Goal: Task Accomplishment & Management: Complete application form

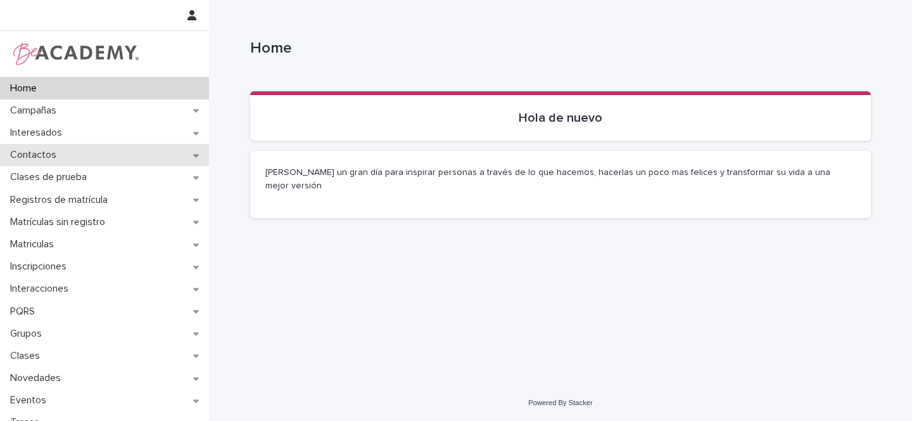
click at [193, 155] on icon at bounding box center [196, 155] width 6 height 3
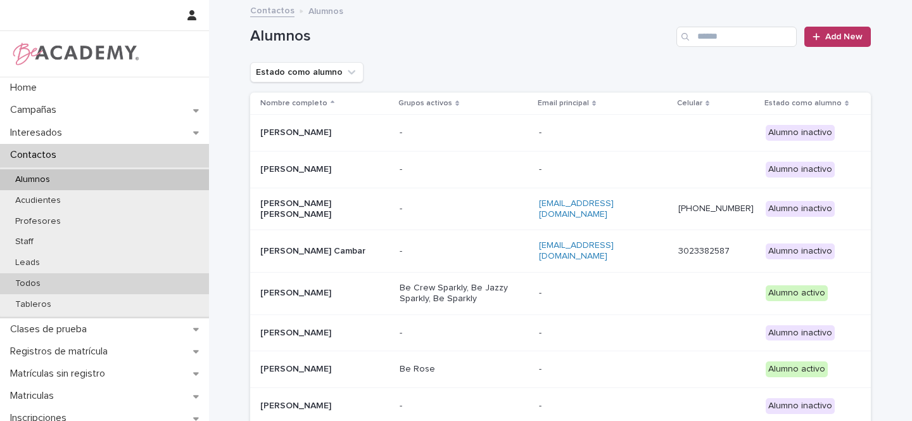
click at [51, 283] on div "Todos" at bounding box center [104, 283] width 209 height 21
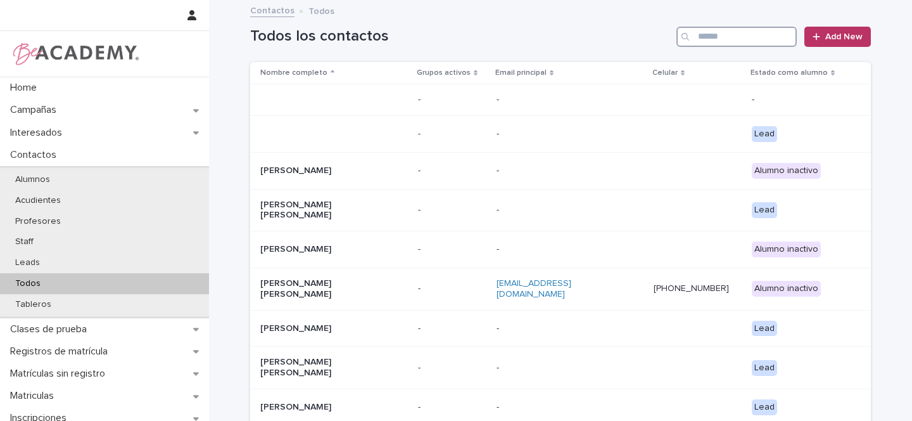
click at [734, 42] on input "Search" at bounding box center [736, 37] width 120 height 20
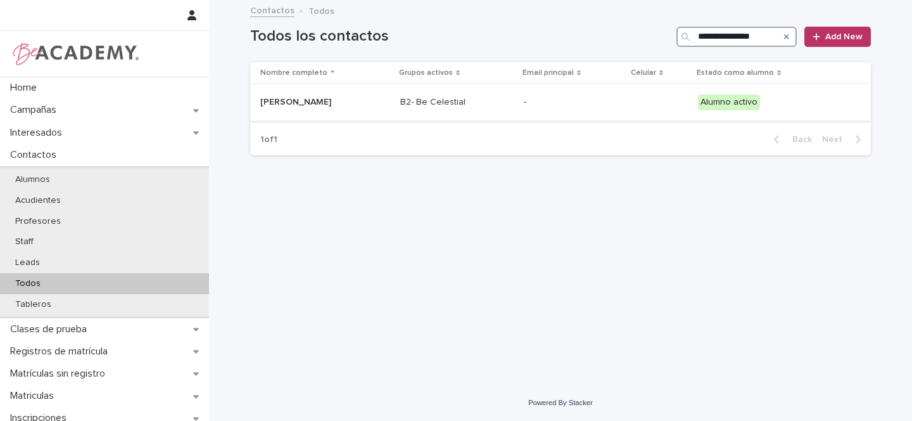
type input "**********"
click at [390, 99] on div "[PERSON_NAME]" at bounding box center [325, 102] width 130 height 21
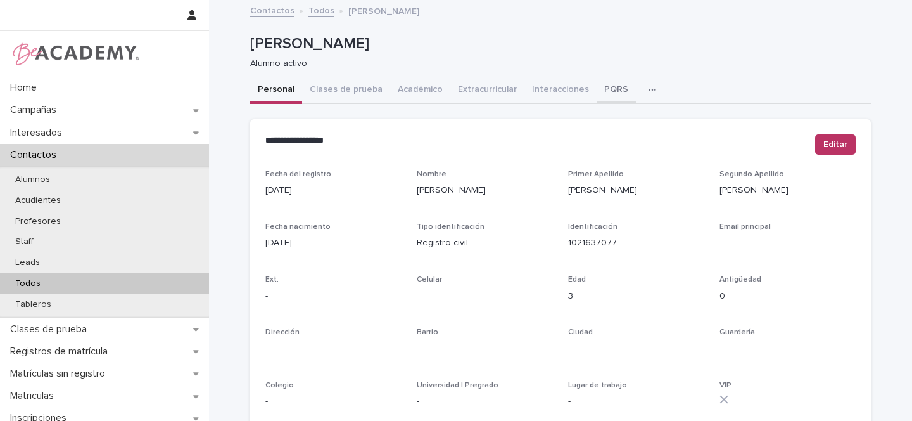
click at [599, 93] on button "PQRS" at bounding box center [616, 90] width 39 height 27
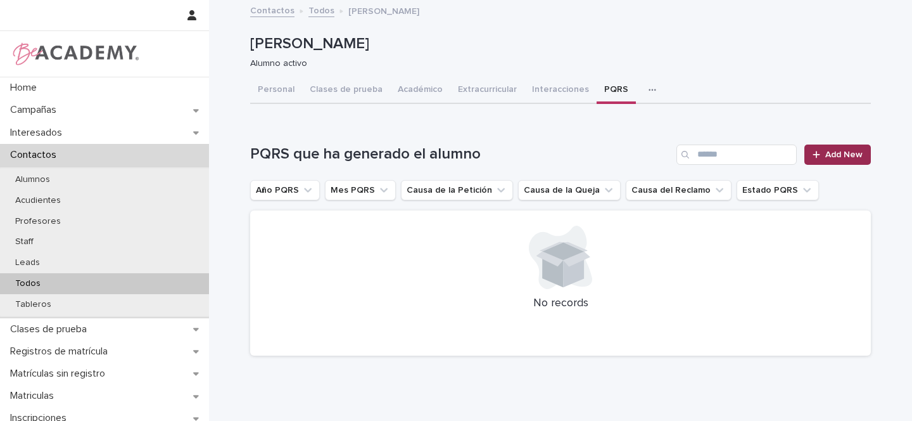
click at [837, 153] on span "Add New" at bounding box center [843, 154] width 37 height 9
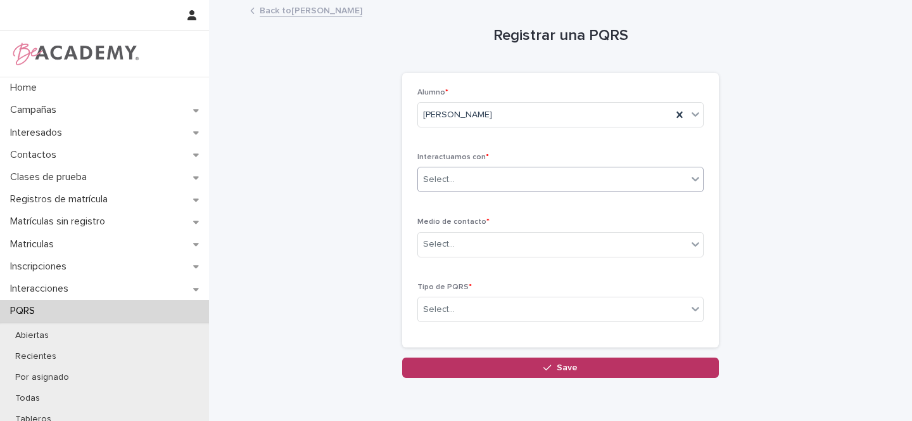
click at [438, 177] on div "Select..." at bounding box center [439, 179] width 32 height 13
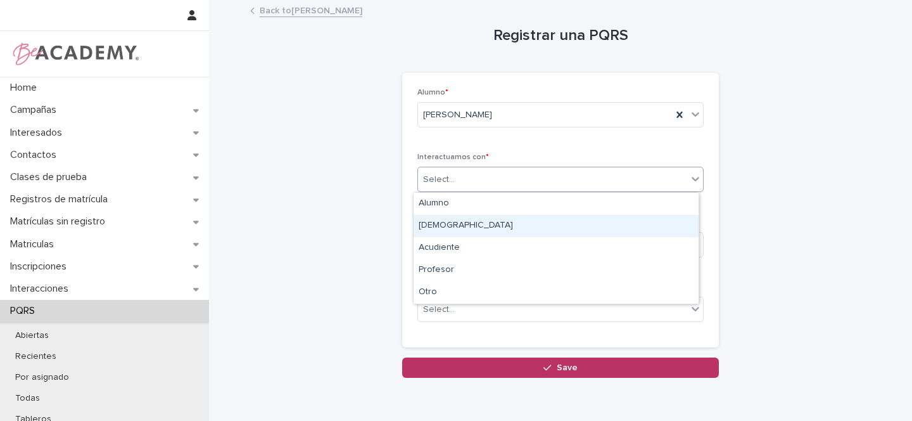
click at [434, 227] on div "[DEMOGRAPHIC_DATA]" at bounding box center [556, 226] width 285 height 22
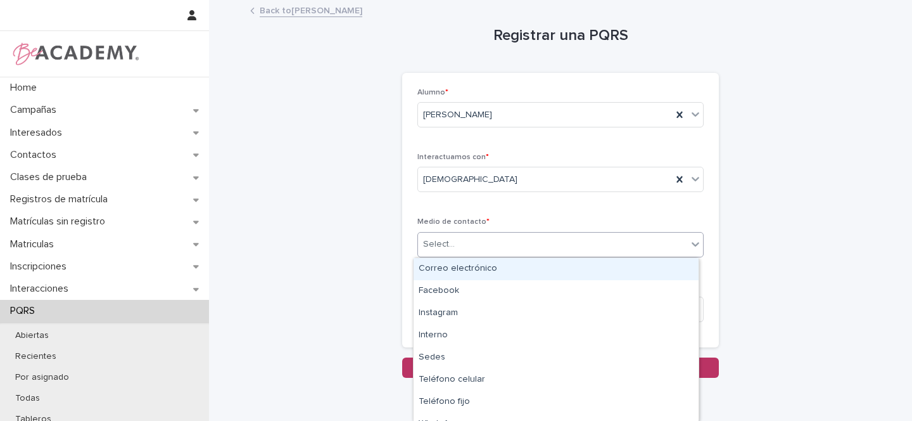
click at [445, 244] on div "Select..." at bounding box center [439, 243] width 32 height 13
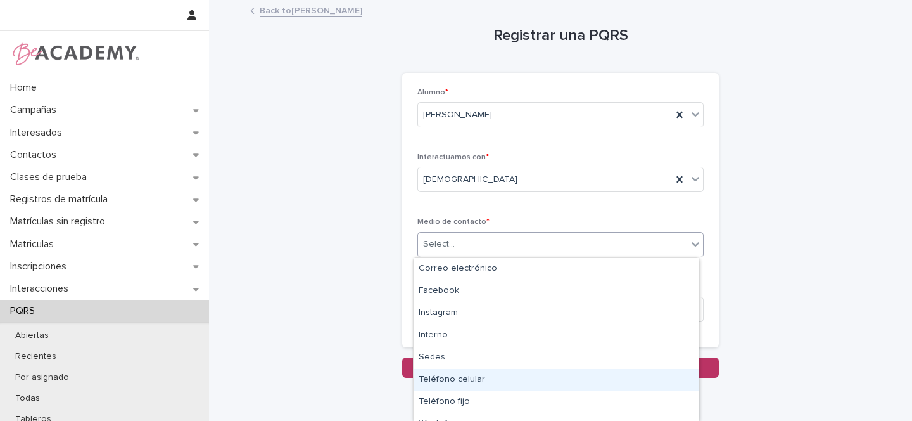
scroll to position [14, 0]
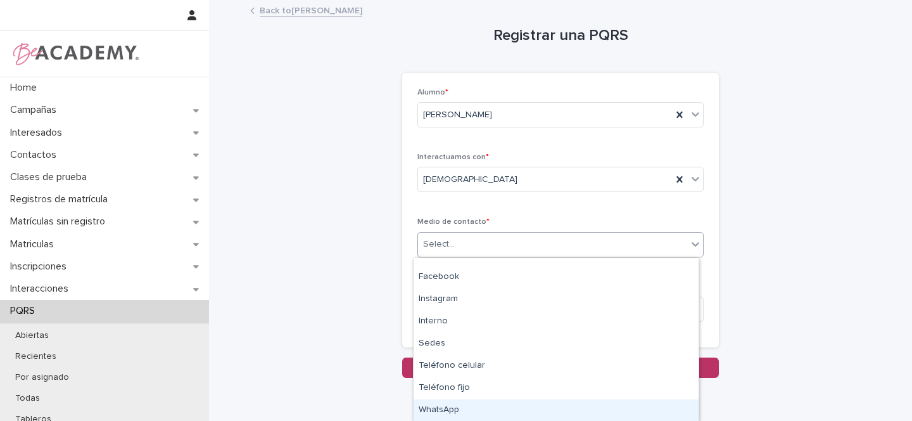
click at [434, 410] on div "WhatsApp" at bounding box center [556, 410] width 285 height 22
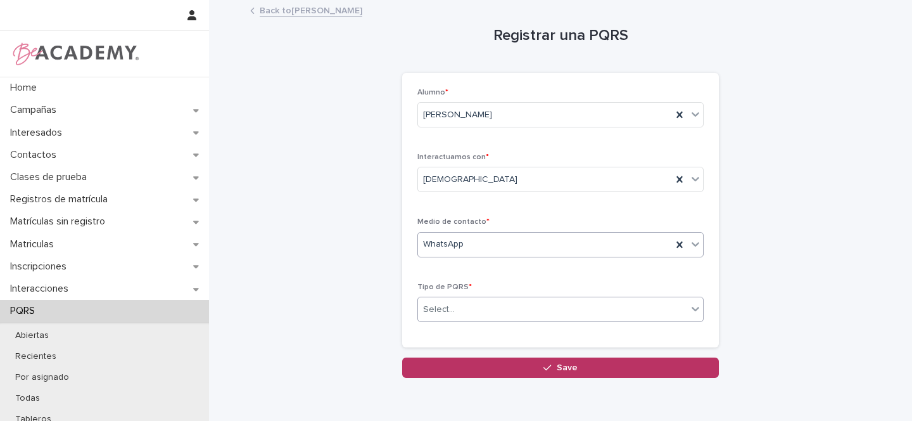
click at [459, 311] on div "Select..." at bounding box center [552, 309] width 269 height 21
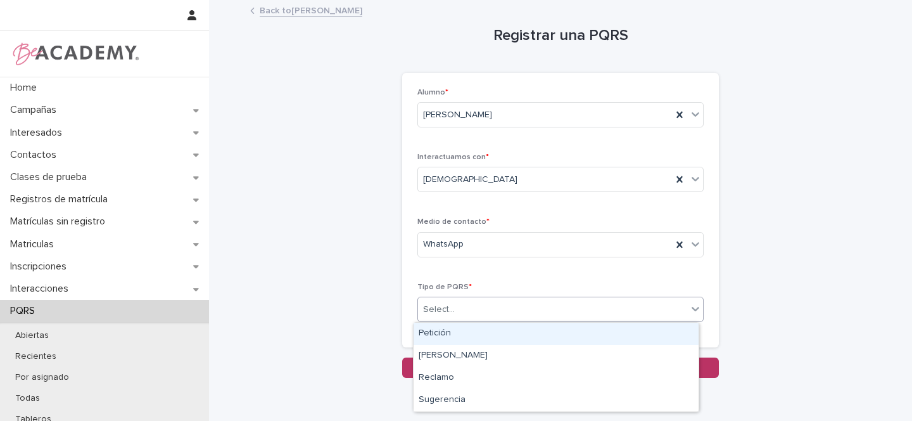
click at [442, 332] on div "Petición" at bounding box center [556, 333] width 285 height 22
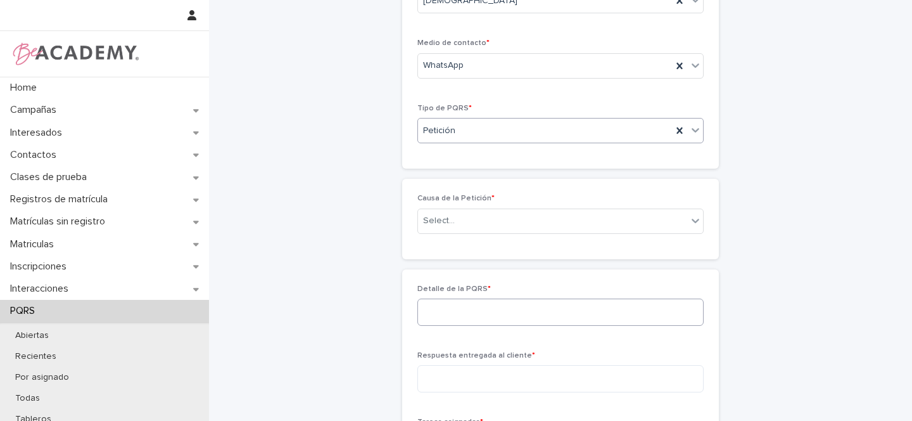
scroll to position [186, 0]
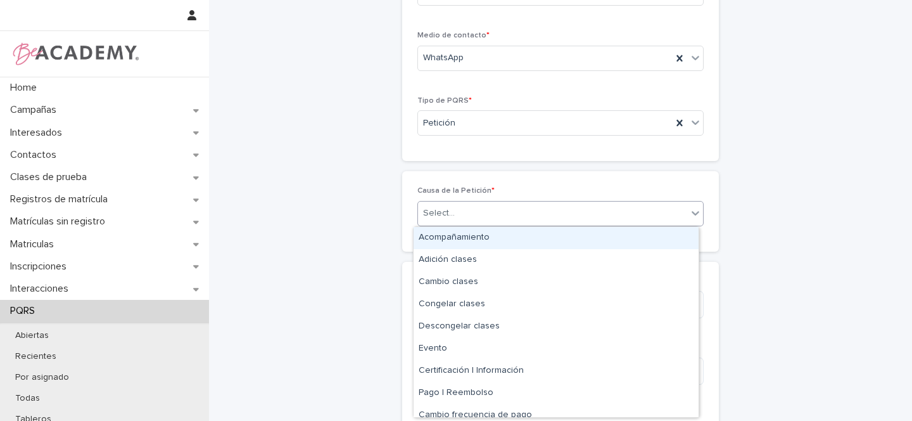
click at [441, 212] on div "Select..." at bounding box center [439, 212] width 32 height 13
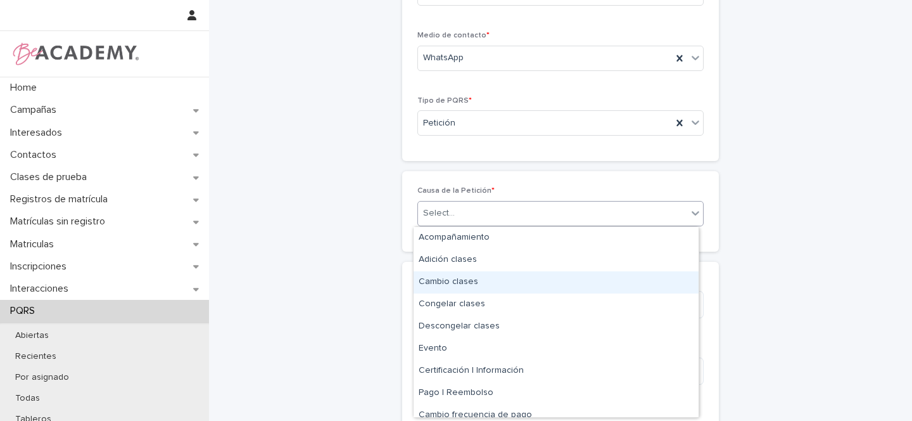
click at [492, 282] on div "Cambio clases" at bounding box center [556, 282] width 285 height 22
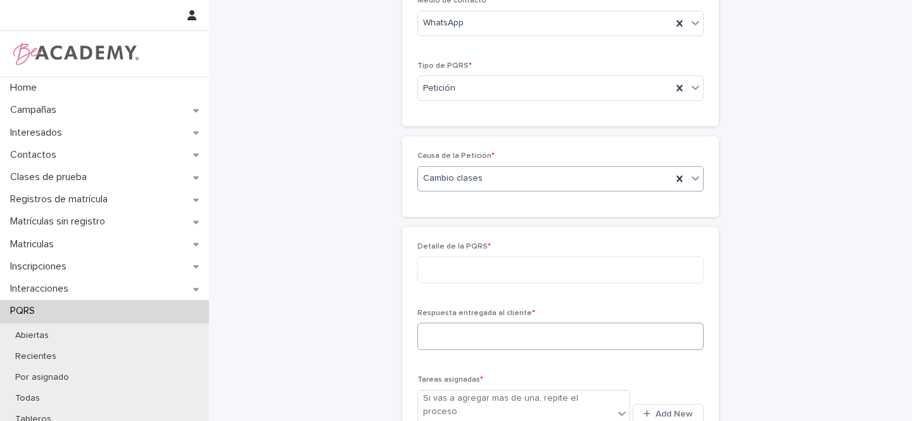
scroll to position [287, 0]
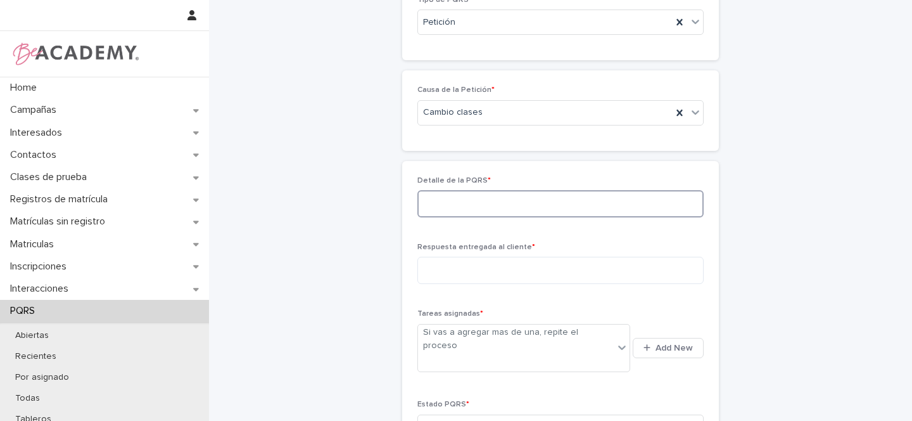
click at [441, 208] on textarea at bounding box center [560, 203] width 286 height 27
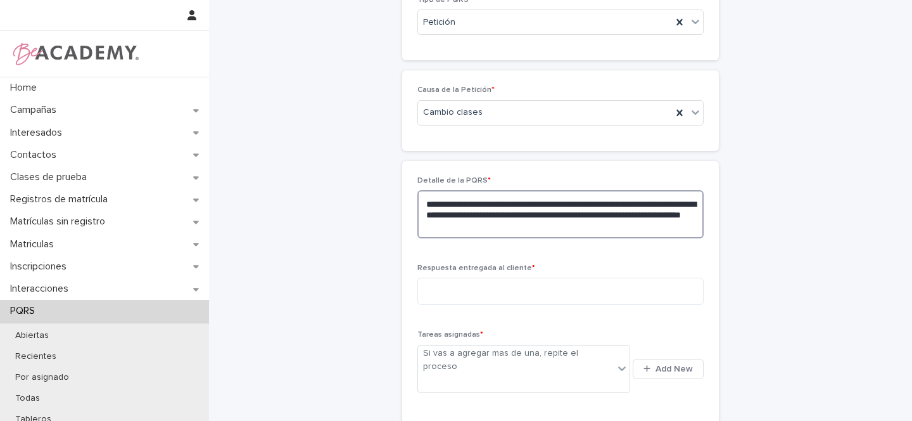
click at [484, 224] on textarea "**********" at bounding box center [560, 214] width 286 height 48
click at [535, 228] on textarea "**********" at bounding box center [560, 214] width 286 height 48
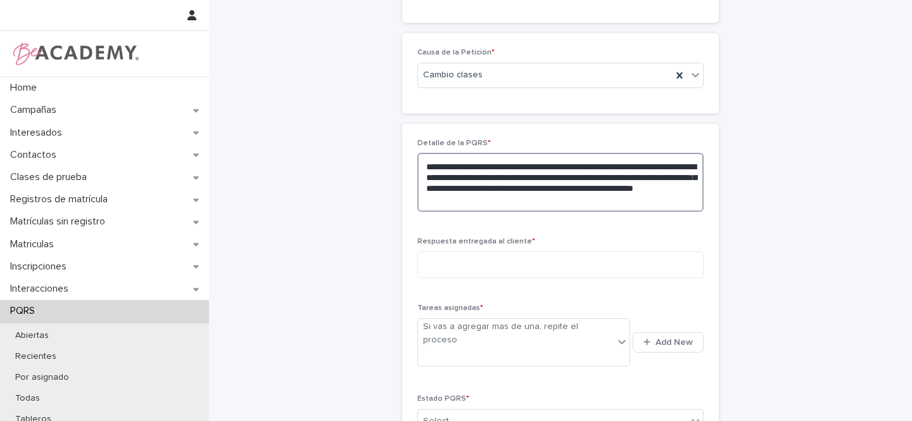
scroll to position [351, 0]
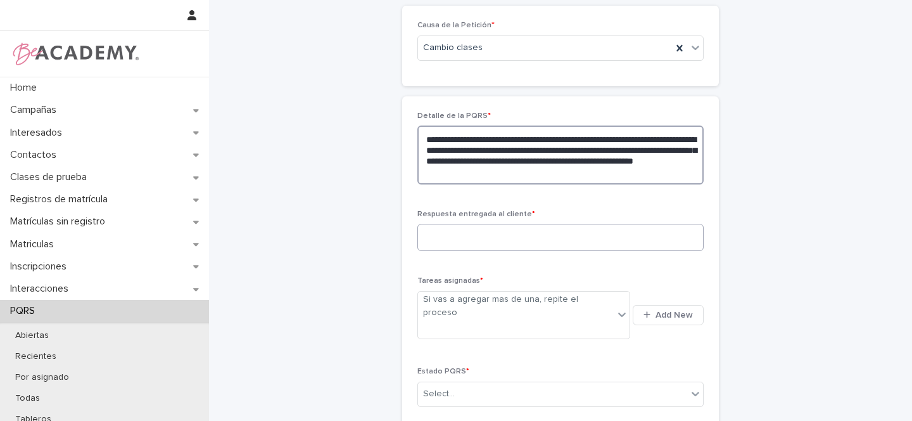
type textarea "**********"
click at [475, 239] on textarea at bounding box center [560, 237] width 286 height 27
click at [436, 237] on textarea "**********" at bounding box center [560, 237] width 286 height 27
click at [552, 237] on textarea "**********" at bounding box center [560, 237] width 286 height 27
click at [440, 239] on textarea "**********" at bounding box center [560, 237] width 286 height 27
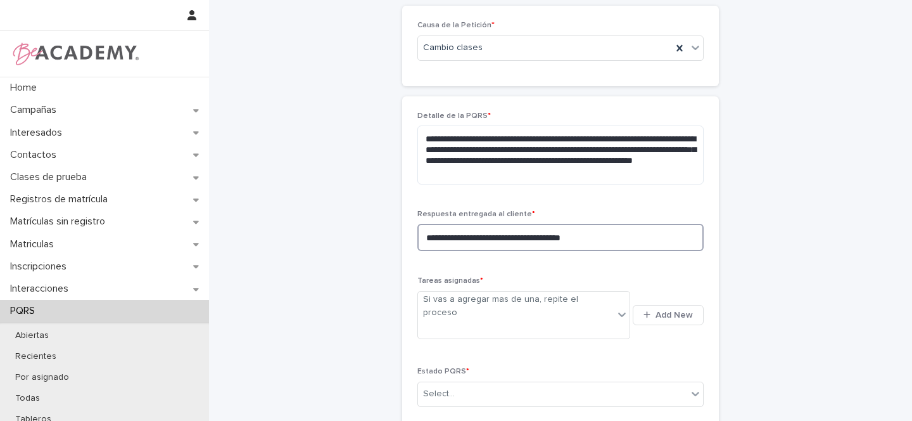
click at [630, 232] on textarea "**********" at bounding box center [560, 237] width 286 height 27
click at [611, 239] on textarea "**********" at bounding box center [560, 237] width 286 height 27
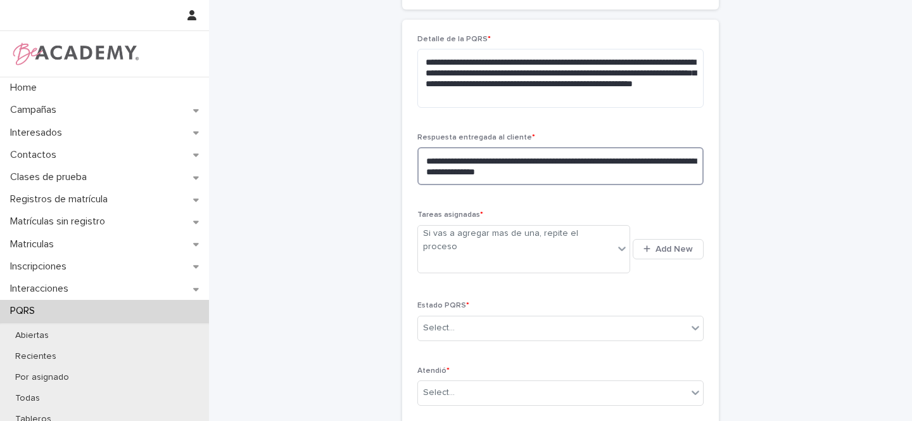
scroll to position [437, 0]
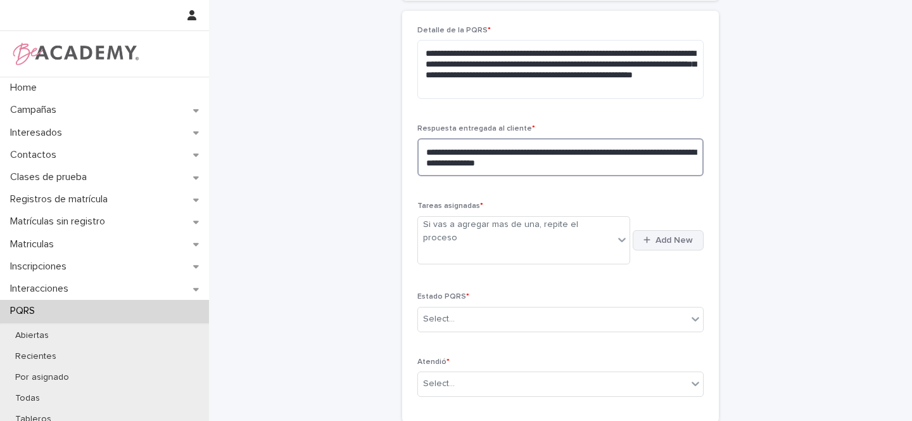
type textarea "**********"
click at [661, 236] on span "Add New" at bounding box center [673, 240] width 37 height 9
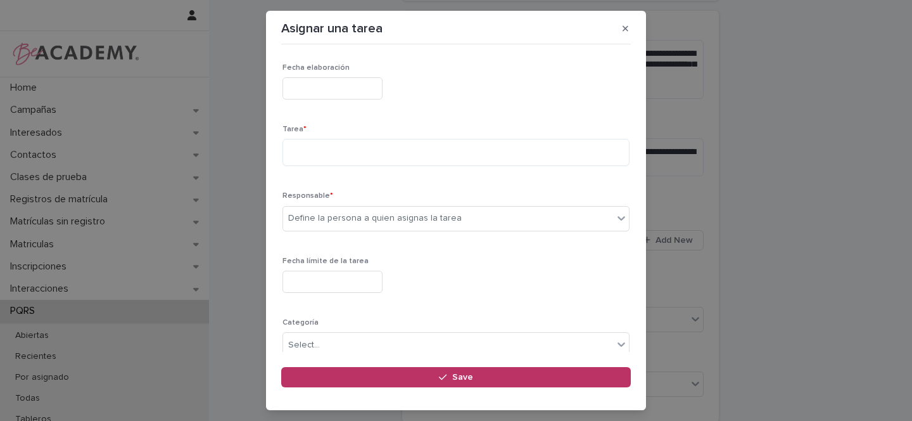
click at [301, 86] on input "text" at bounding box center [332, 88] width 100 height 22
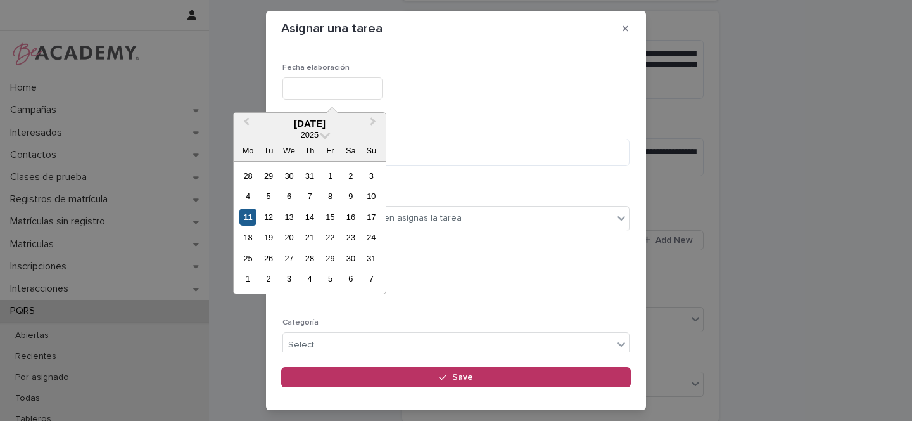
click at [246, 214] on div "11" at bounding box center [247, 216] width 17 height 17
type input "**********"
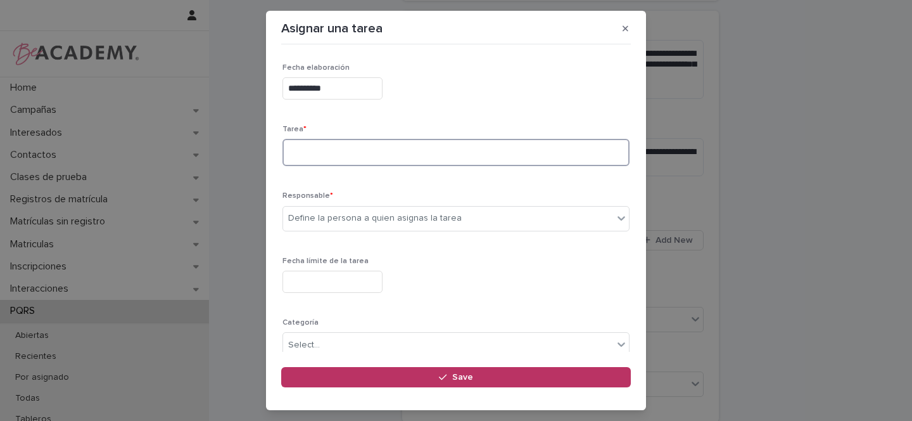
click at [333, 144] on textarea at bounding box center [455, 152] width 347 height 27
type textarea "*"
click at [365, 157] on textarea "**********" at bounding box center [451, 152] width 338 height 27
click at [464, 155] on textarea "**********" at bounding box center [451, 152] width 338 height 27
type textarea "**********"
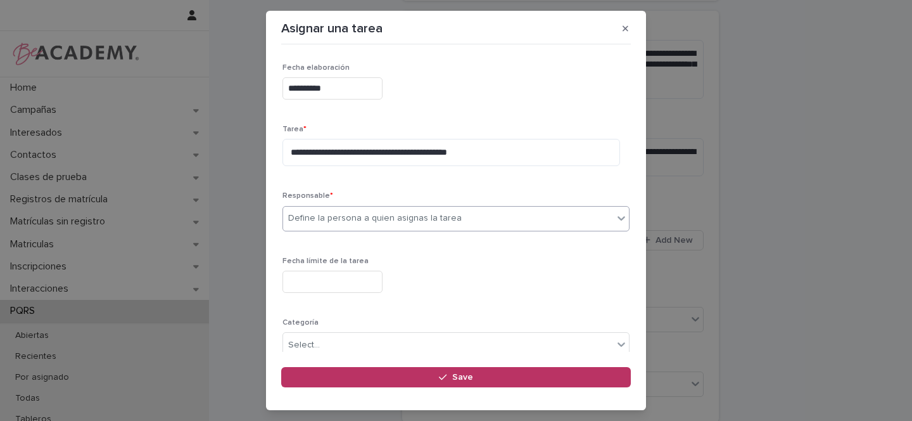
click at [328, 222] on div "Define la persona a quien asignas la tarea" at bounding box center [375, 218] width 174 height 13
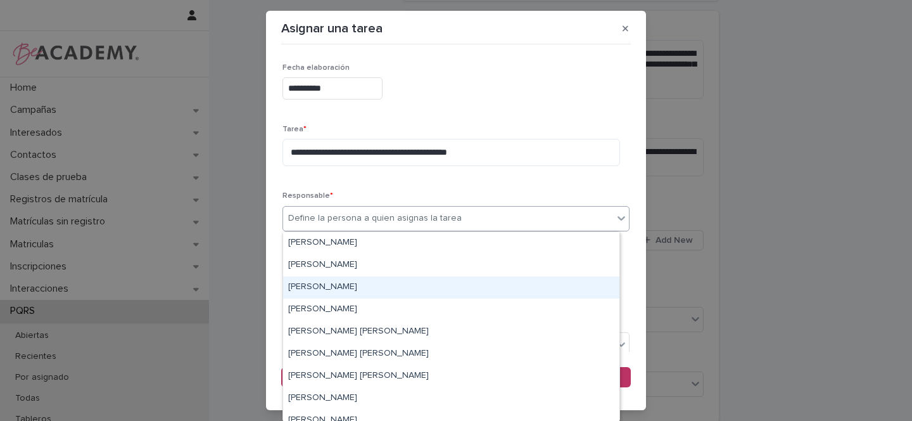
click at [301, 291] on div "[PERSON_NAME]" at bounding box center [451, 287] width 336 height 22
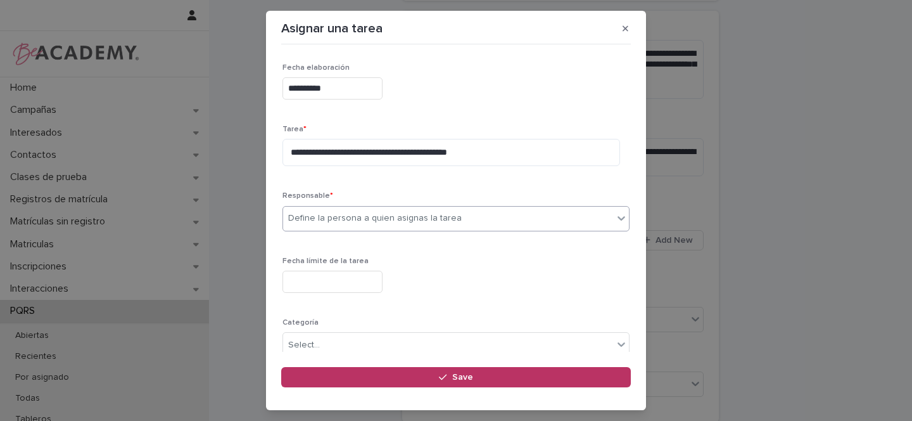
click at [317, 277] on input "text" at bounding box center [332, 281] width 100 height 22
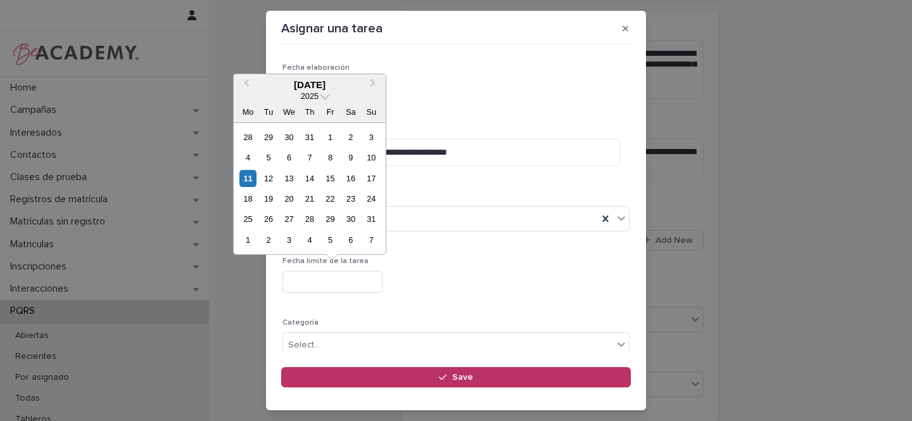
click at [245, 179] on div "11" at bounding box center [247, 178] width 17 height 17
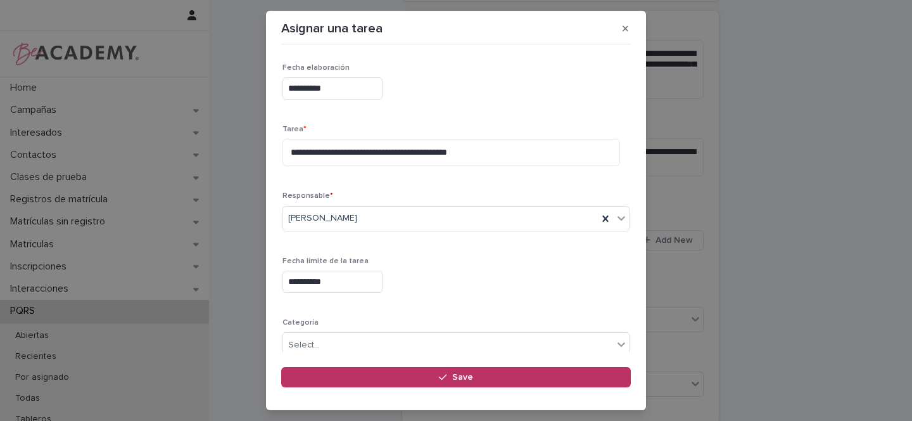
type input "**********"
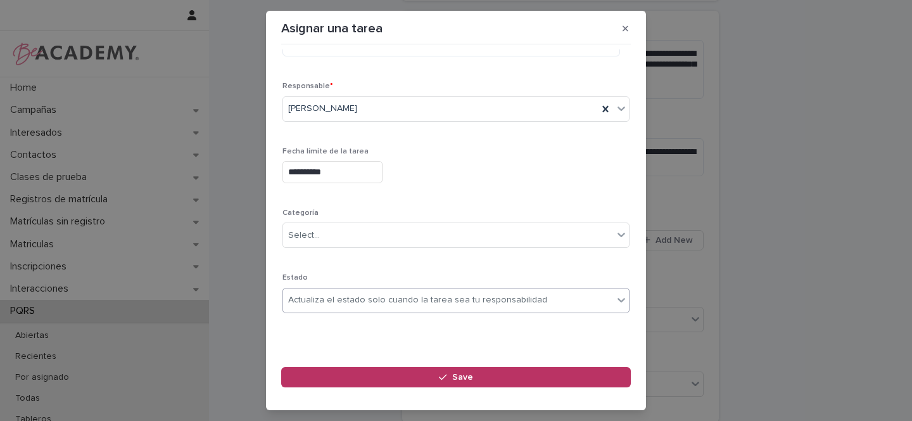
click at [326, 294] on div "Actualiza el estado solo cuando la tarea sea tu responsabilidad" at bounding box center [417, 299] width 259 height 13
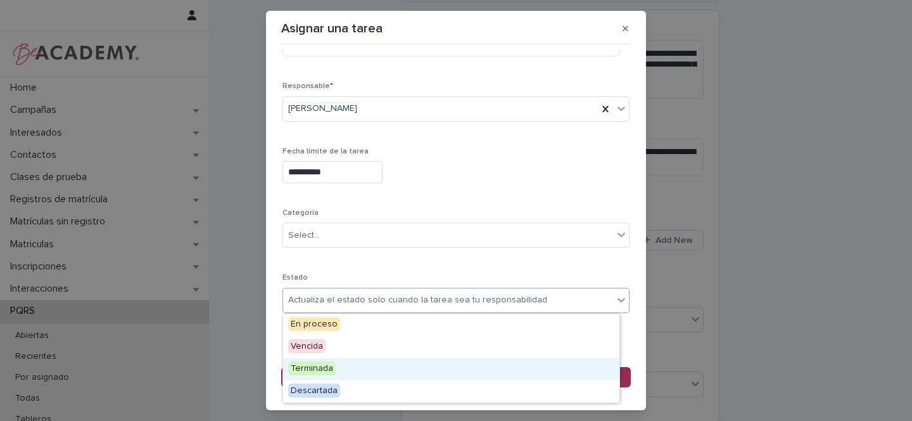
click at [307, 373] on span "Terminada" at bounding box center [311, 368] width 47 height 14
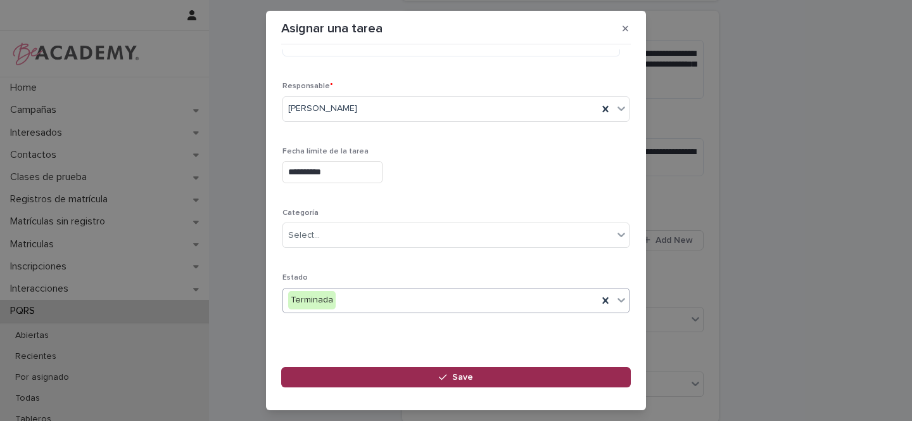
click at [474, 374] on button "Save" at bounding box center [456, 377] width 350 height 20
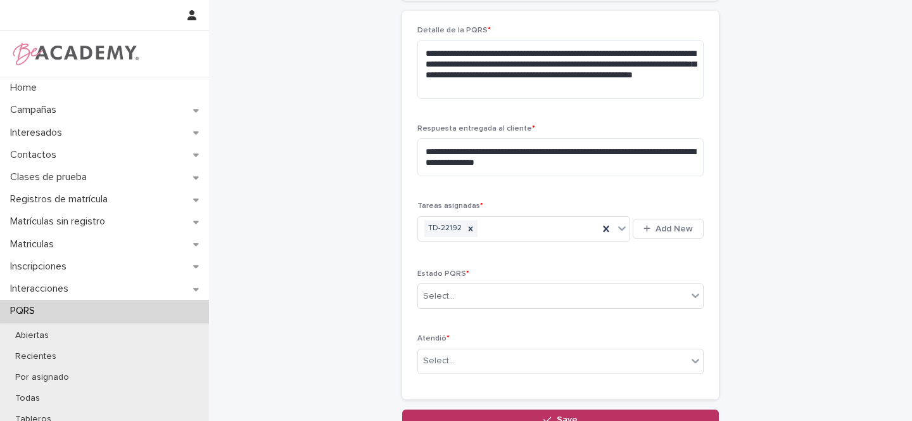
scroll to position [426, 0]
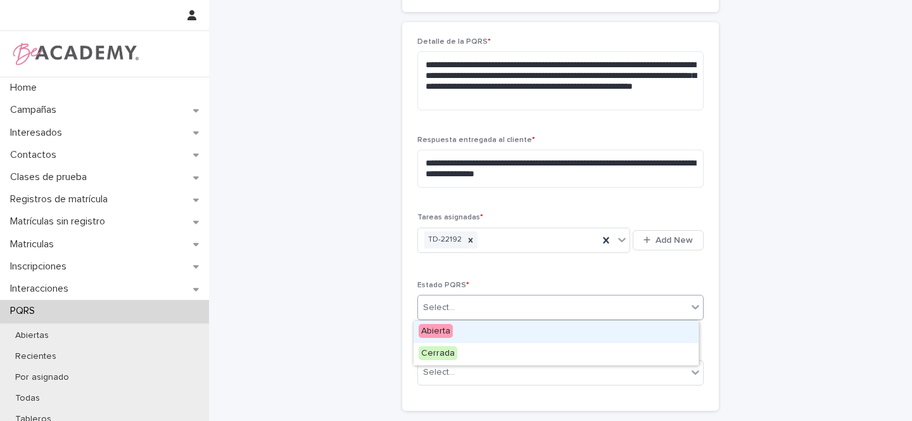
click at [453, 307] on div "Select..." at bounding box center [552, 307] width 269 height 21
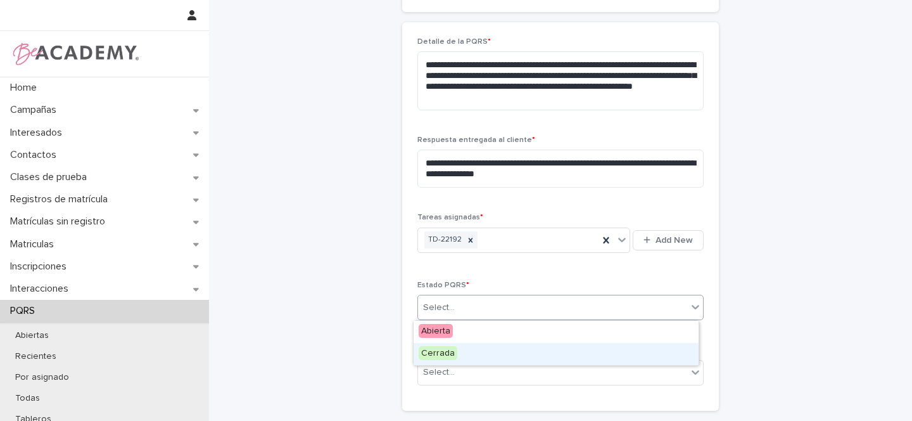
click at [444, 356] on span "Cerrada" at bounding box center [438, 353] width 39 height 14
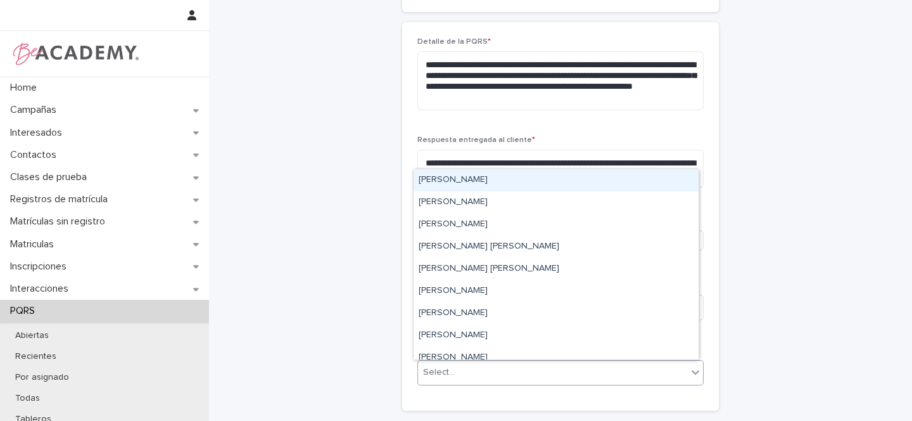
click at [445, 372] on div "Select..." at bounding box center [439, 371] width 32 height 13
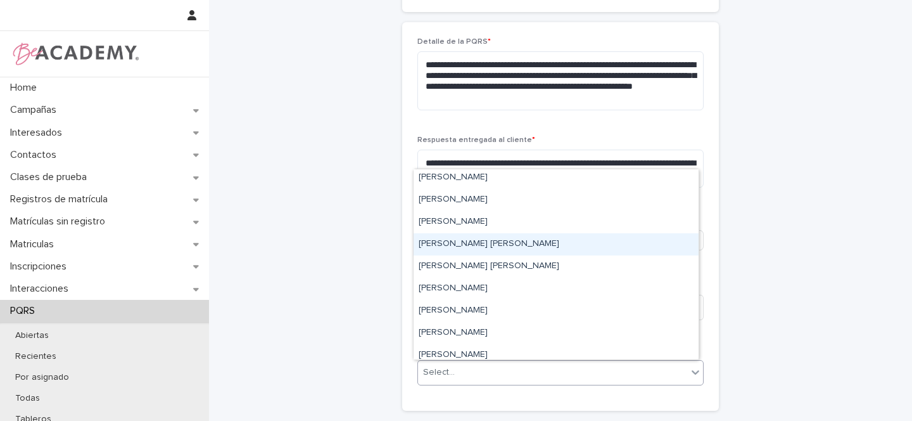
scroll to position [5, 0]
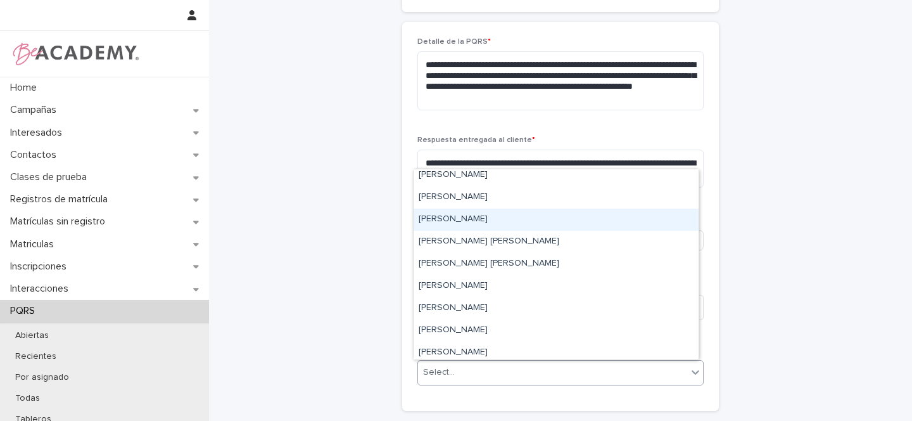
click at [452, 219] on div "[PERSON_NAME]" at bounding box center [556, 219] width 285 height 22
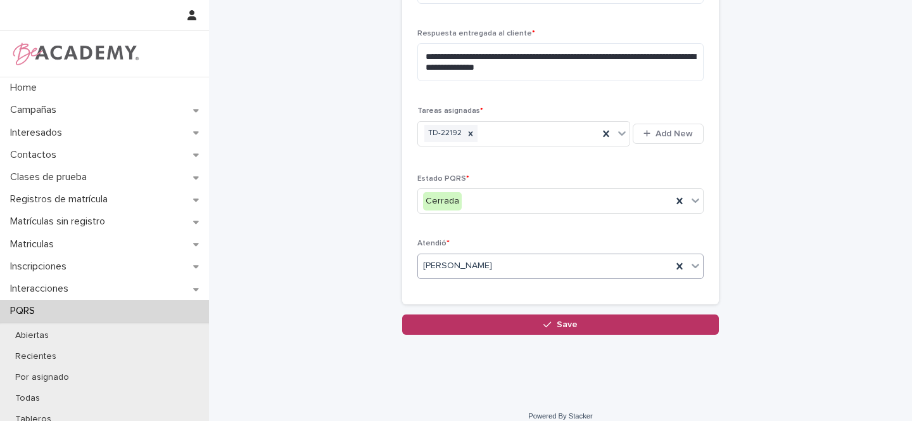
scroll to position [545, 0]
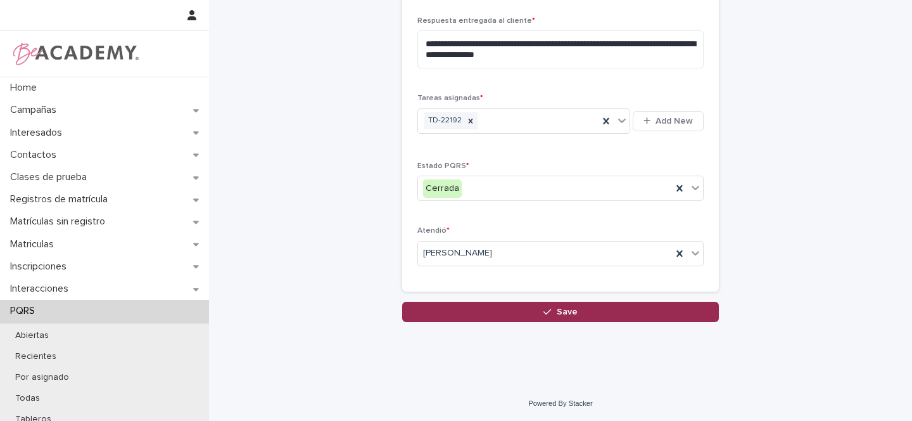
click at [543, 309] on icon "button" at bounding box center [547, 311] width 8 height 9
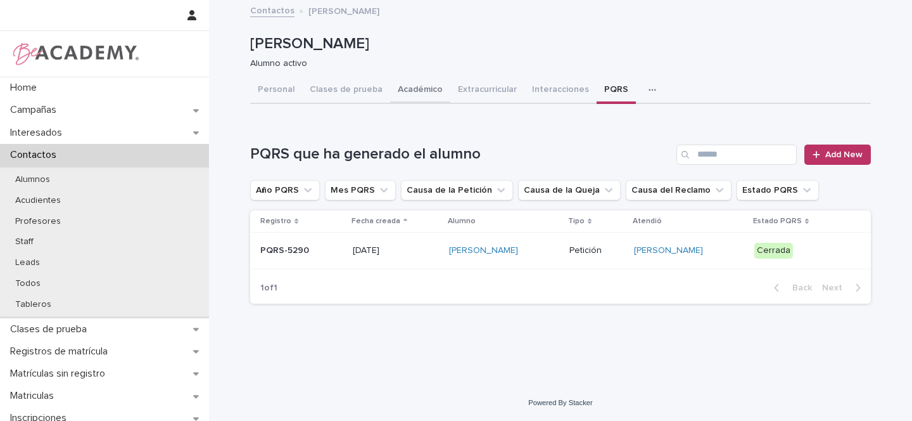
click at [408, 89] on button "Académico" at bounding box center [420, 90] width 60 height 27
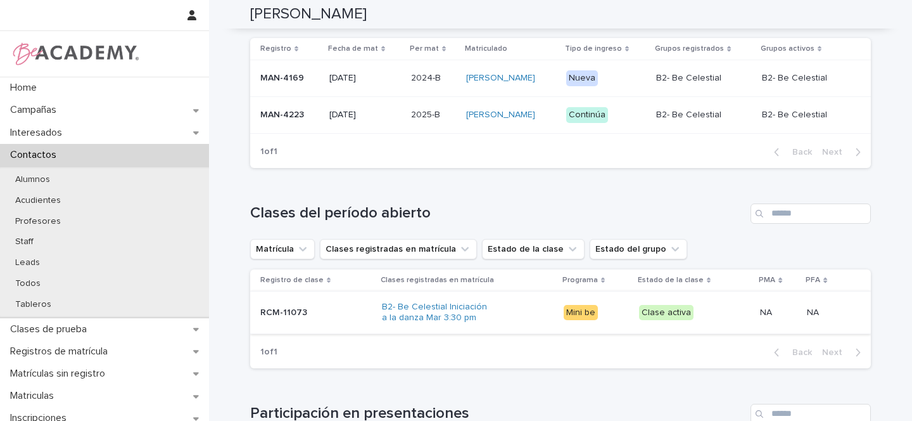
scroll to position [371, 0]
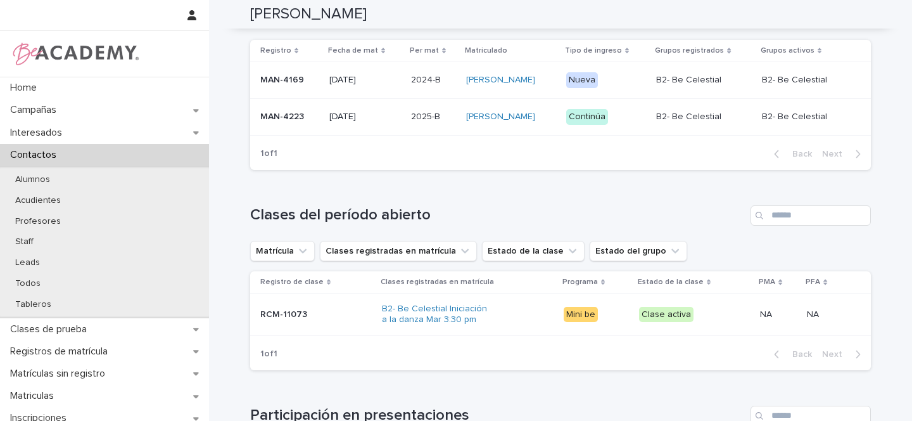
click at [522, 320] on div "B2- Be Celestial Iniciación a la danza Mar 3:30 pm" at bounding box center [468, 314] width 172 height 32
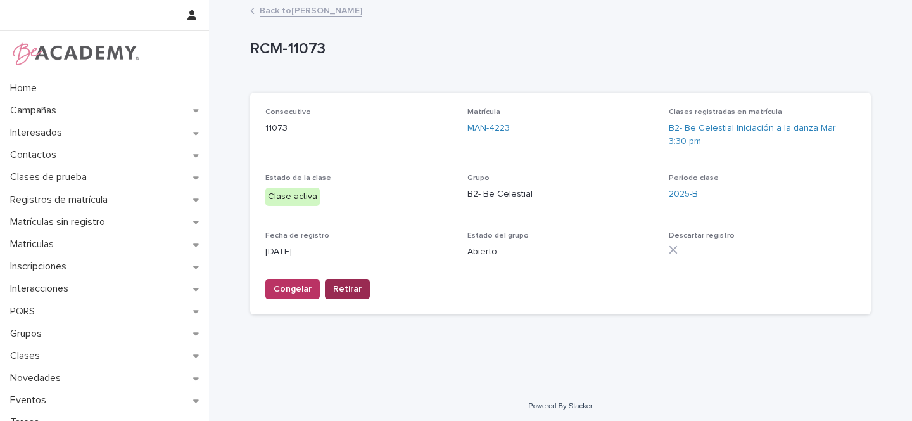
click at [346, 291] on span "Retirar" at bounding box center [347, 288] width 28 height 13
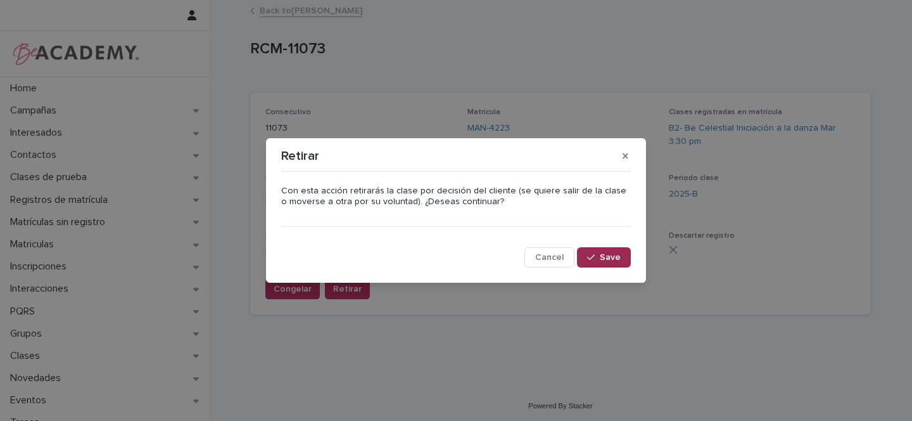
click at [614, 260] on span "Save" at bounding box center [610, 257] width 21 height 9
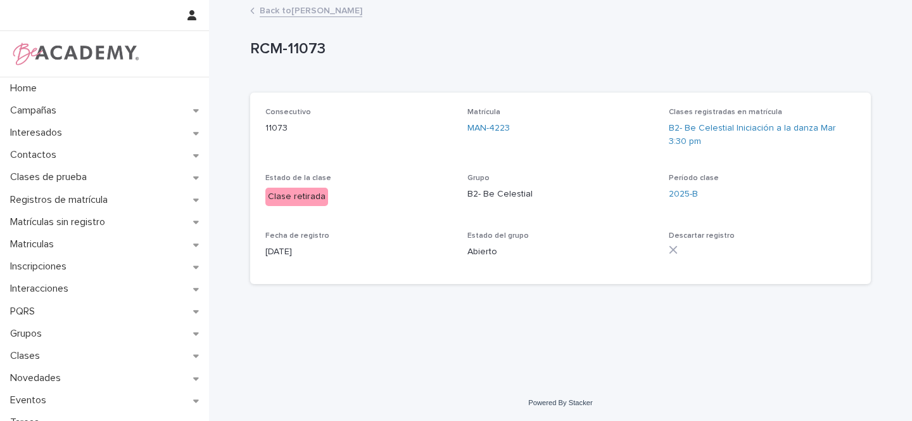
click at [335, 8] on link "Back to Martina Buitrago Losada" at bounding box center [311, 10] width 103 height 15
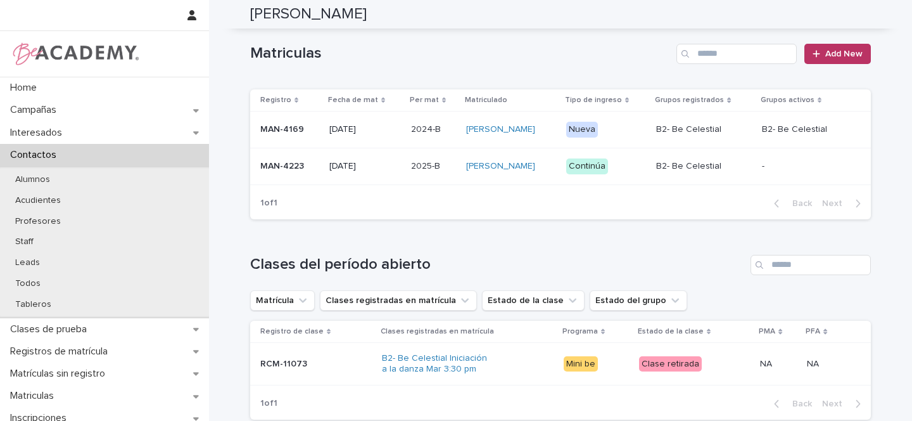
scroll to position [346, 0]
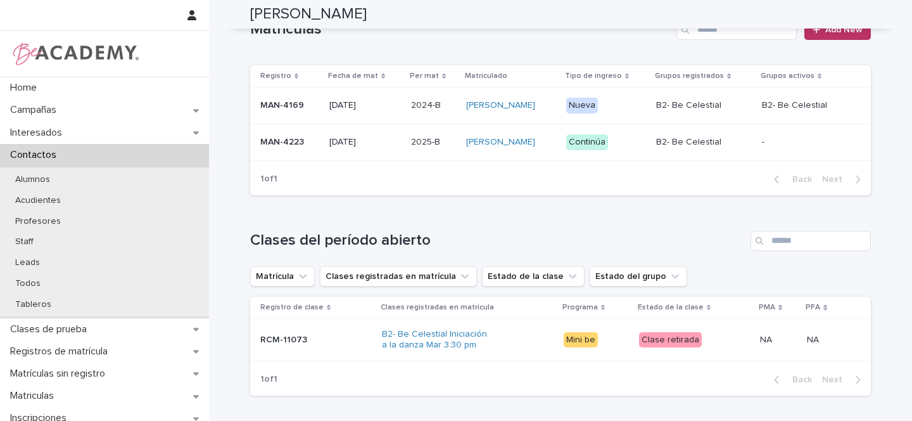
click at [315, 145] on td "MAN-4223" at bounding box center [287, 141] width 74 height 37
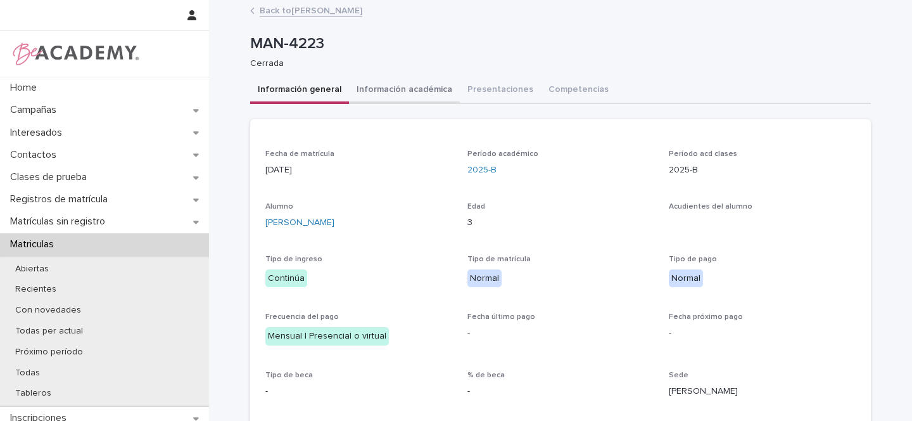
click at [388, 89] on button "Información académica" at bounding box center [404, 90] width 111 height 27
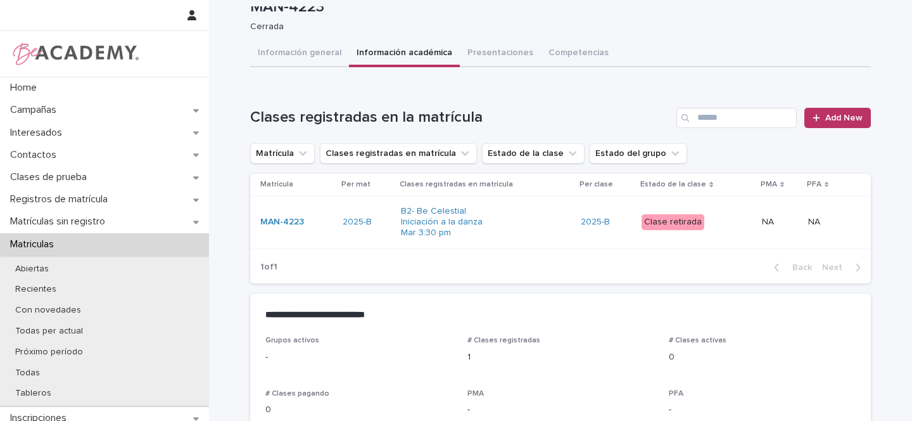
scroll to position [22, 0]
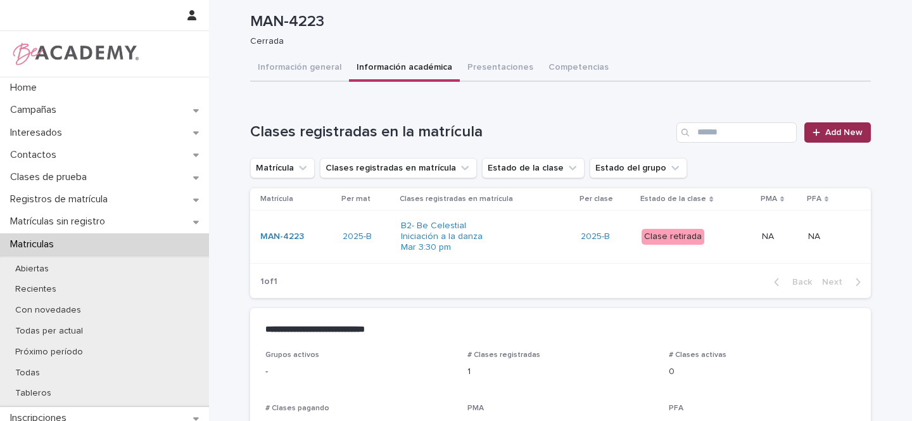
click at [852, 134] on span "Add New" at bounding box center [843, 132] width 37 height 9
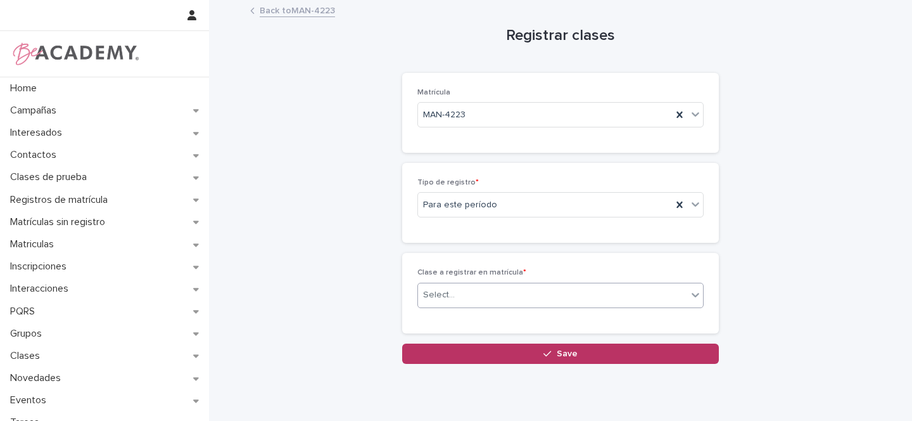
click at [441, 293] on div "Select..." at bounding box center [439, 294] width 32 height 13
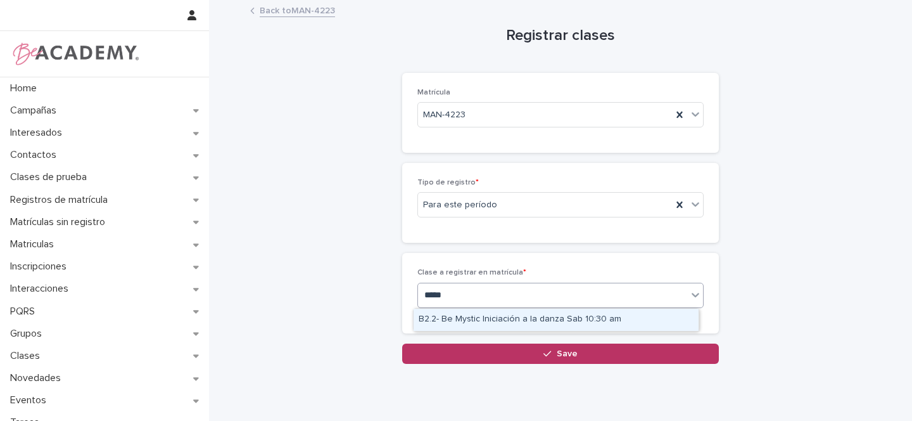
type input "******"
click at [455, 316] on div "B2.2- Be Mystic Iniciación a la danza Sab 10:30 am" at bounding box center [556, 319] width 285 height 22
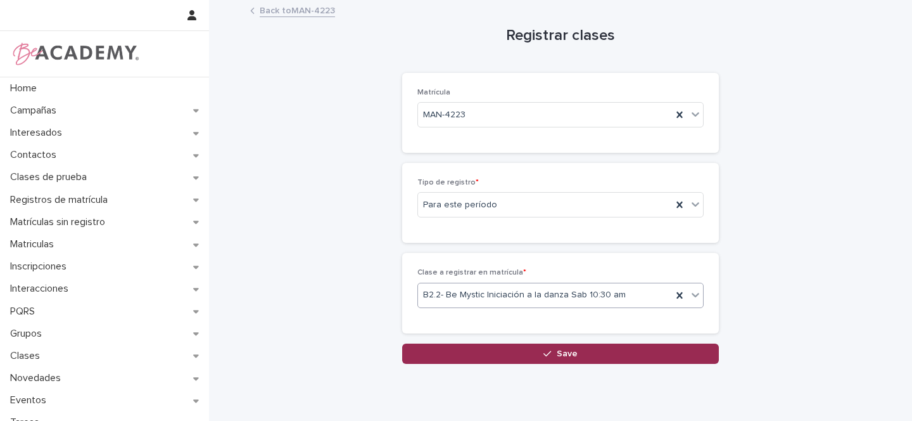
click at [557, 354] on span "Save" at bounding box center [567, 353] width 21 height 9
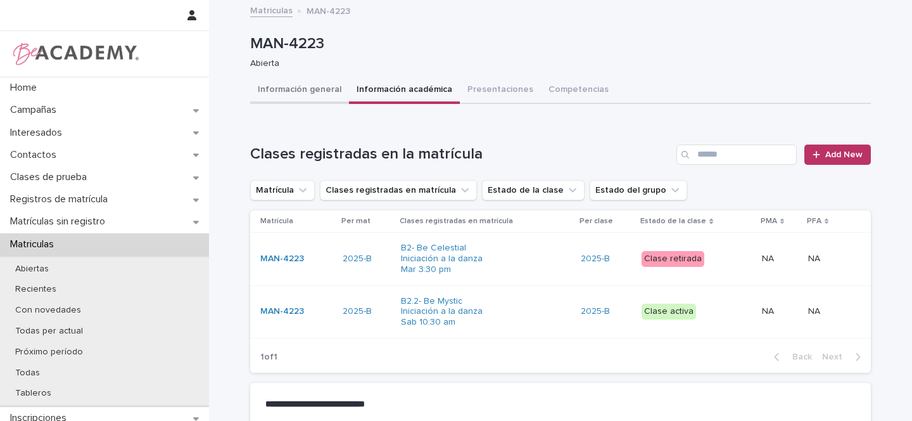
click at [277, 91] on button "Información general" at bounding box center [299, 90] width 99 height 27
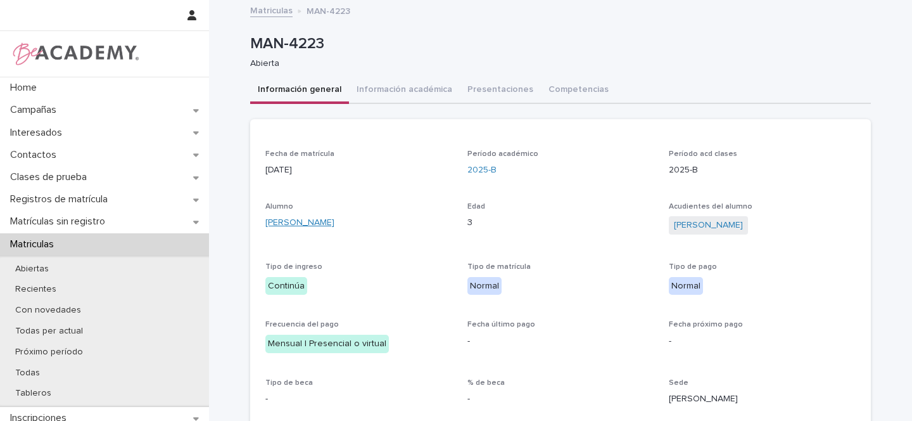
click at [334, 225] on link "Martina Buitrago Losada" at bounding box center [299, 222] width 69 height 13
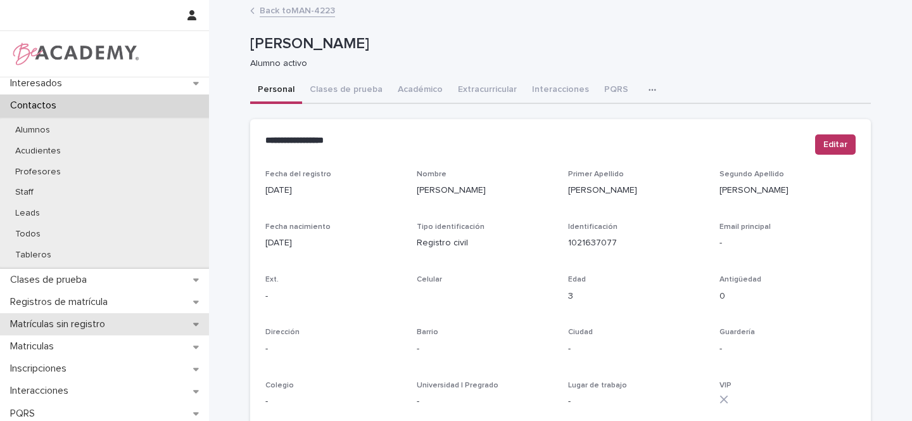
scroll to position [62, 0]
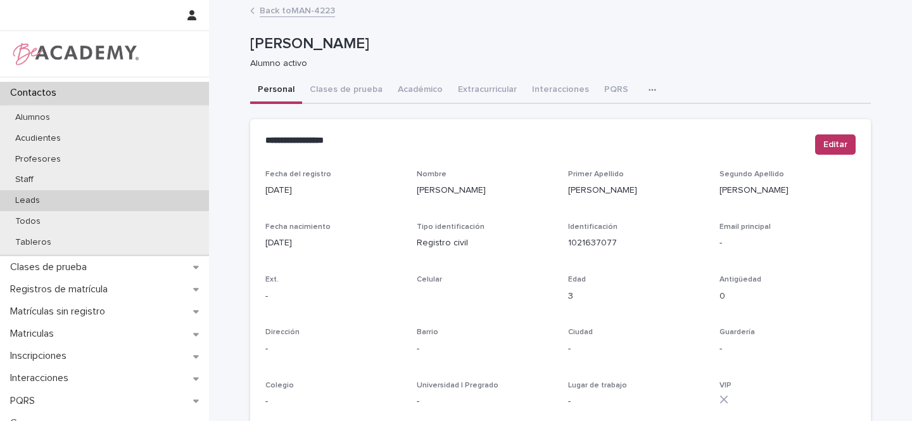
click at [47, 200] on p "Leads" at bounding box center [27, 200] width 45 height 11
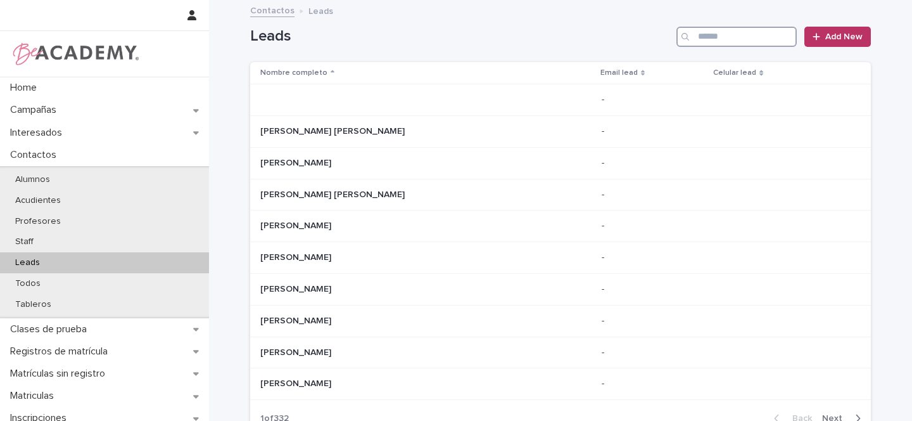
click at [717, 36] on input "Search" at bounding box center [736, 37] width 120 height 20
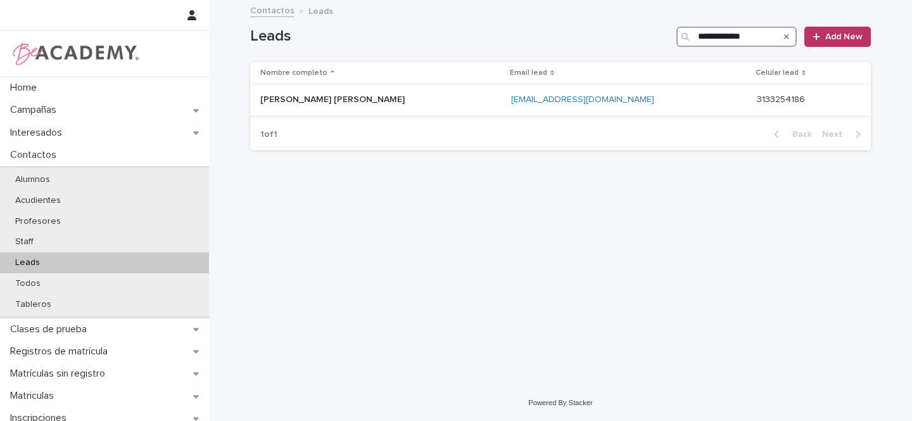
type input "**********"
click at [389, 106] on div "Maria Paz Pedraza Vera" at bounding box center [380, 99] width 241 height 21
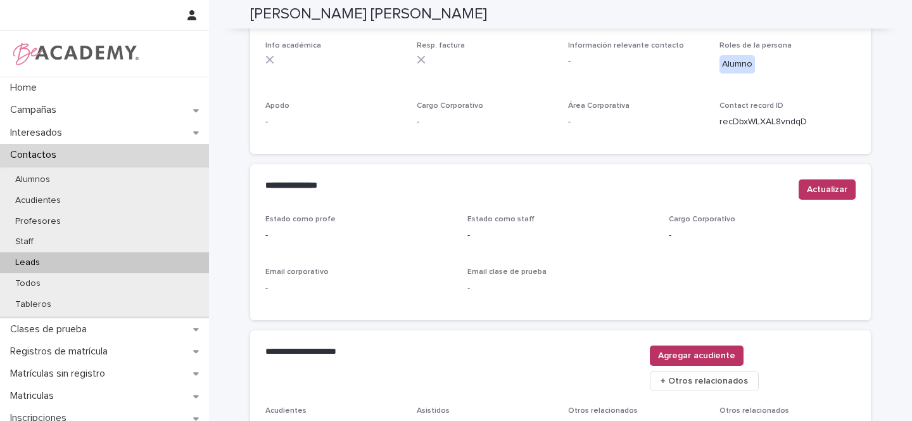
scroll to position [522, 0]
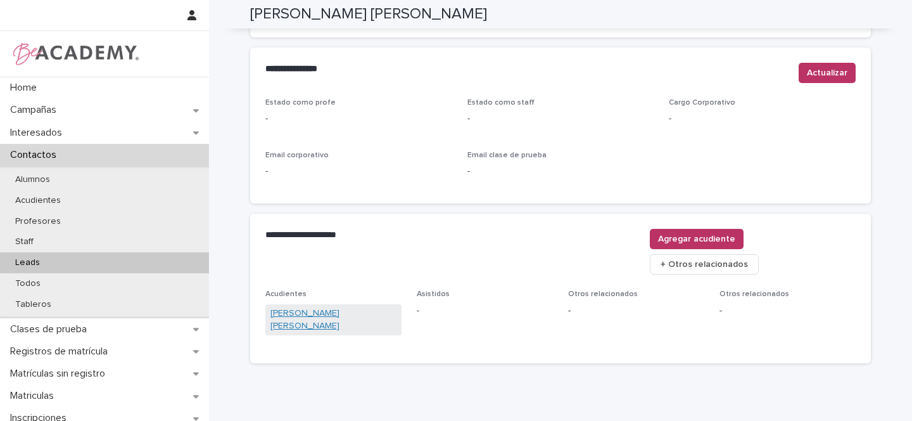
click at [341, 307] on link "Catherine Daniela Pedraza Vera" at bounding box center [333, 320] width 126 height 27
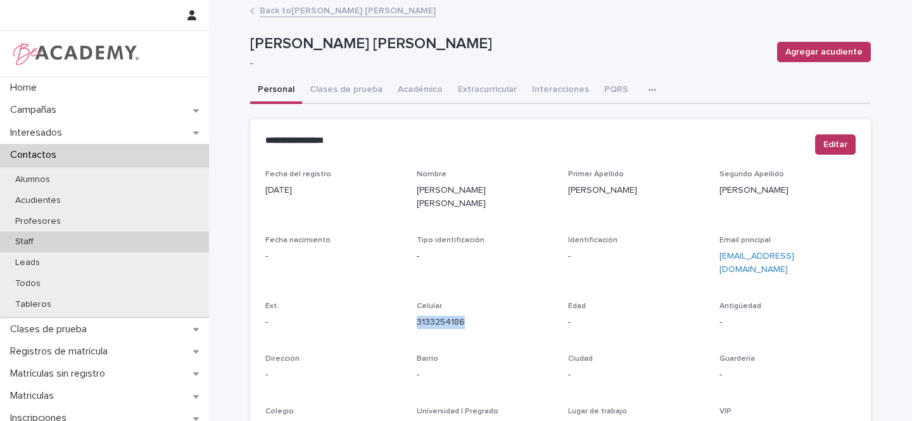
click at [32, 237] on p "Staff" at bounding box center [24, 241] width 39 height 11
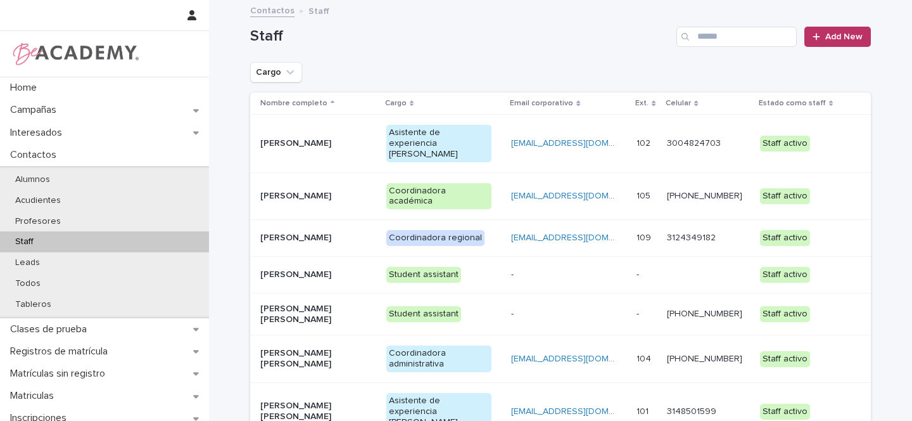
click at [348, 232] on p "[PERSON_NAME]" at bounding box center [313, 237] width 106 height 11
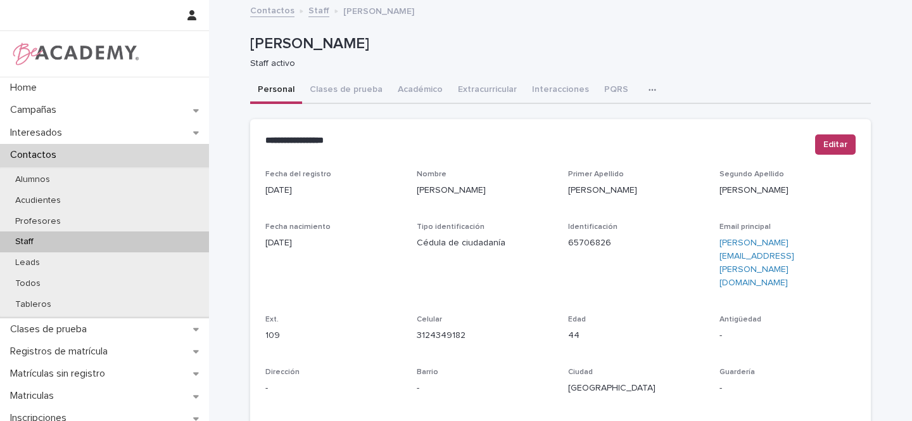
click at [649, 91] on div "button" at bounding box center [655, 89] width 13 height 9
click at [607, 122] on button "Tareas" at bounding box center [608, 122] width 84 height 19
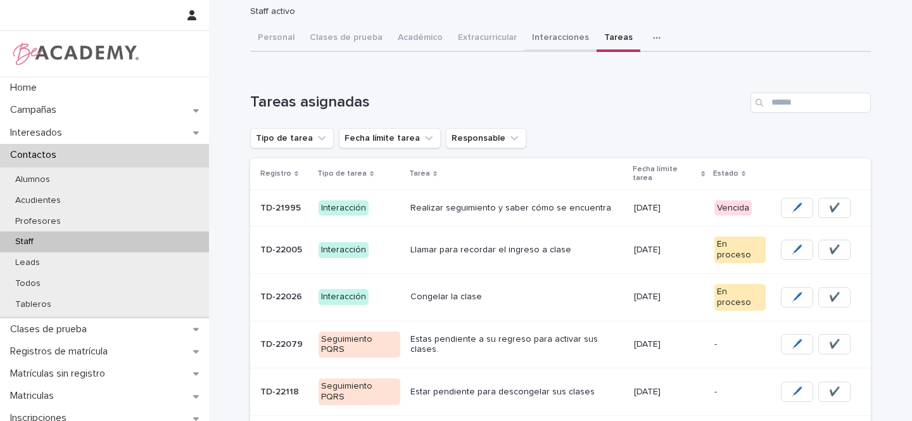
scroll to position [53, 0]
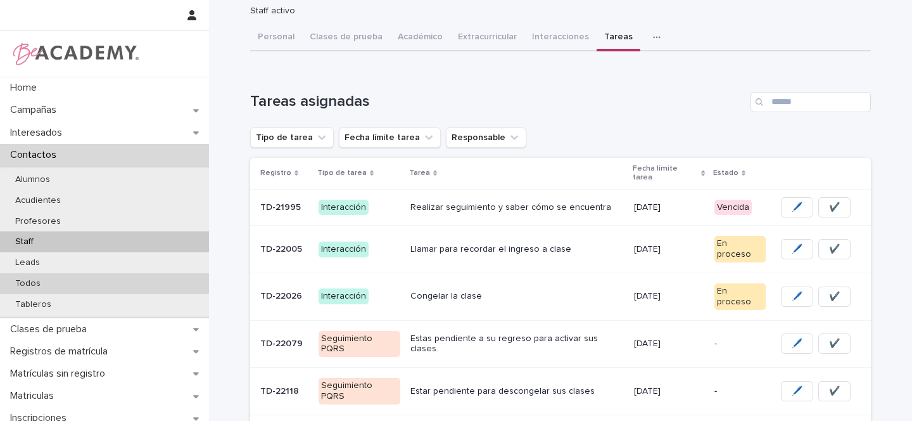
click at [30, 286] on p "Todos" at bounding box center [28, 283] width 46 height 11
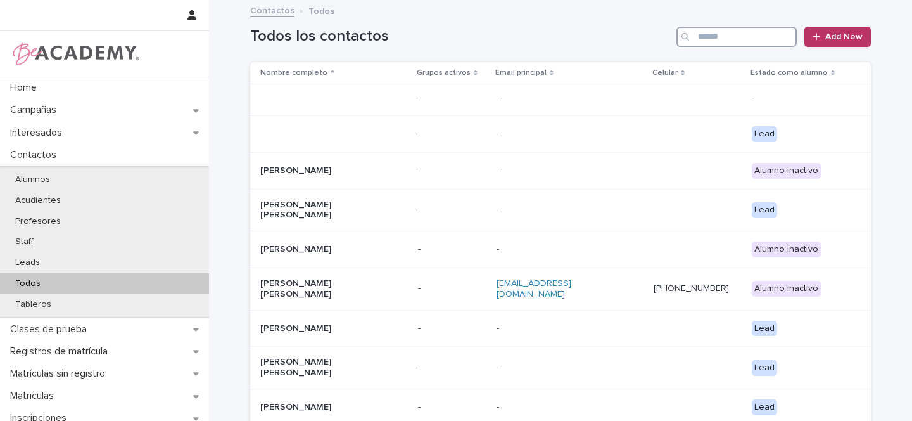
click at [728, 32] on input "Search" at bounding box center [736, 37] width 120 height 20
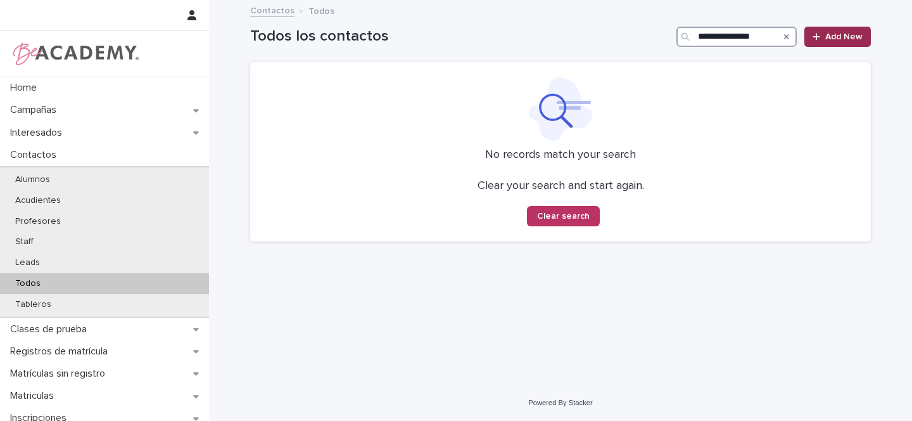
type input "**********"
click at [852, 39] on span "Add New" at bounding box center [843, 36] width 37 height 9
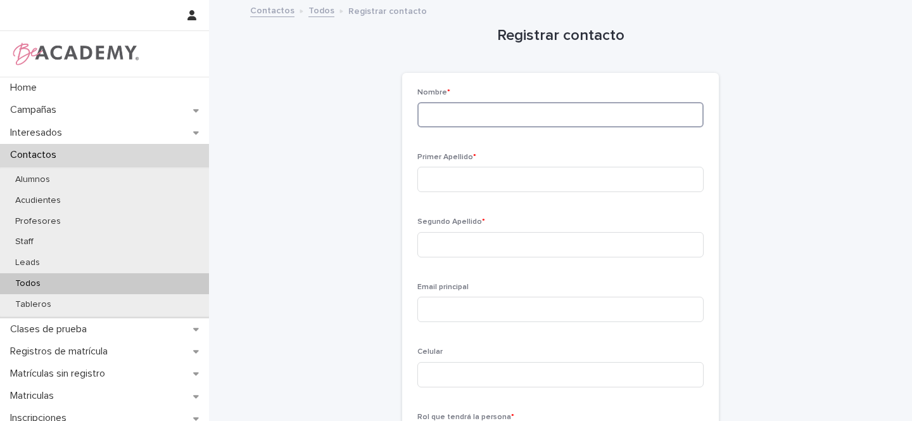
click at [417, 115] on input at bounding box center [560, 114] width 286 height 25
type input "********"
type input "*******"
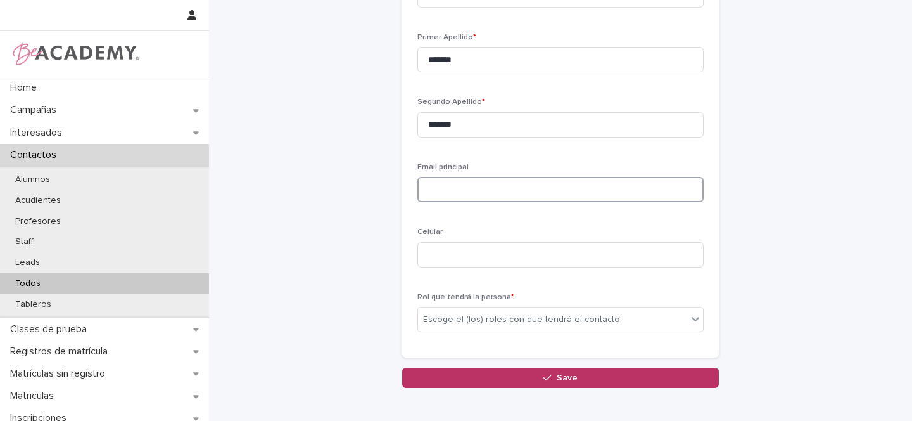
scroll to position [186, 0]
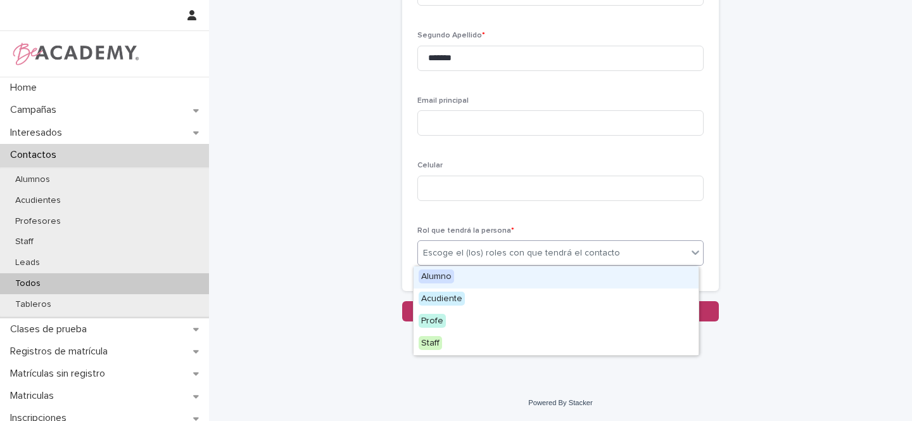
click at [460, 254] on div "Escoge el (los) roles con que tendrá el contacto" at bounding box center [521, 252] width 197 height 13
click at [440, 274] on span "Alumno" at bounding box center [436, 276] width 35 height 14
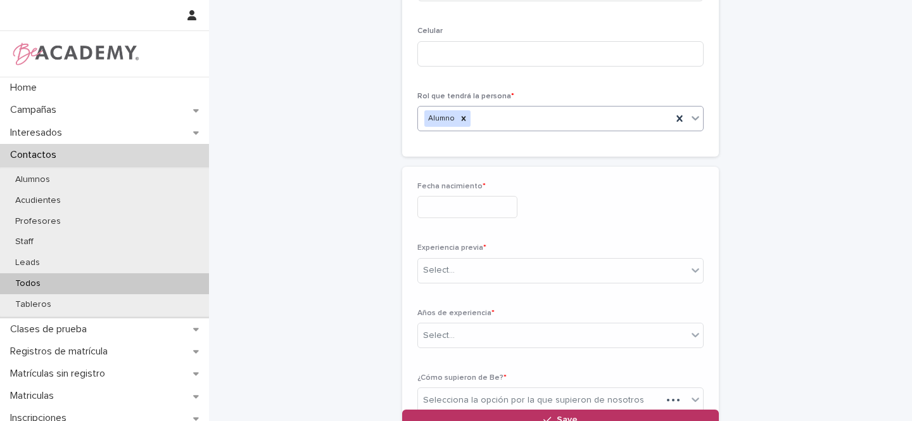
scroll to position [327, 0]
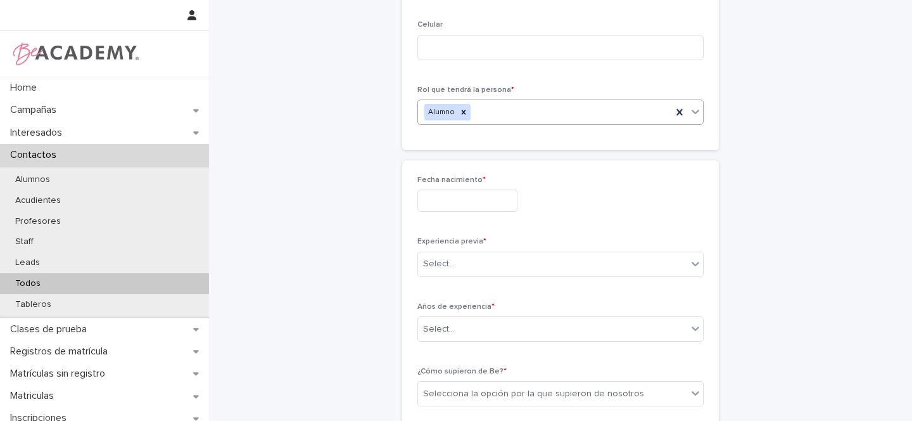
click at [447, 205] on input "text" at bounding box center [467, 200] width 100 height 22
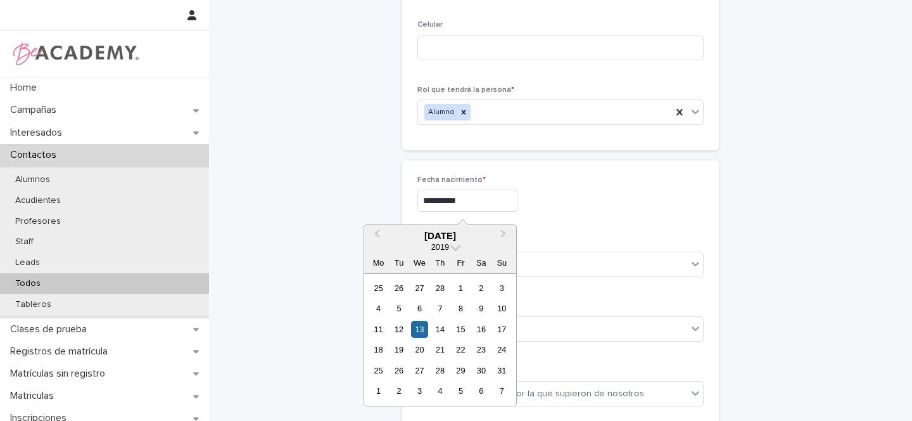
type input "**********"
click at [598, 199] on div "**********" at bounding box center [560, 200] width 286 height 22
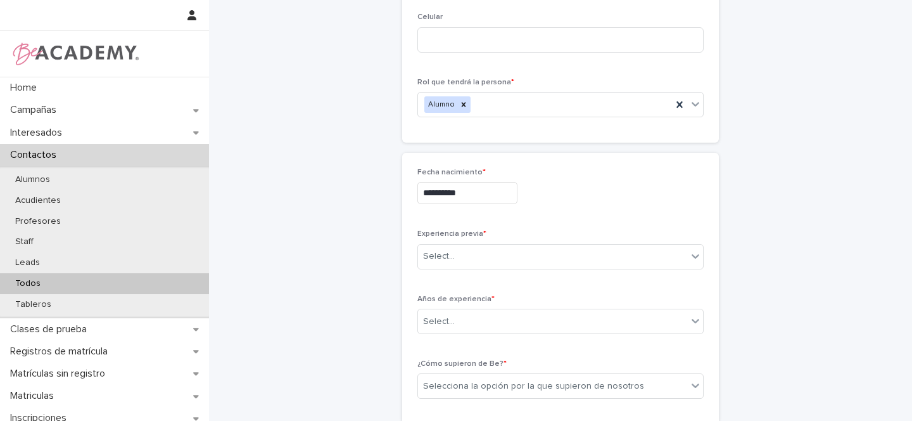
scroll to position [343, 0]
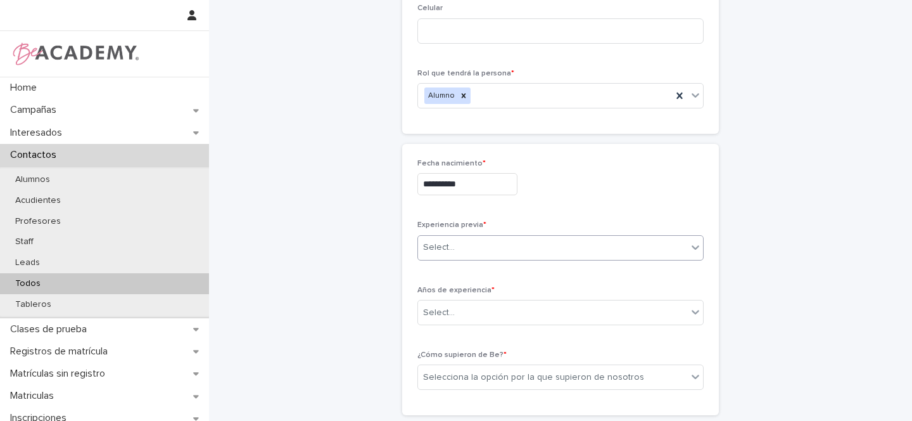
click at [469, 247] on div "Select..." at bounding box center [552, 247] width 269 height 21
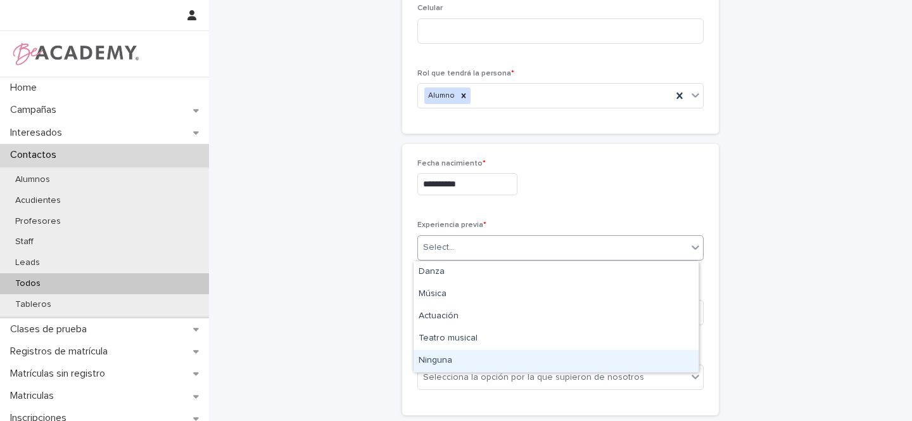
click at [434, 362] on div "Ninguna" at bounding box center [556, 361] width 285 height 22
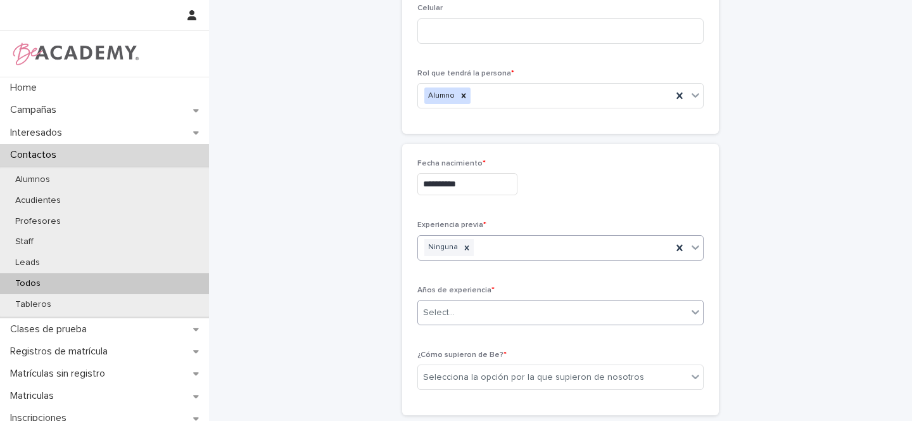
click at [455, 312] on div "Select..." at bounding box center [552, 312] width 269 height 21
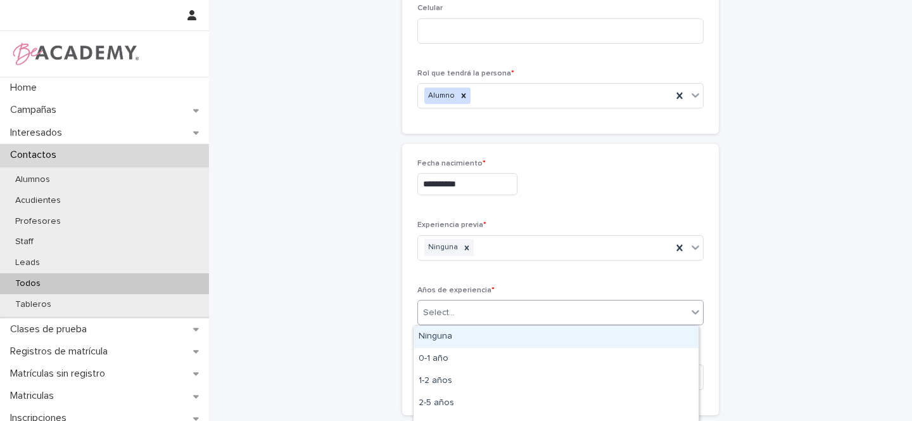
click at [442, 333] on div "Ninguna" at bounding box center [556, 337] width 285 height 22
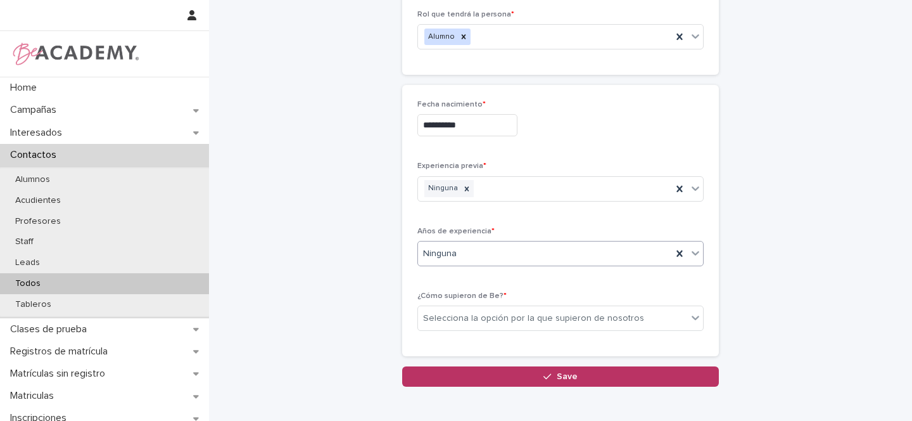
scroll to position [461, 0]
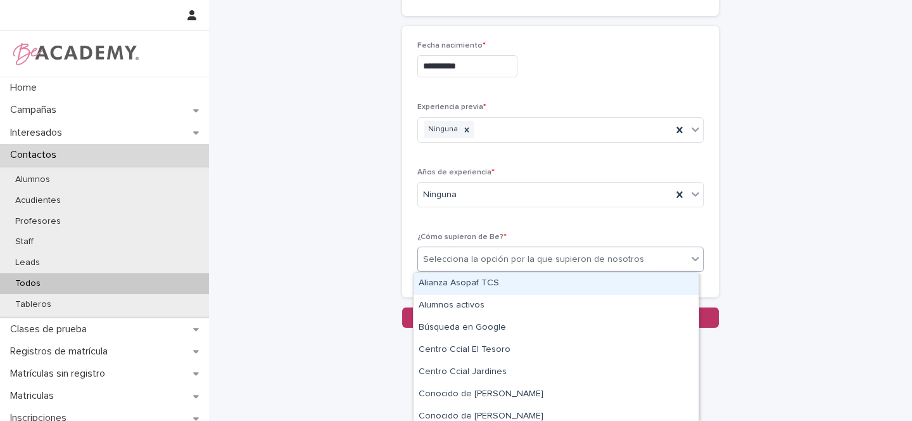
click at [450, 260] on div "Selecciona la opción por la que supieron de nosotros" at bounding box center [533, 259] width 221 height 13
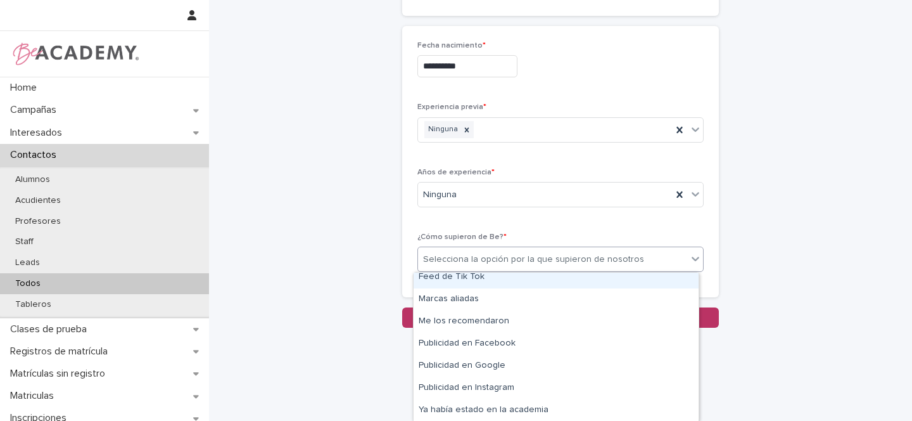
scroll to position [250, 0]
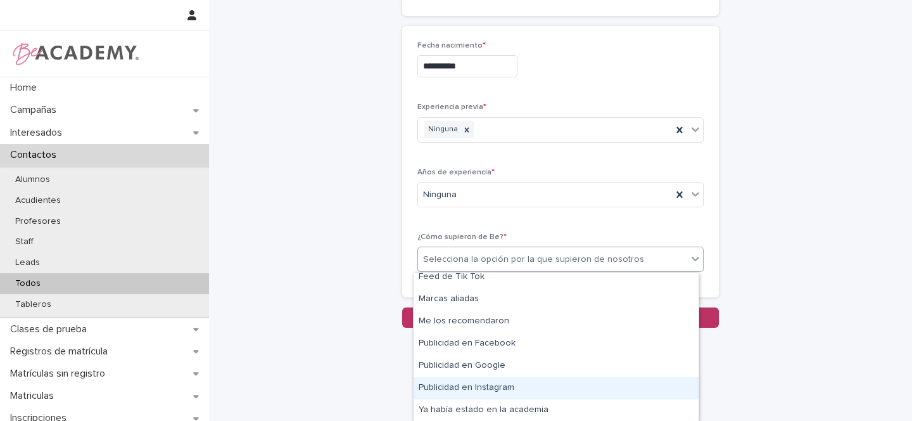
click at [501, 386] on div "Publicidad en Instagram" at bounding box center [556, 388] width 285 height 22
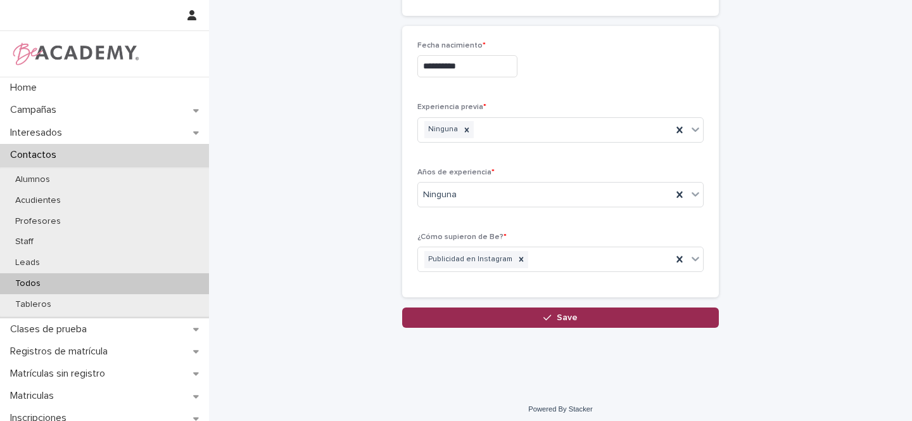
click at [566, 319] on span "Save" at bounding box center [567, 317] width 21 height 9
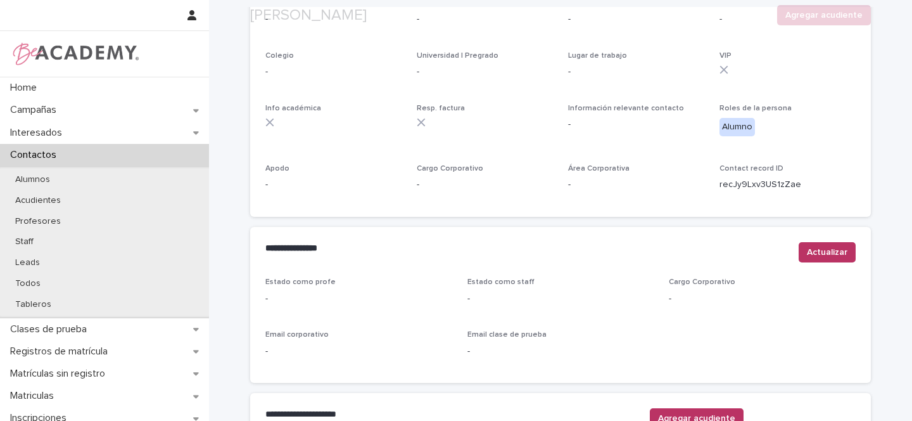
scroll to position [514, 0]
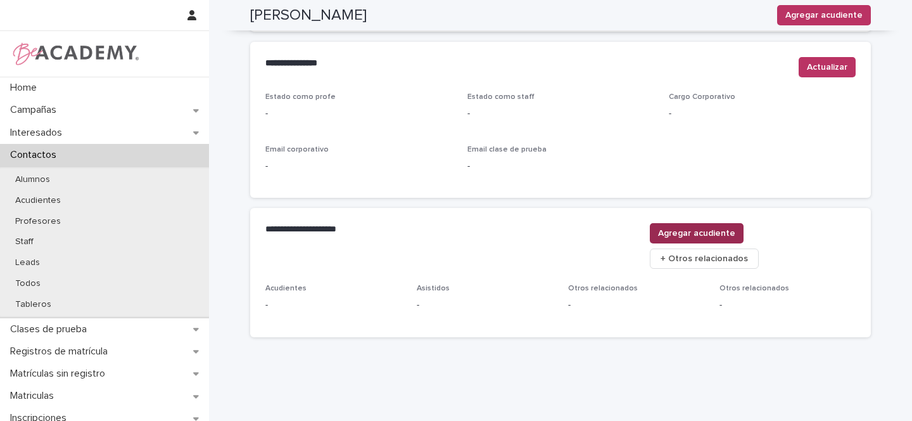
click at [735, 235] on span "Agregar acudiente" at bounding box center [696, 233] width 77 height 13
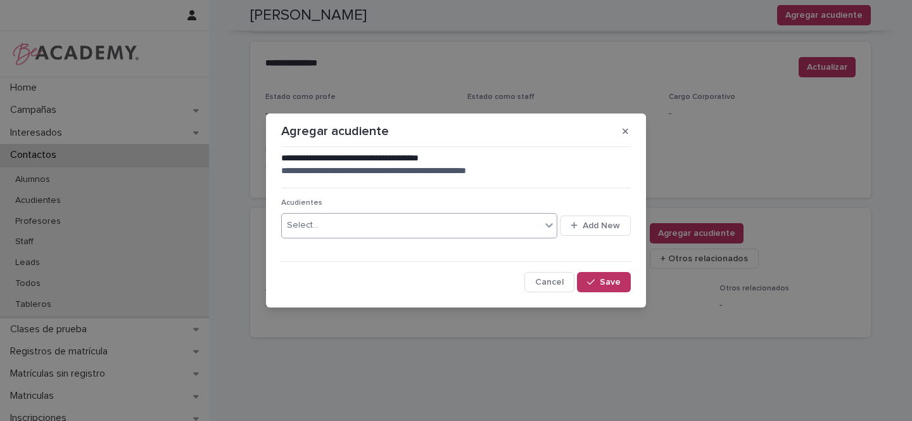
click at [334, 222] on div "Select..." at bounding box center [411, 225] width 259 height 21
type input "**********"
click at [598, 221] on span "Add New" at bounding box center [601, 225] width 37 height 9
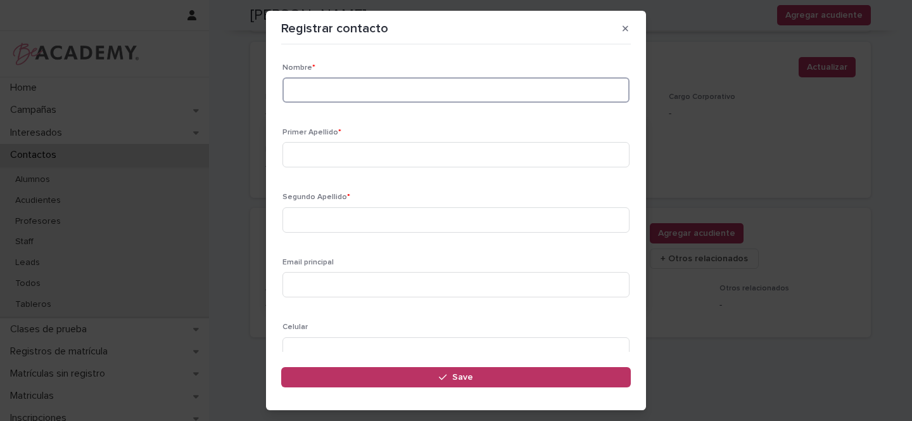
click at [328, 94] on input at bounding box center [455, 89] width 347 height 25
type input "*********"
type input "*******"
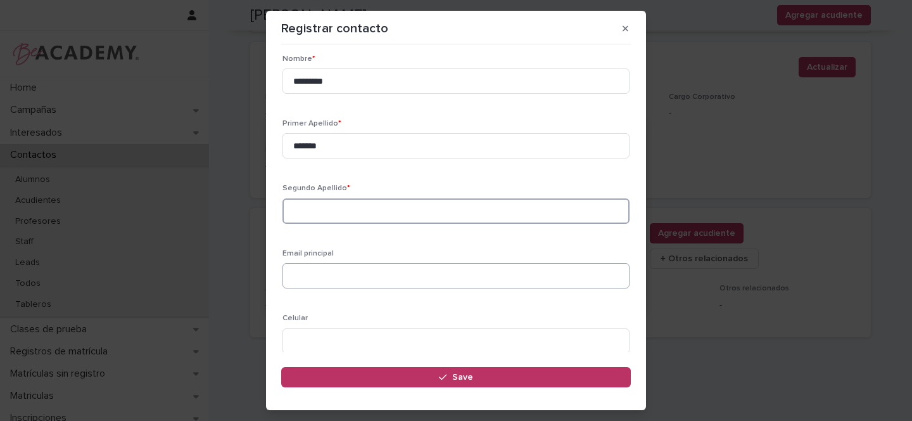
scroll to position [69, 0]
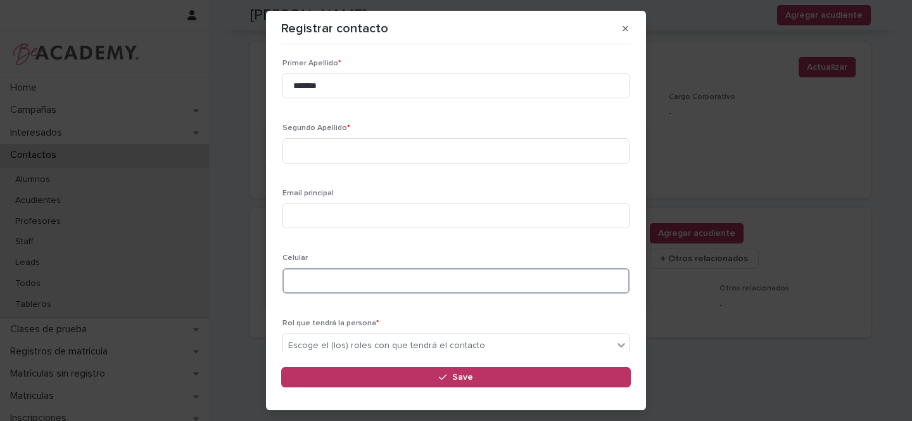
click at [305, 283] on input at bounding box center [455, 280] width 347 height 25
paste input "**********"
type input "**********"
click at [305, 214] on input at bounding box center [455, 215] width 347 height 25
paste input "**********"
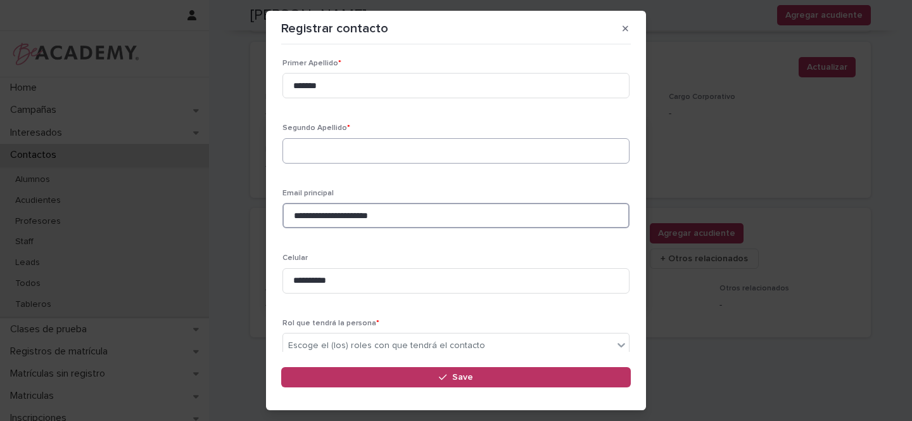
type input "**********"
click at [318, 142] on input at bounding box center [455, 150] width 347 height 25
type input "******"
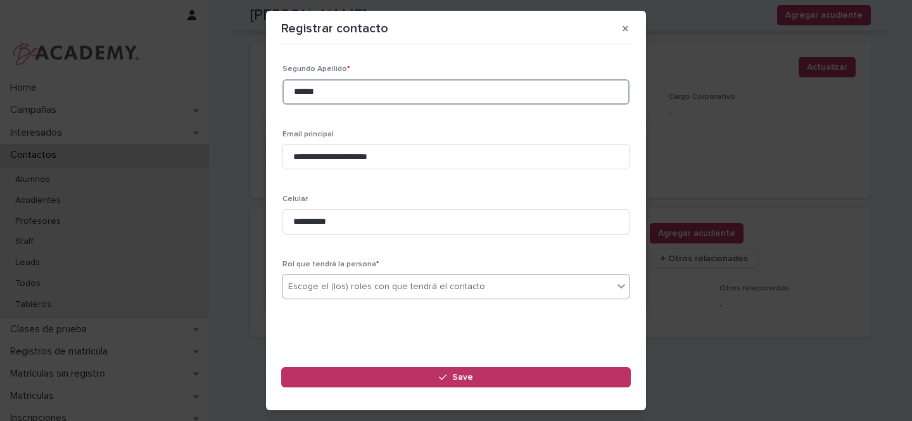
scroll to position [131, 0]
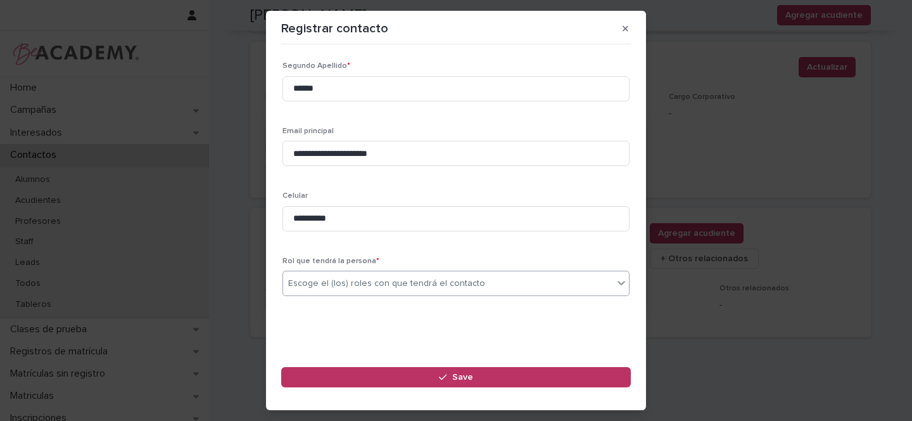
click at [326, 284] on div "Escoge el (los) roles con que tendrá el contacto" at bounding box center [386, 283] width 197 height 13
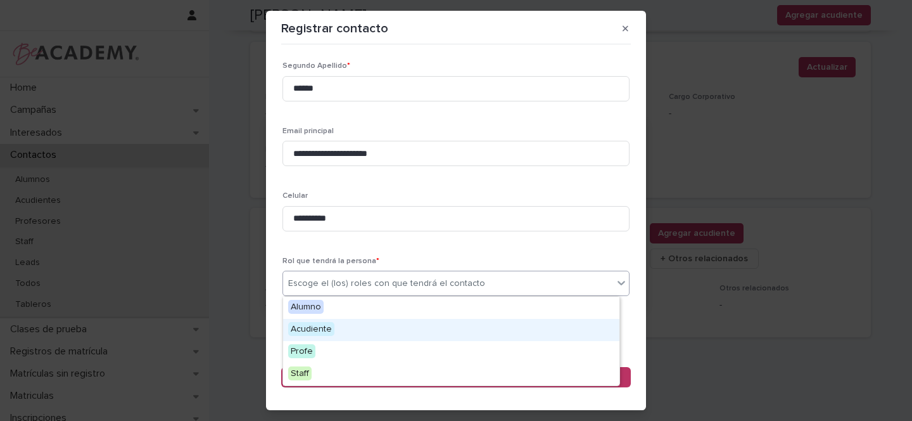
click at [310, 325] on span "Acudiente" at bounding box center [311, 329] width 46 height 14
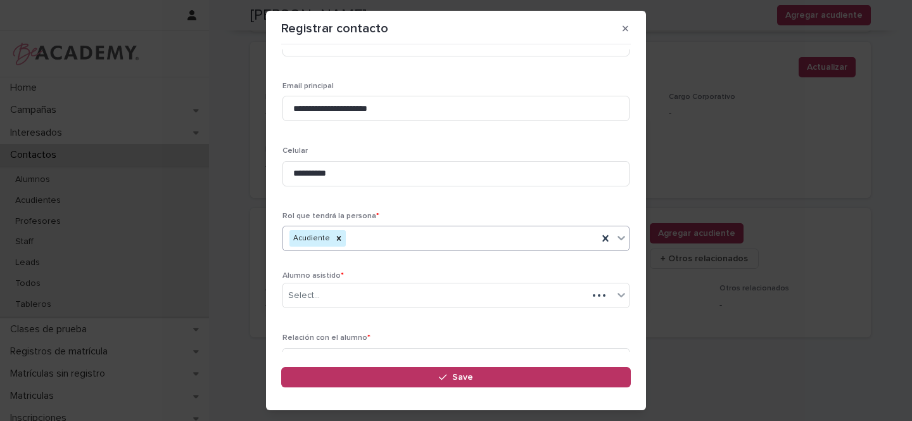
scroll to position [192, 0]
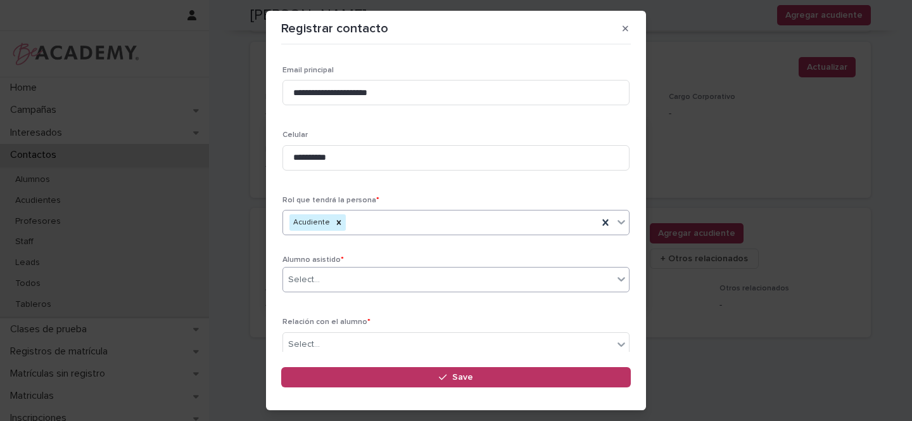
click at [307, 279] on div "Select..." at bounding box center [304, 279] width 32 height 13
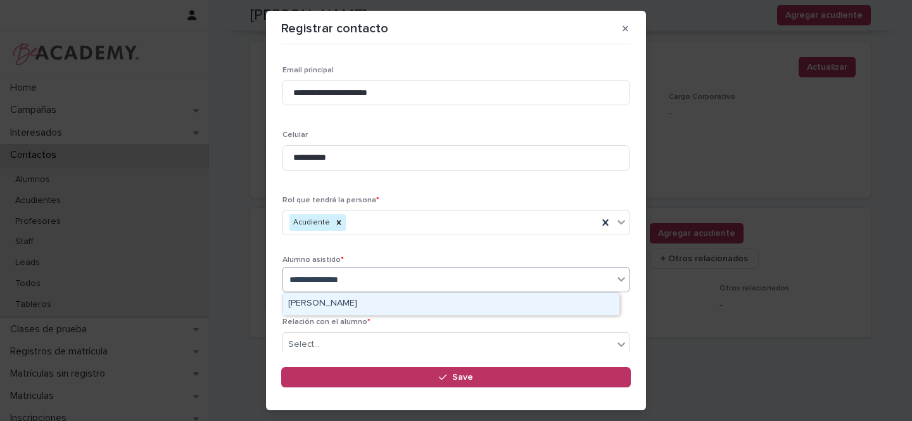
type input "**********"
click at [317, 300] on div "Gabriela Montoya Higuita" at bounding box center [451, 304] width 336 height 22
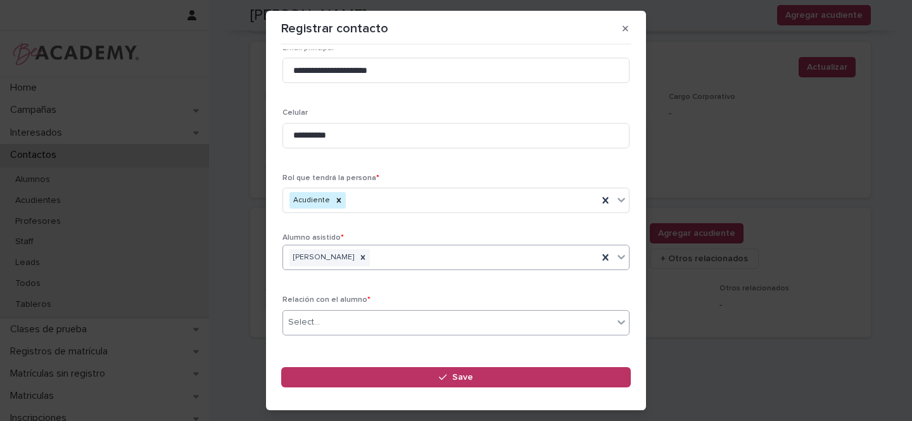
scroll to position [253, 0]
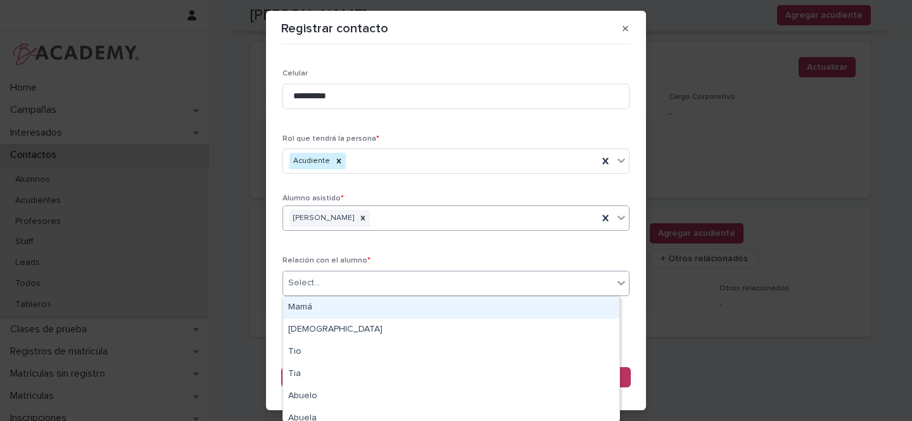
click at [315, 285] on div "Select..." at bounding box center [304, 282] width 32 height 13
click at [311, 303] on div "Mamá" at bounding box center [451, 307] width 336 height 22
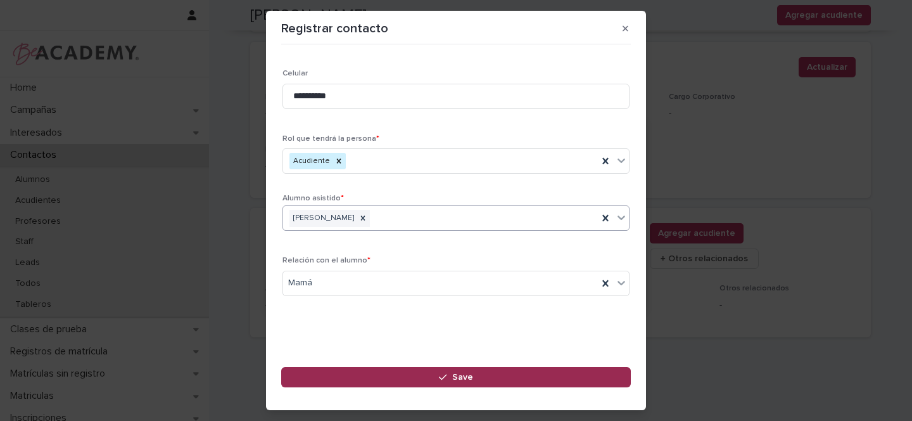
click at [455, 372] on span "Save" at bounding box center [462, 376] width 21 height 9
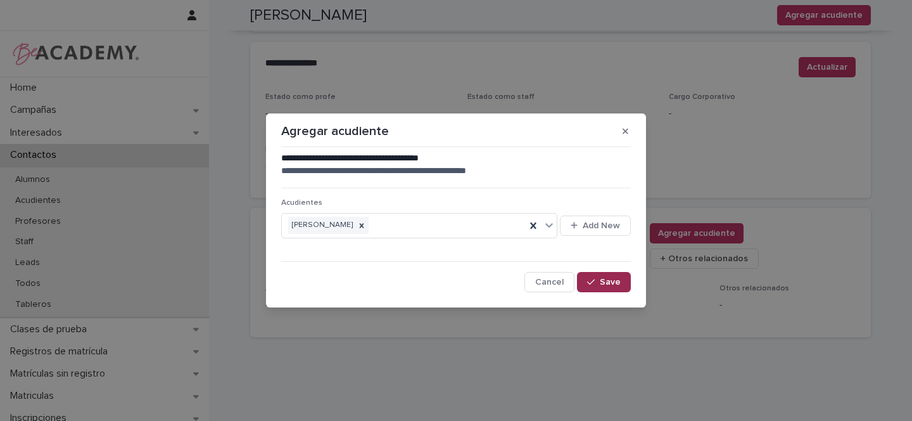
click at [612, 283] on span "Save" at bounding box center [610, 281] width 21 height 9
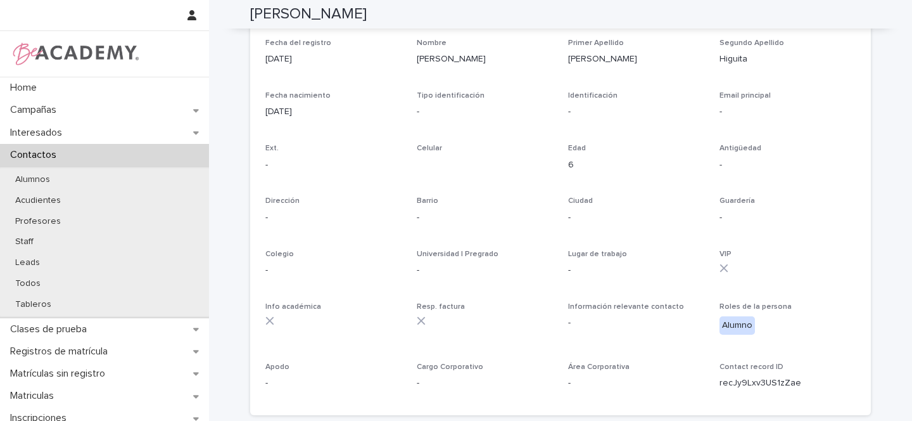
scroll to position [0, 0]
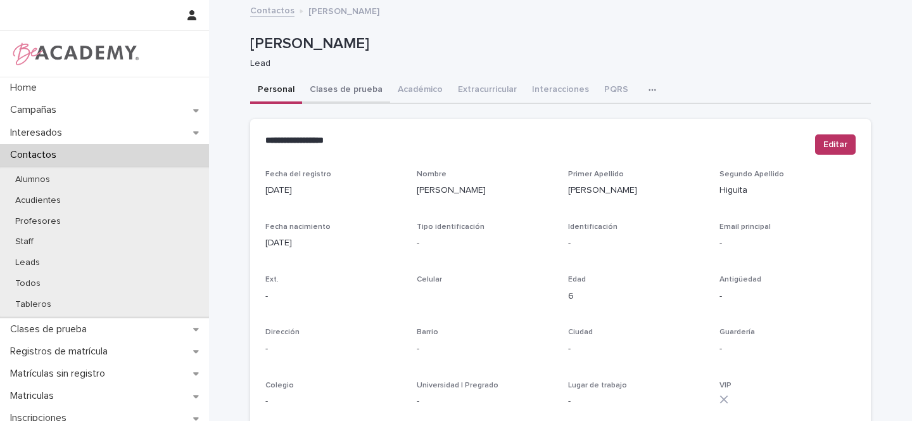
click at [341, 91] on button "Clases de prueba" at bounding box center [346, 90] width 88 height 27
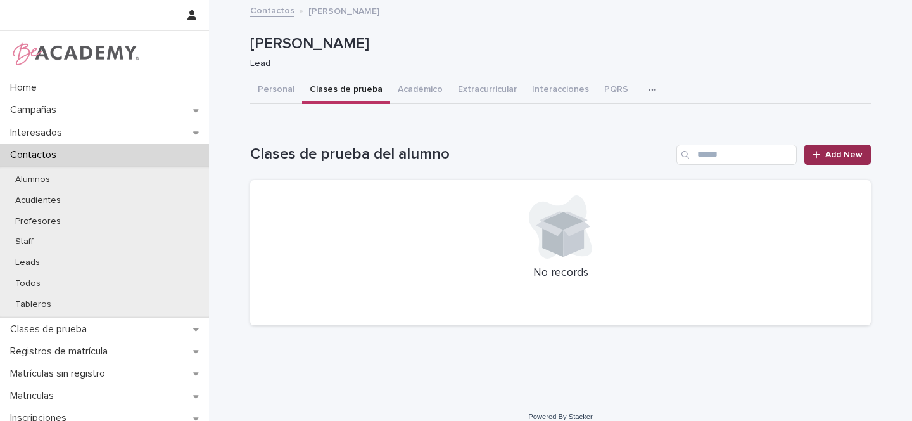
click at [826, 156] on span "Add New" at bounding box center [843, 154] width 37 height 9
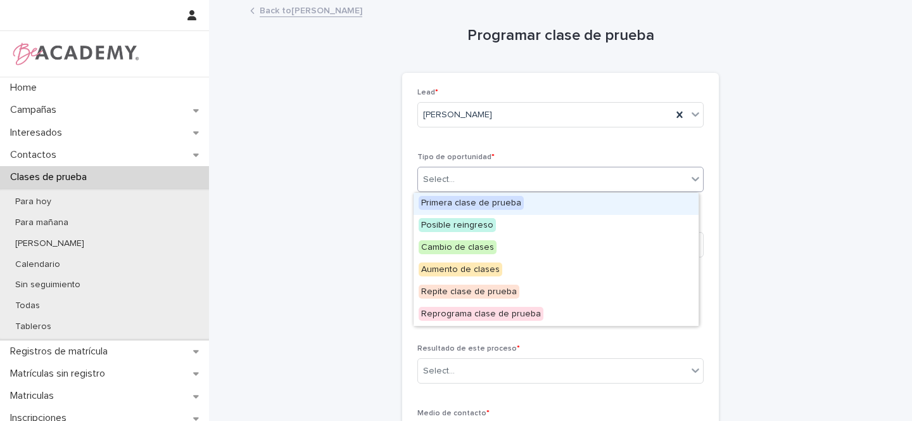
click at [462, 184] on div "Select..." at bounding box center [552, 179] width 269 height 21
click at [461, 199] on span "Primera clase de prueba" at bounding box center [471, 203] width 105 height 14
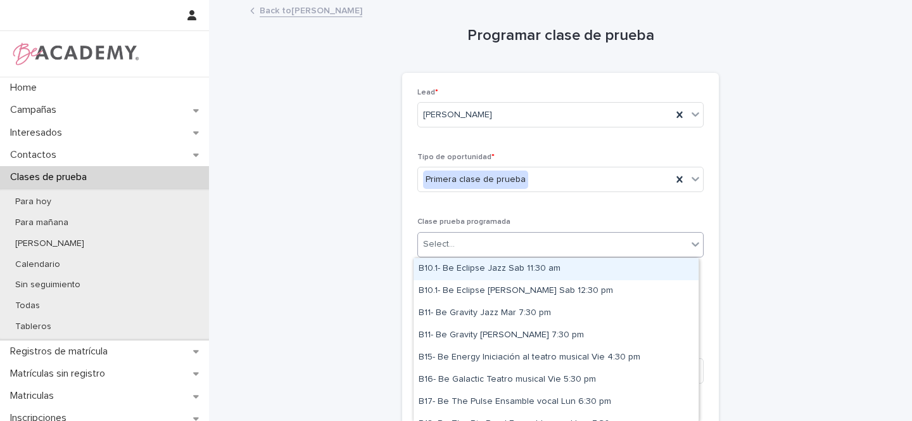
click at [441, 246] on div "Select..." at bounding box center [439, 243] width 32 height 13
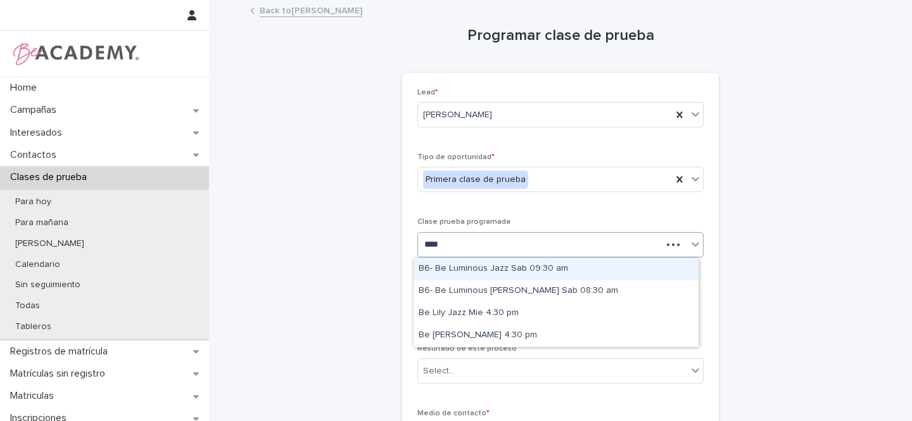
type input "*****"
click at [495, 267] on div "Be Lily Jazz Mie 4:30 pm" at bounding box center [556, 269] width 285 height 22
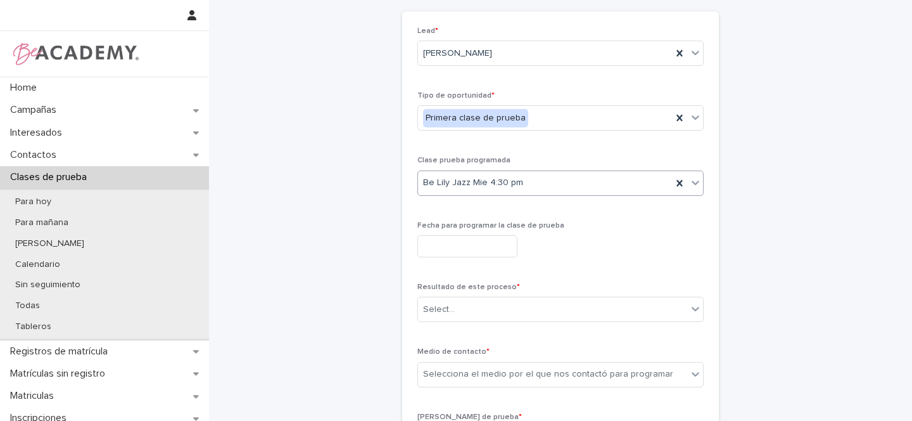
scroll to position [130, 0]
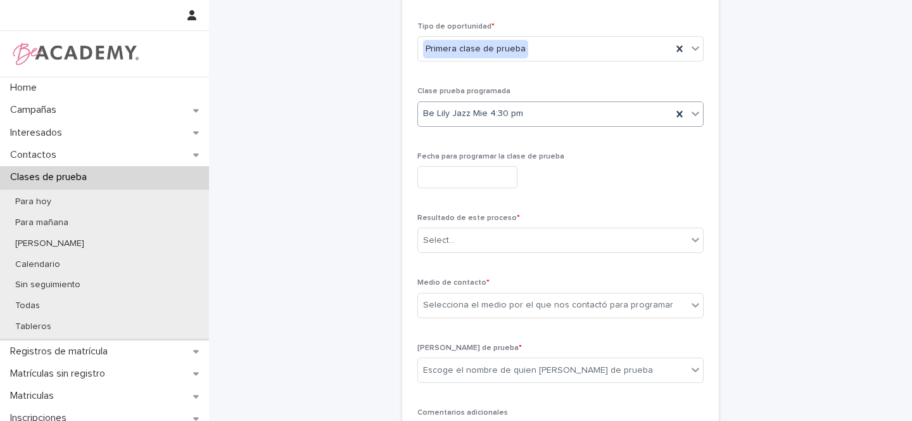
click at [466, 180] on input "text" at bounding box center [467, 177] width 100 height 22
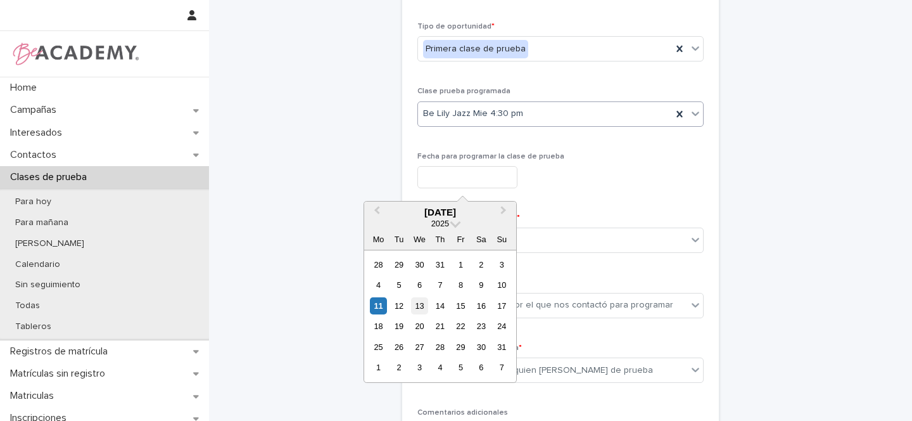
click at [424, 305] on div "13" at bounding box center [419, 305] width 17 height 17
type input "**********"
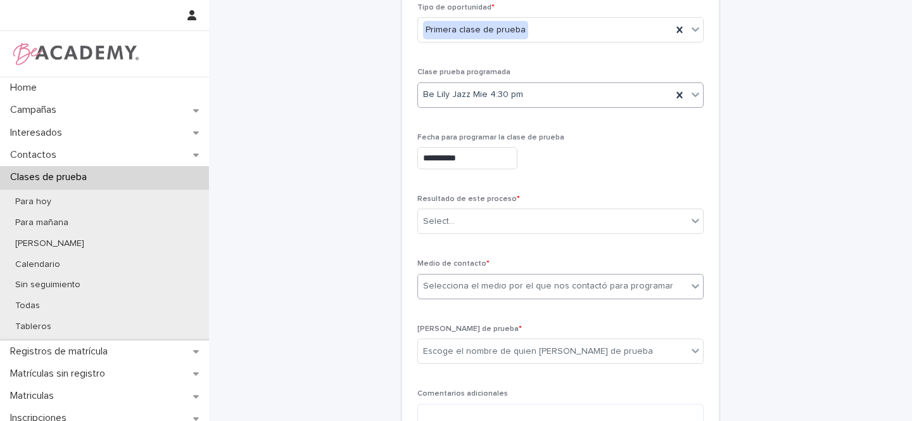
scroll to position [199, 0]
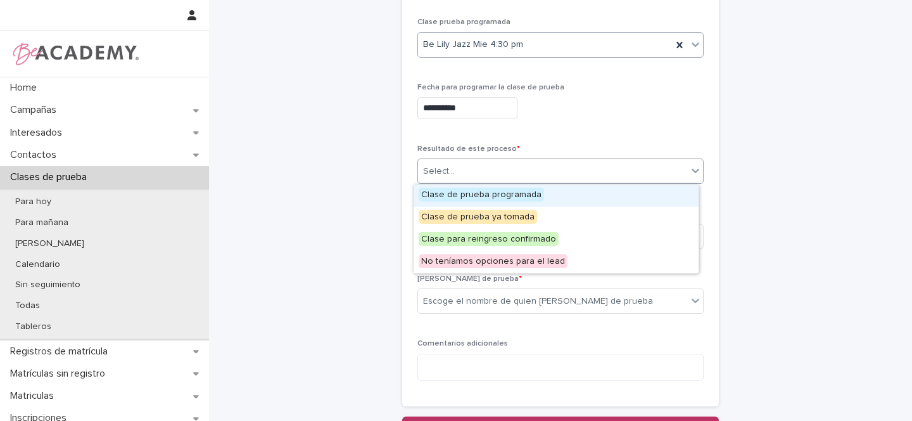
click at [467, 163] on div "Select..." at bounding box center [552, 171] width 269 height 21
click at [453, 194] on span "Clase de prueba programada" at bounding box center [481, 194] width 125 height 14
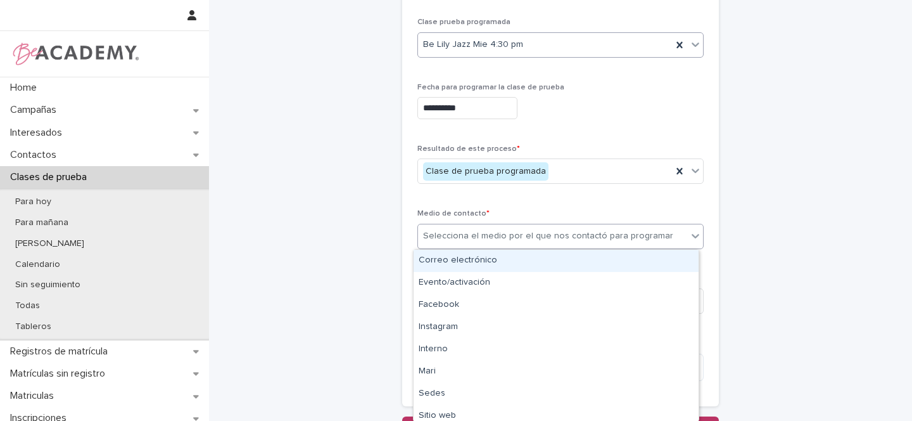
click at [452, 237] on div "Selecciona el medio por el que nos contactó para programar" at bounding box center [548, 235] width 250 height 13
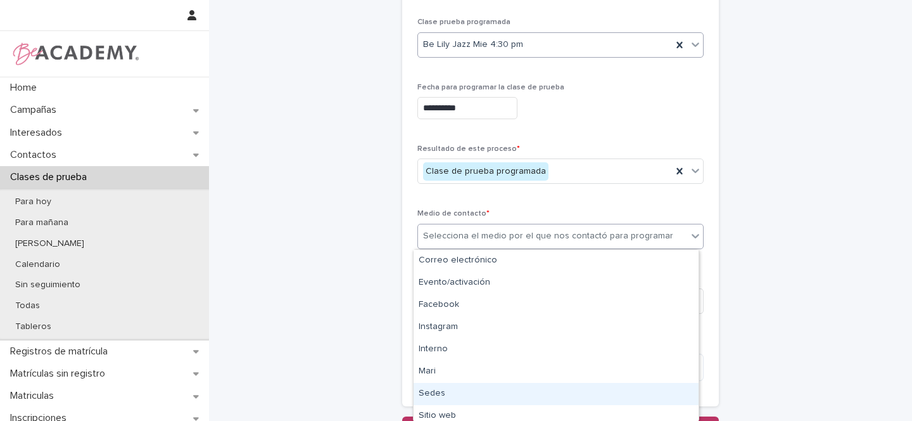
scroll to position [72, 0]
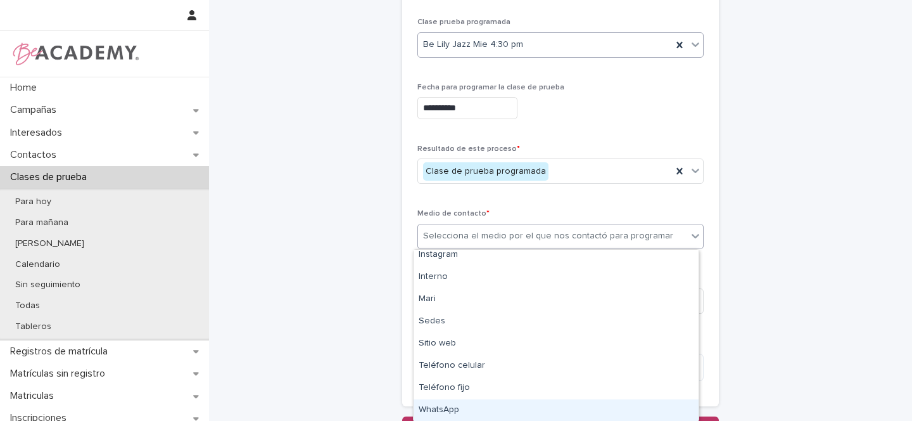
click at [446, 408] on div "WhatsApp" at bounding box center [556, 410] width 285 height 22
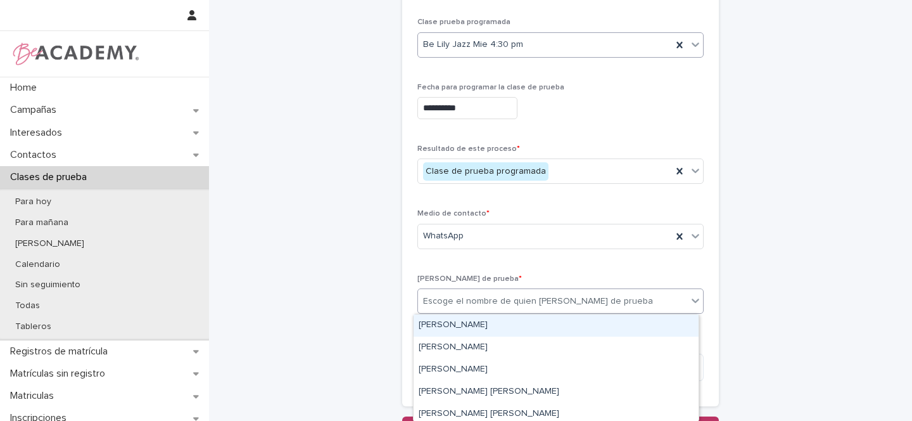
click at [459, 302] on div "Escoge el nombre de quien toma la clase de prueba" at bounding box center [538, 300] width 230 height 13
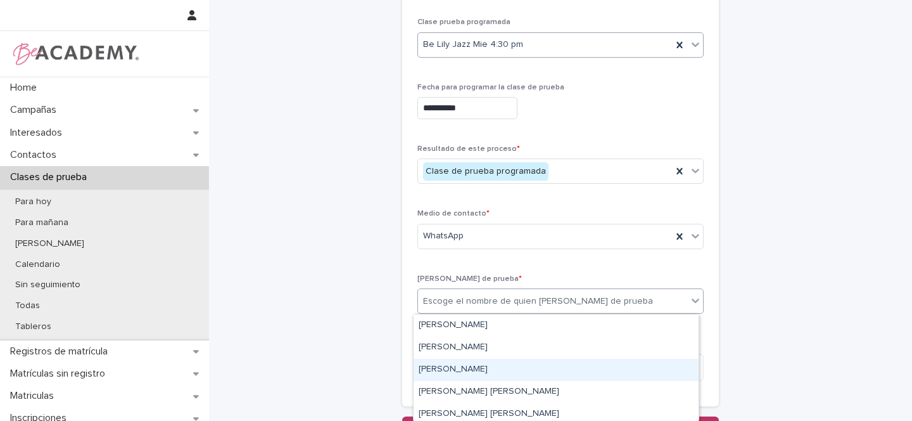
click at [450, 370] on div "[PERSON_NAME]" at bounding box center [556, 369] width 285 height 22
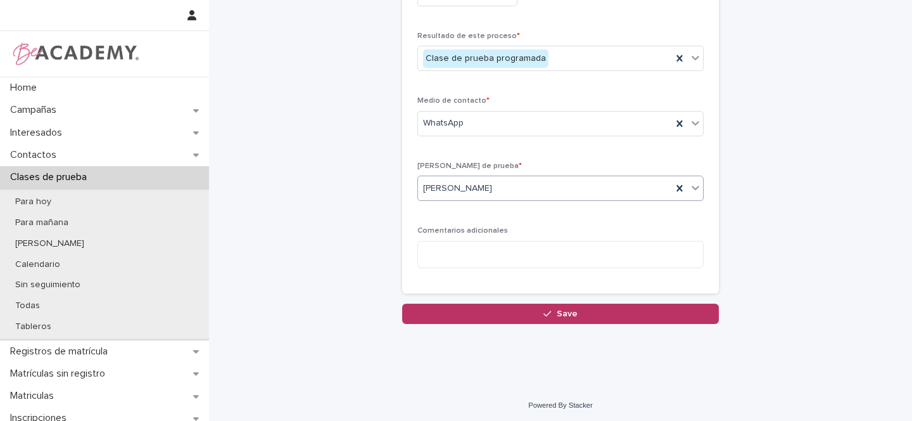
scroll to position [314, 0]
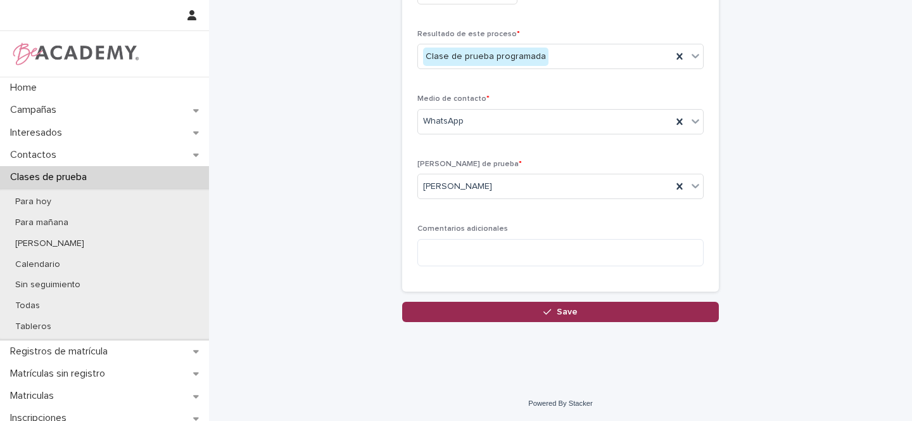
click at [550, 312] on div "button" at bounding box center [549, 311] width 13 height 9
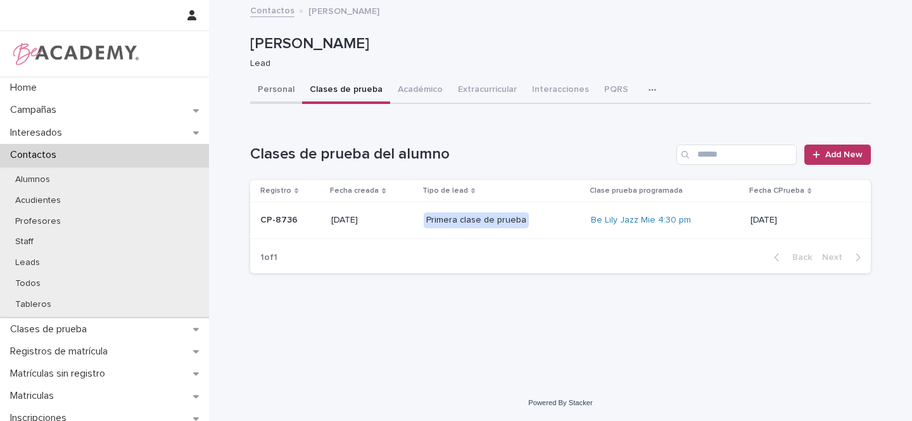
click at [268, 91] on button "Personal" at bounding box center [276, 90] width 52 height 27
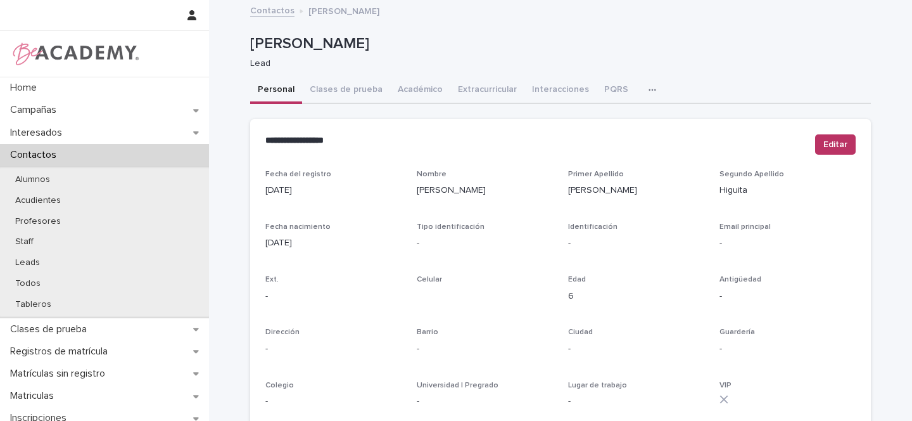
click at [272, 86] on button "Personal" at bounding box center [276, 90] width 52 height 27
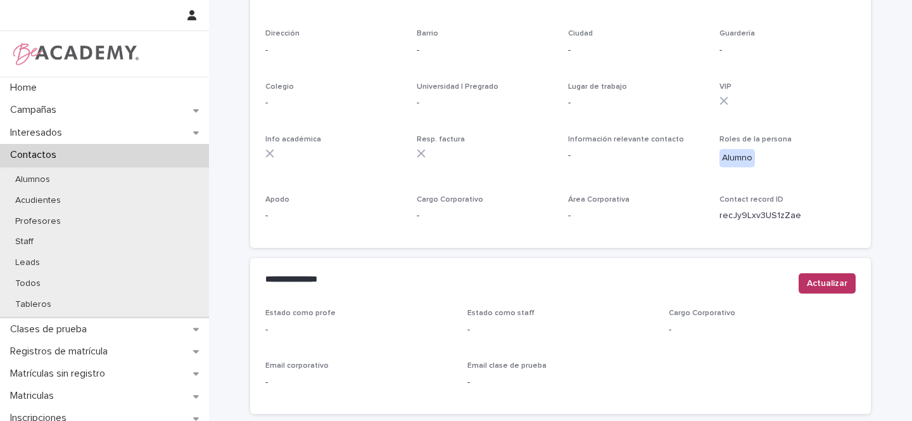
scroll to position [522, 0]
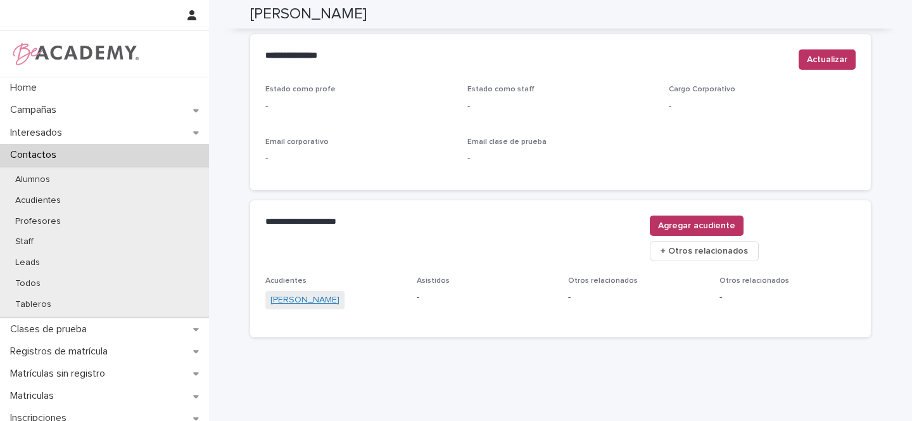
click at [325, 293] on link "Estefania Higuita Bernal" at bounding box center [304, 299] width 69 height 13
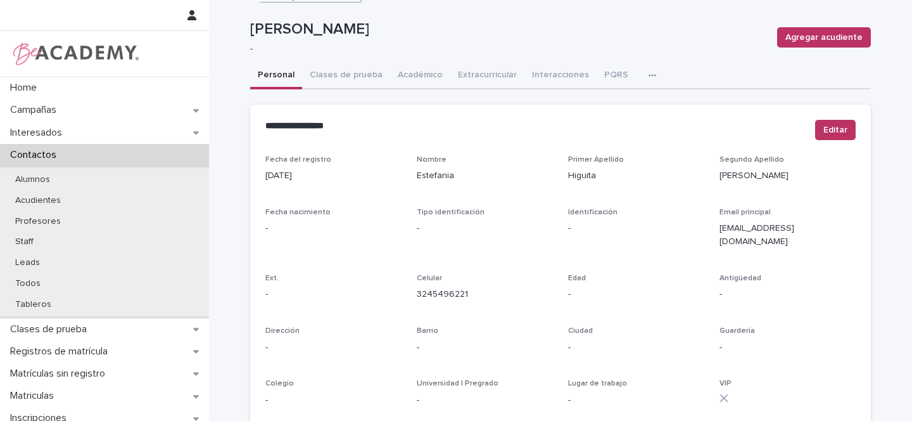
scroll to position [16, 0]
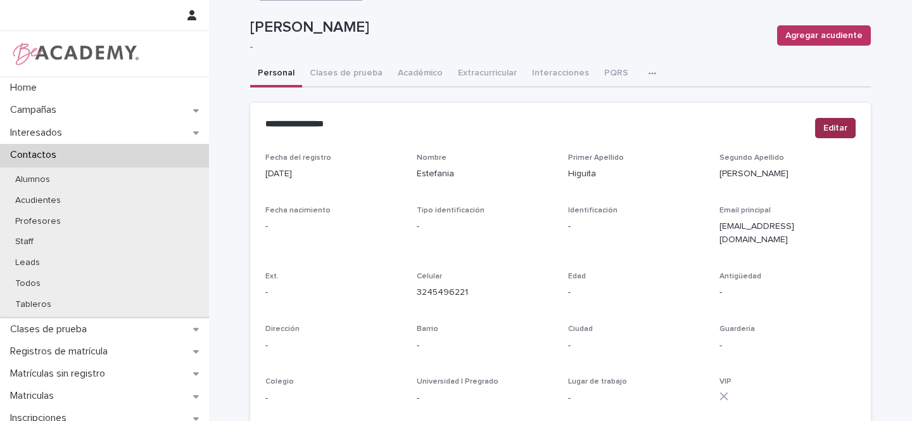
click at [836, 123] on span "Editar" at bounding box center [835, 128] width 24 height 13
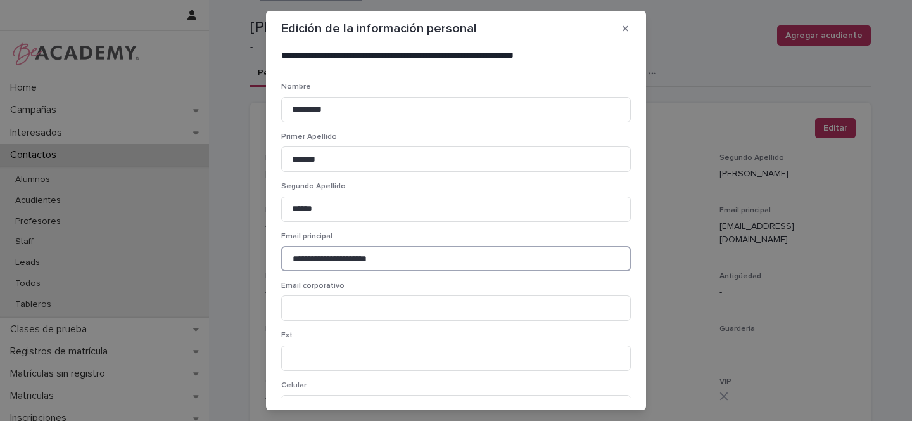
click at [319, 255] on input "**********" at bounding box center [456, 258] width 350 height 25
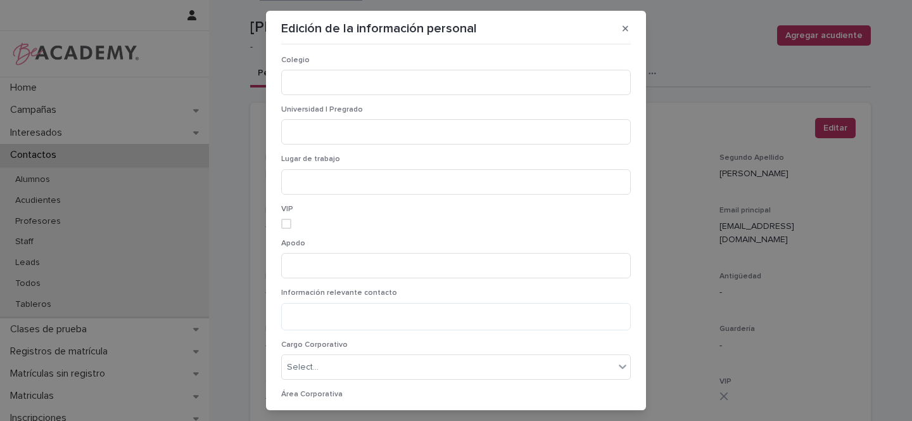
scroll to position [920, 0]
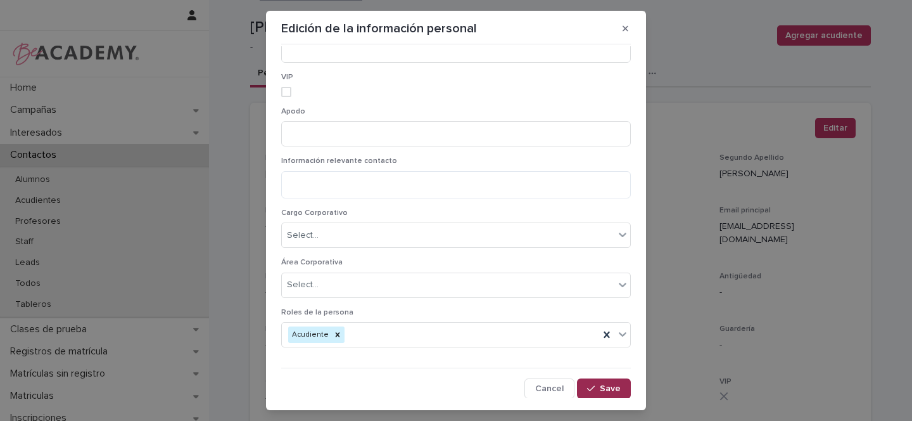
type input "**********"
click at [600, 391] on span "Save" at bounding box center [610, 388] width 21 height 9
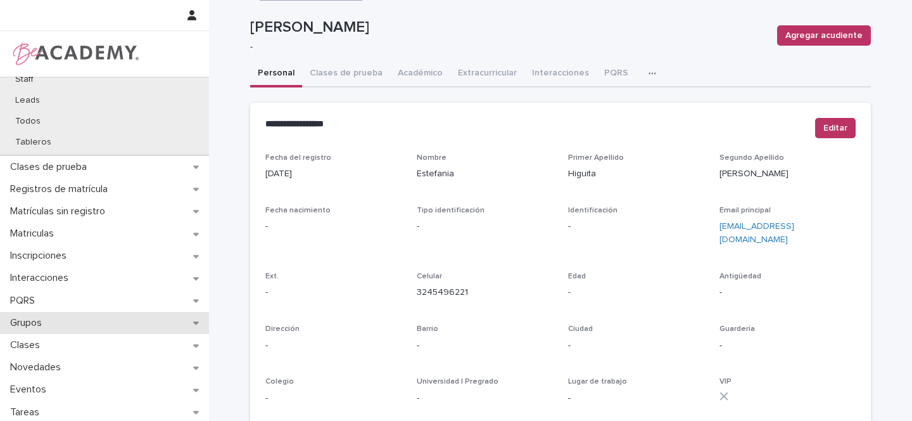
scroll to position [208, 0]
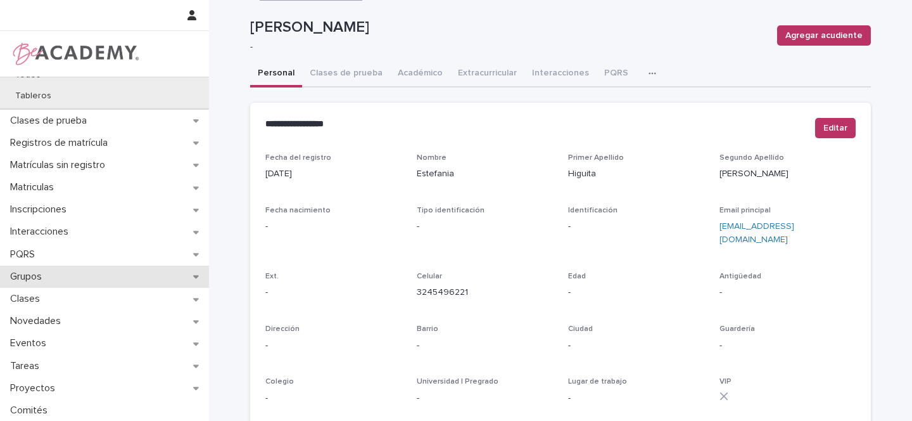
click at [187, 274] on div "Grupos" at bounding box center [104, 276] width 209 height 22
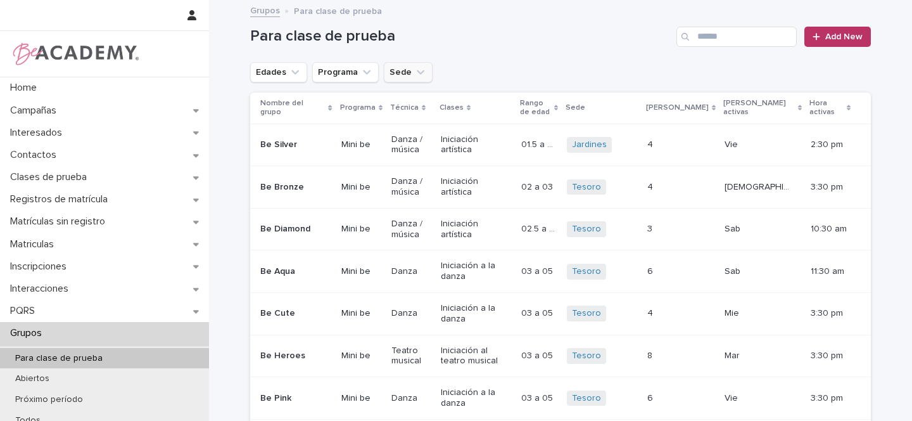
click at [414, 75] on icon "Sede" at bounding box center [420, 72] width 13 height 13
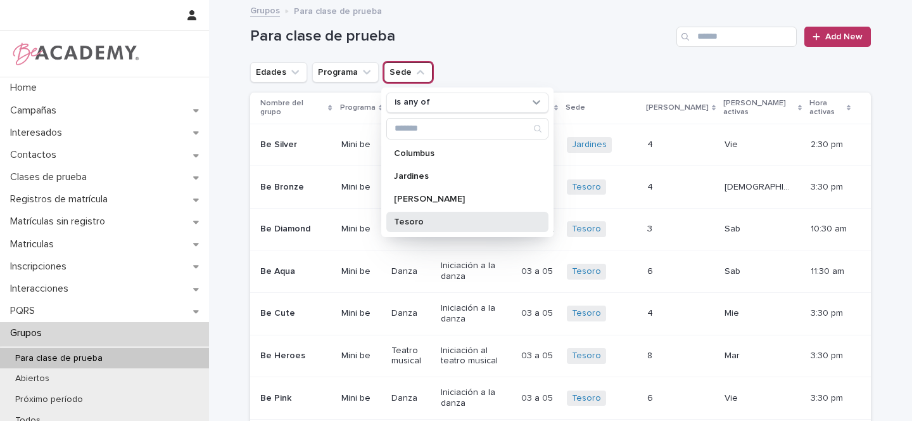
click at [405, 222] on p "Tesoro" at bounding box center [461, 221] width 134 height 9
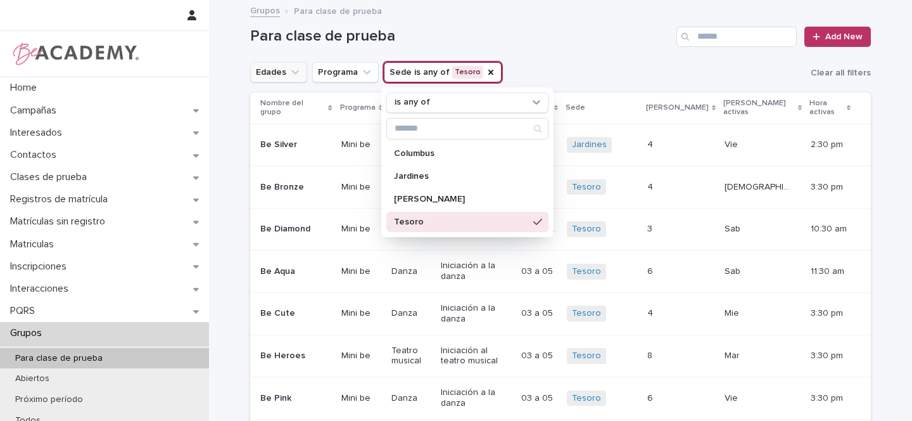
click at [291, 70] on icon "Edades" at bounding box center [295, 72] width 8 height 4
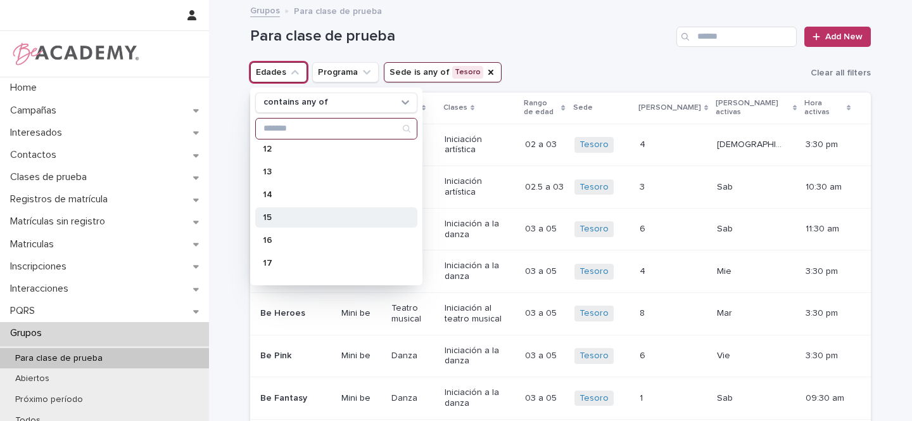
scroll to position [304, 0]
click at [274, 213] on p "15" at bounding box center [330, 214] width 134 height 9
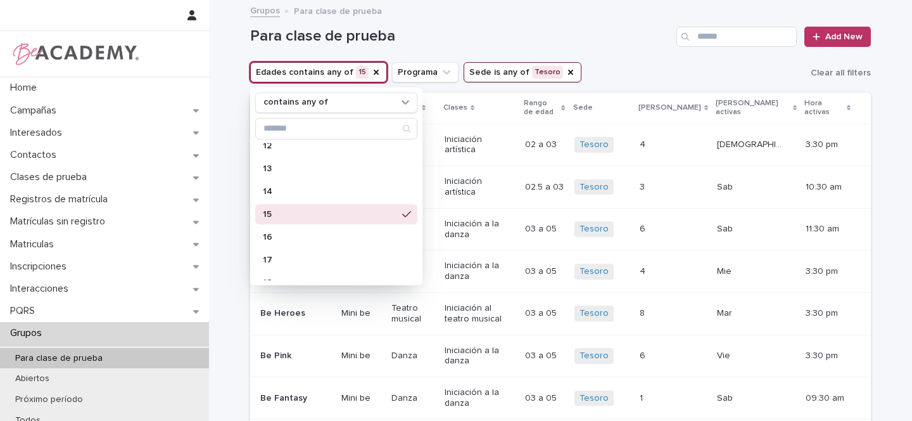
click at [615, 56] on div "Para clase de prueba Add New" at bounding box center [560, 31] width 621 height 61
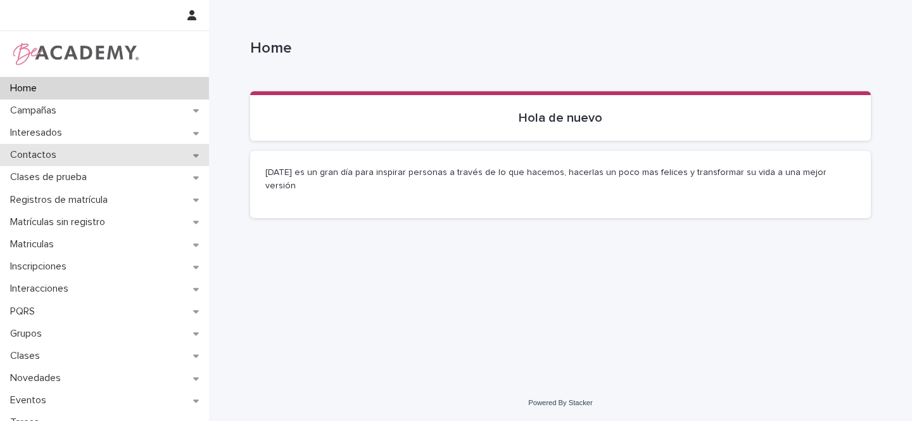
click at [194, 157] on icon at bounding box center [196, 155] width 6 height 9
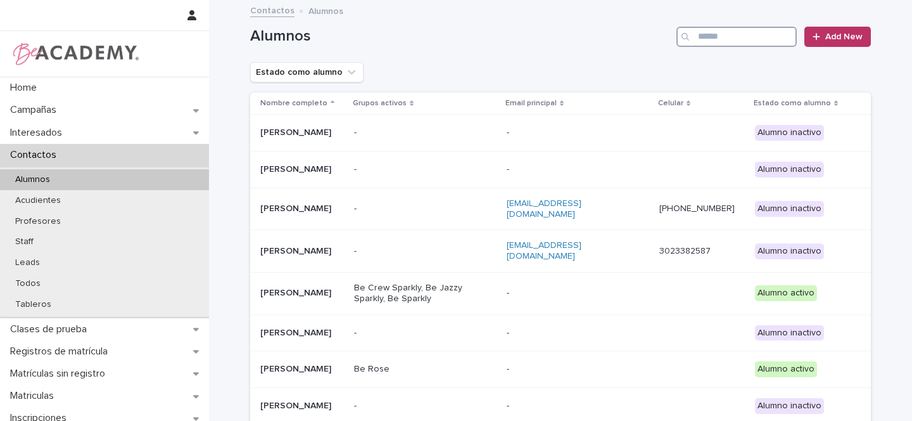
click at [729, 41] on input "Search" at bounding box center [736, 37] width 120 height 20
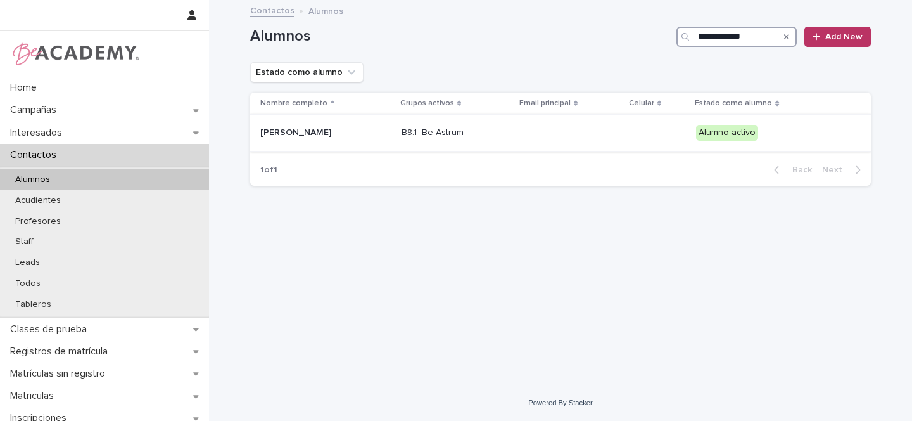
type input "**********"
click at [391, 127] on div "[PERSON_NAME]" at bounding box center [325, 132] width 131 height 21
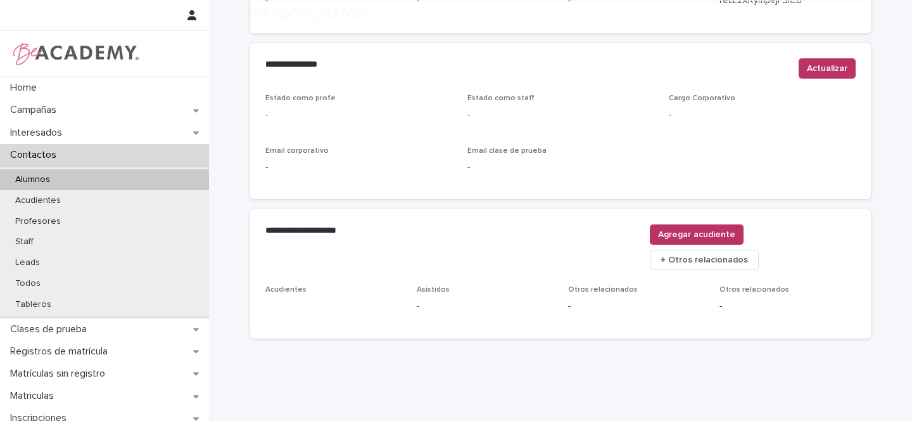
scroll to position [514, 0]
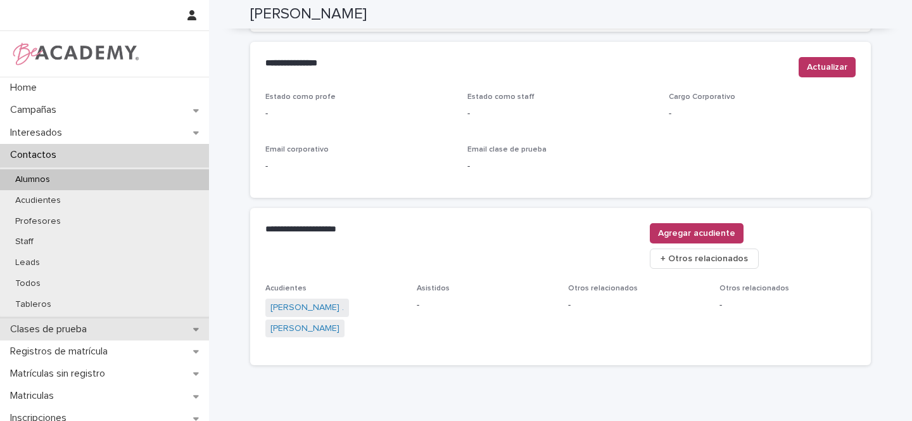
click at [181, 324] on div "Clases de prueba" at bounding box center [104, 329] width 209 height 22
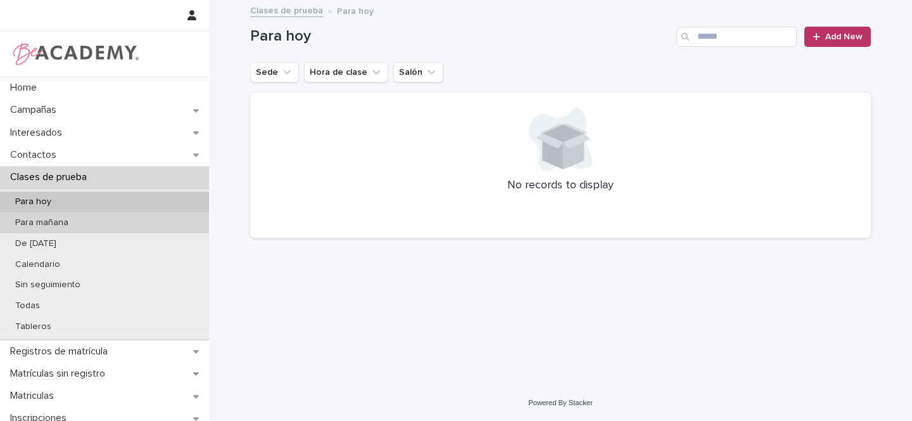
click at [62, 220] on p "Para mañana" at bounding box center [41, 222] width 73 height 11
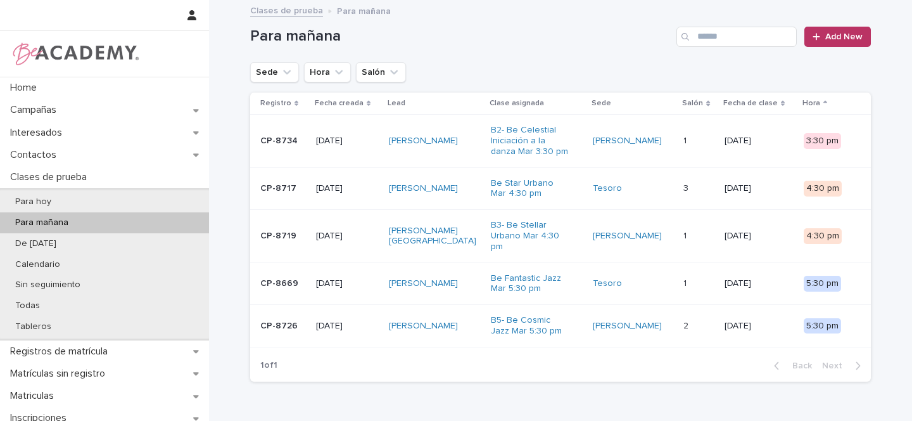
click at [476, 231] on div "[PERSON_NAME] [GEOGRAPHIC_DATA]" at bounding box center [435, 236] width 92 height 32
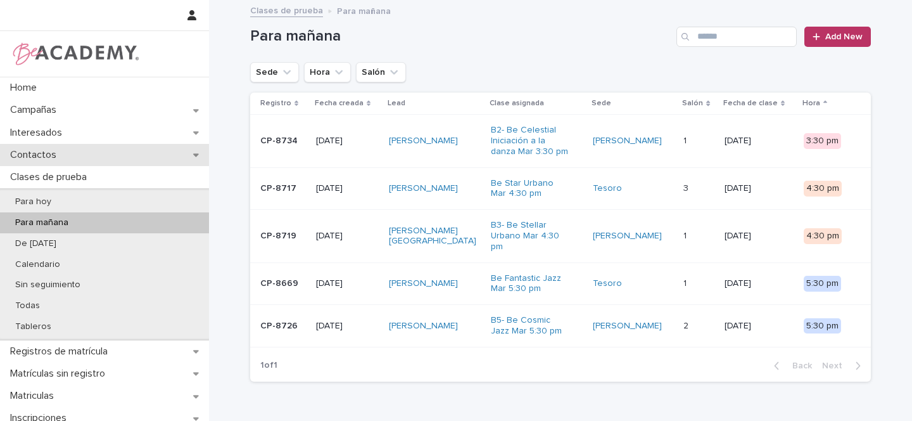
click at [198, 150] on div "Contactos" at bounding box center [104, 155] width 209 height 22
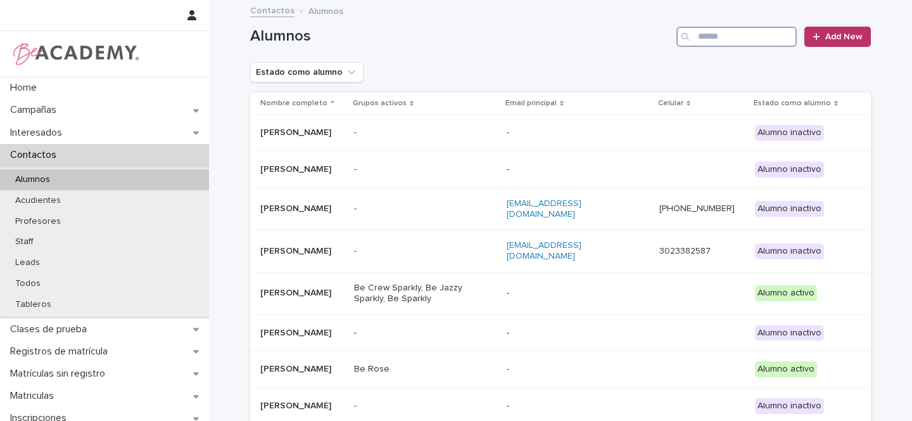
click at [736, 34] on input "Search" at bounding box center [736, 37] width 120 height 20
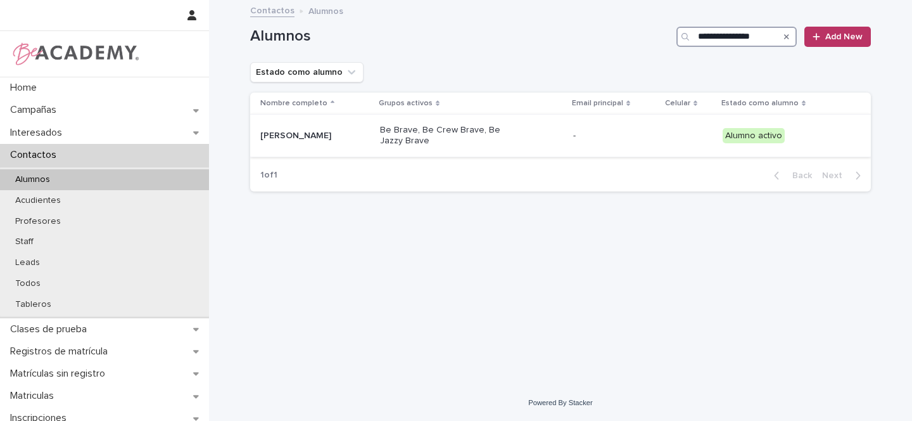
type input "**********"
click at [366, 136] on p "[PERSON_NAME]" at bounding box center [315, 135] width 110 height 11
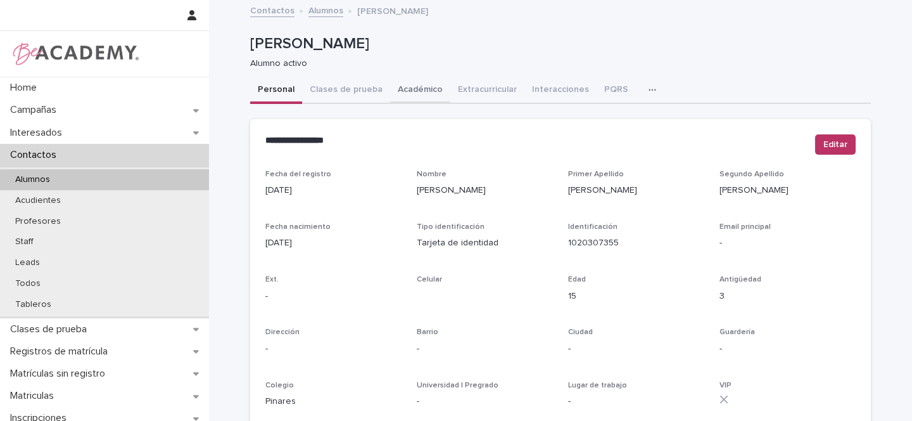
click at [410, 88] on button "Académico" at bounding box center [420, 90] width 60 height 27
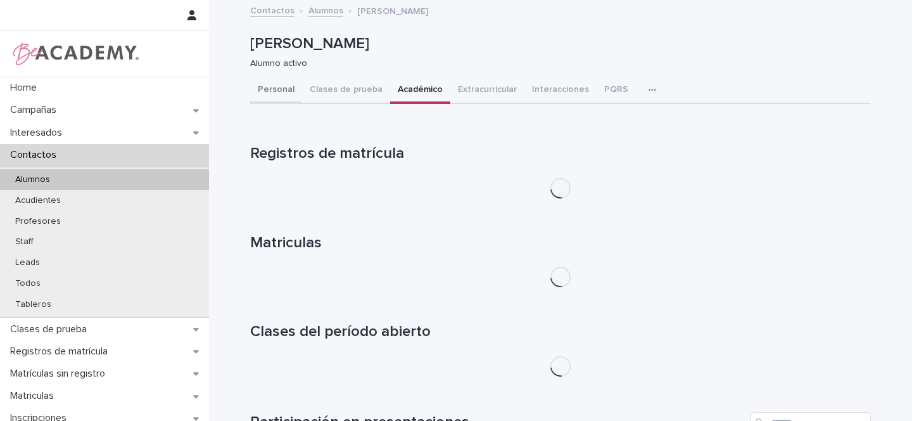
click at [278, 87] on button "Personal" at bounding box center [276, 90] width 52 height 27
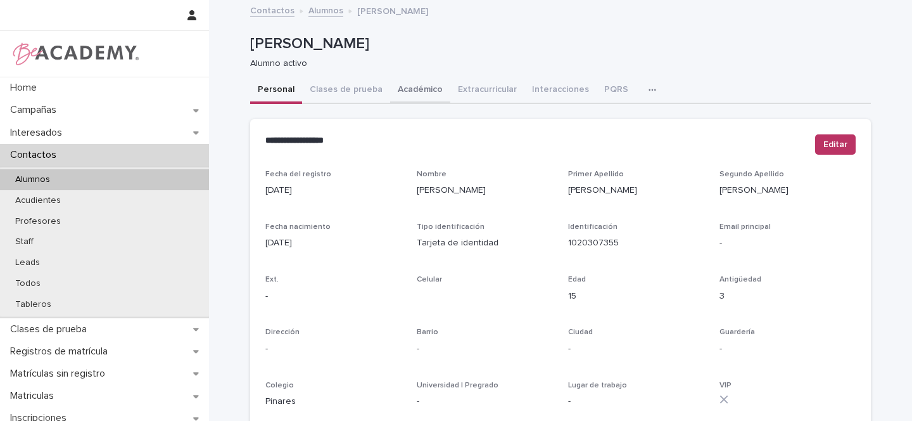
click at [407, 87] on button "Académico" at bounding box center [420, 90] width 60 height 27
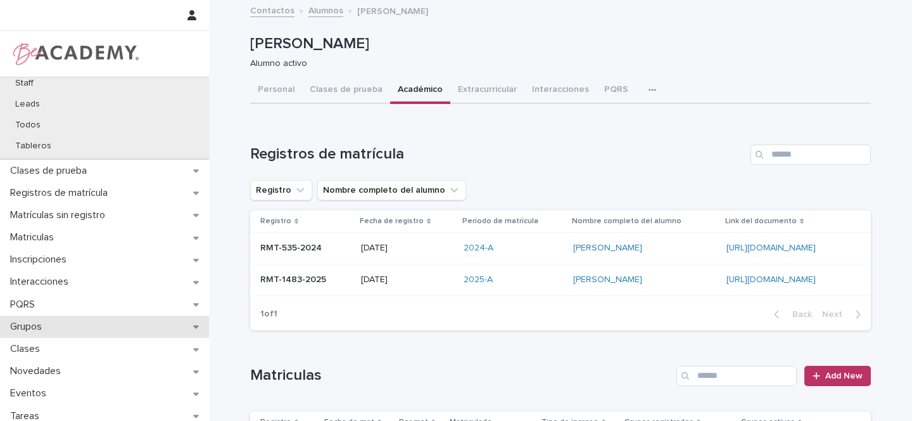
scroll to position [165, 0]
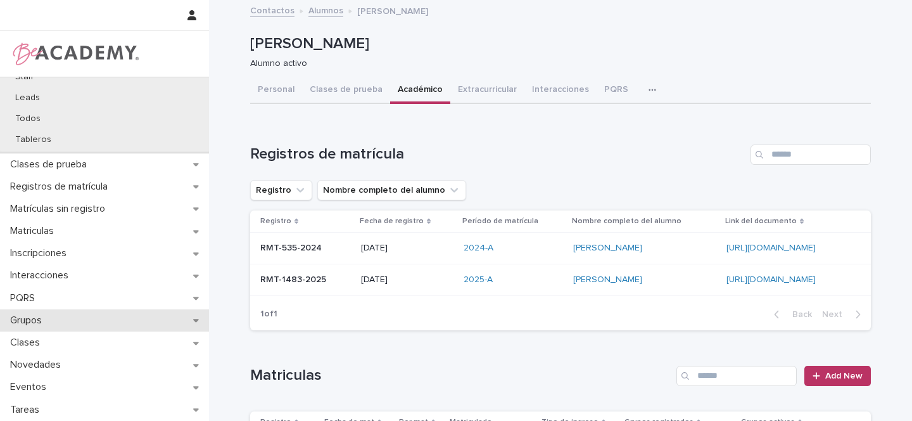
click at [193, 320] on icon at bounding box center [196, 319] width 6 height 9
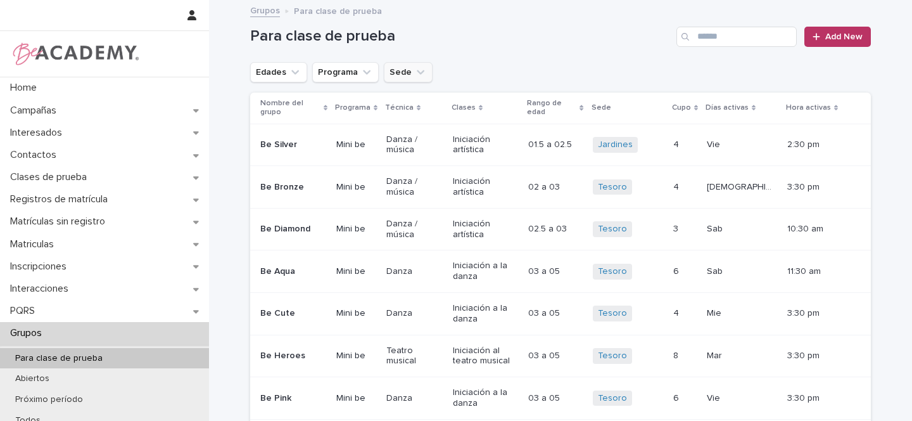
click at [403, 70] on button "Sede" at bounding box center [408, 72] width 49 height 20
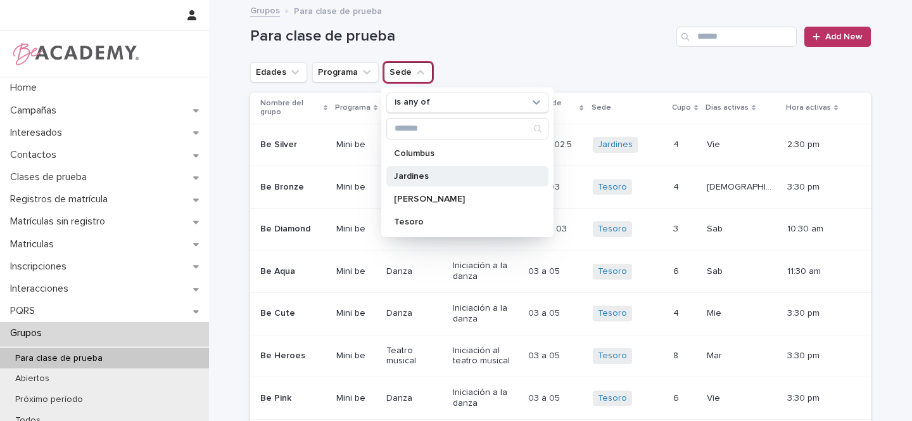
click at [412, 172] on p "Jardines" at bounding box center [461, 176] width 134 height 9
click at [291, 71] on icon "Edades" at bounding box center [295, 72] width 8 height 4
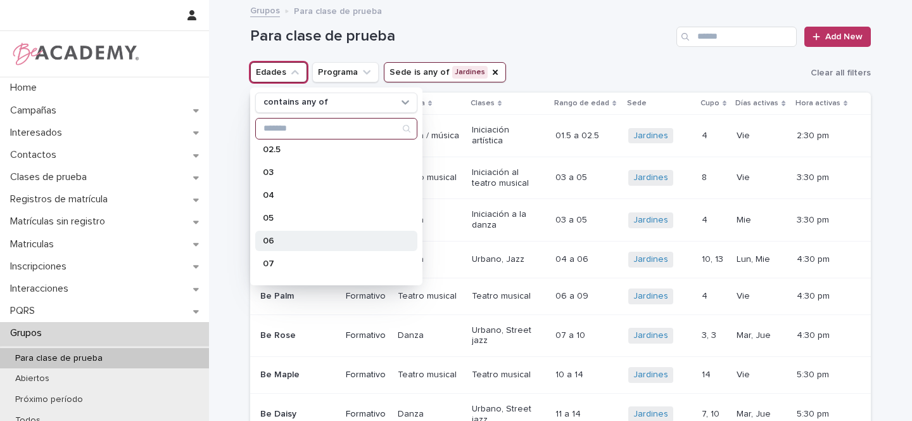
scroll to position [113, 0]
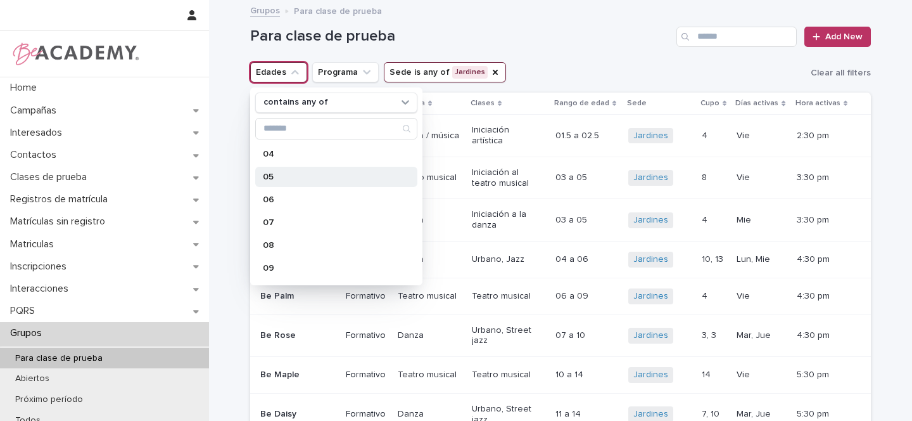
drag, startPoint x: 281, startPoint y: 199, endPoint x: 312, endPoint y: 180, distance: 36.4
click at [281, 199] on p "06" at bounding box center [330, 199] width 134 height 9
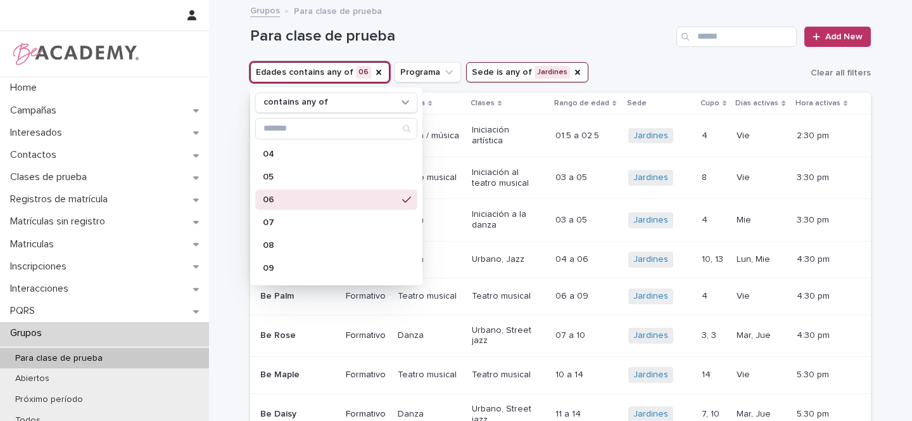
click at [623, 55] on div "Para clase de prueba Add New" at bounding box center [560, 31] width 621 height 61
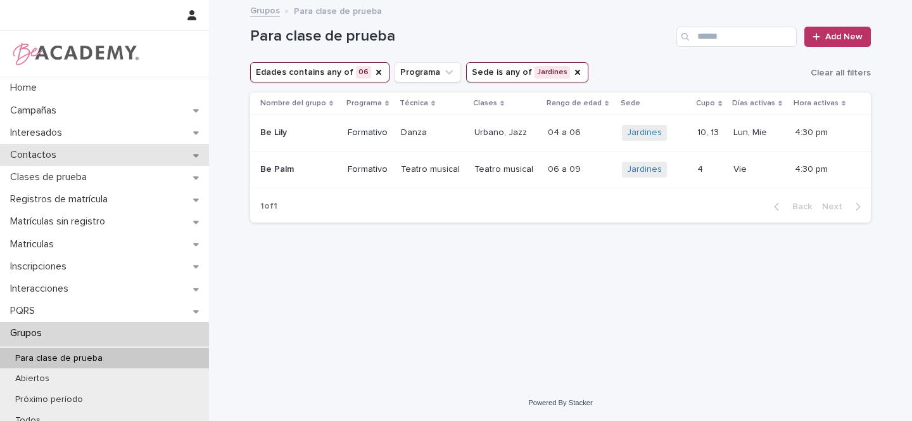
click at [193, 154] on icon at bounding box center [196, 155] width 6 height 9
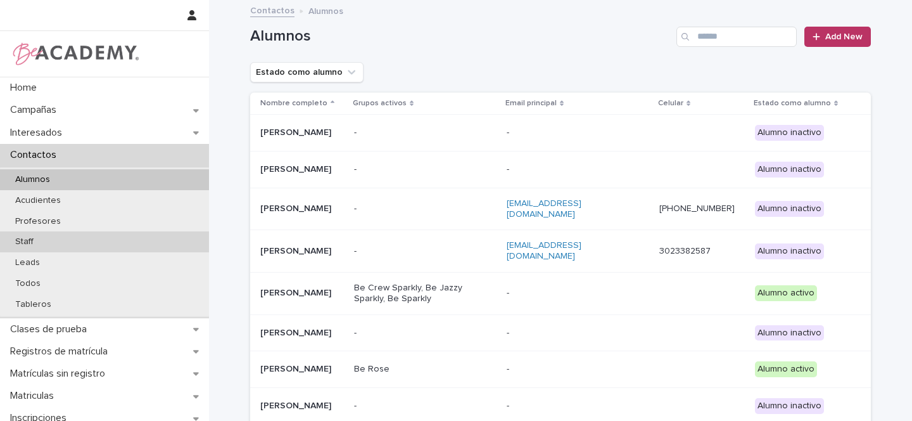
click at [42, 241] on div "Staff" at bounding box center [104, 241] width 209 height 21
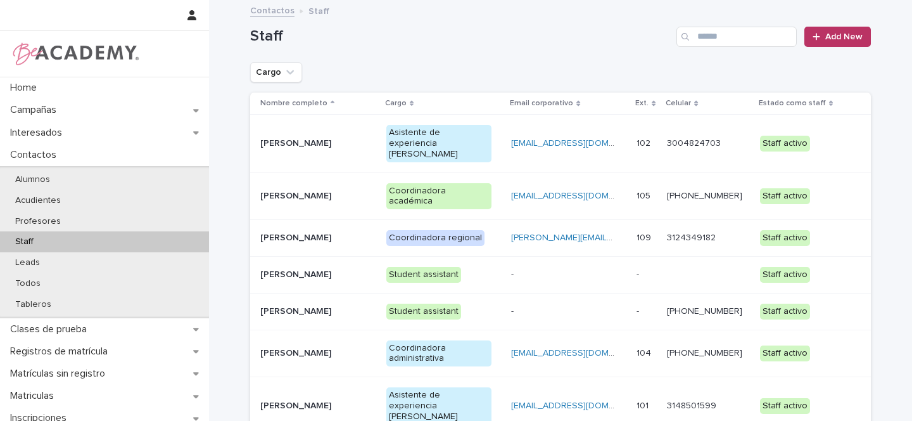
click at [365, 227] on div "[PERSON_NAME]" at bounding box center [318, 237] width 116 height 21
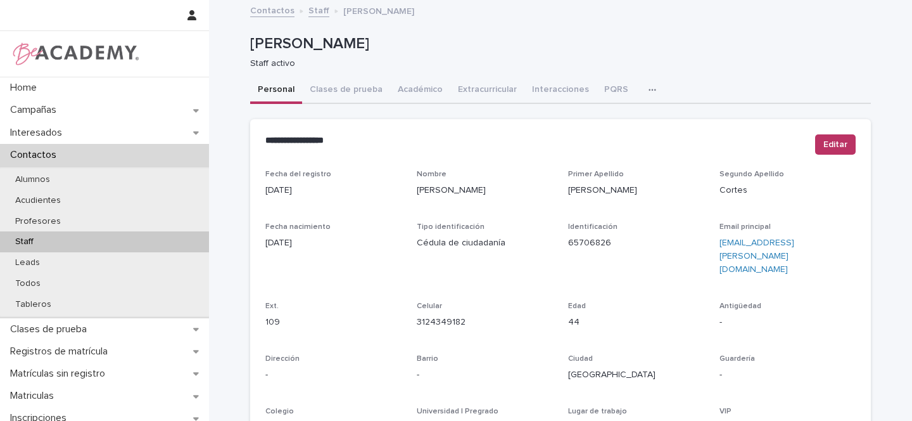
click at [649, 88] on icon "button" at bounding box center [653, 89] width 8 height 9
click at [606, 120] on button "Tareas" at bounding box center [608, 122] width 84 height 19
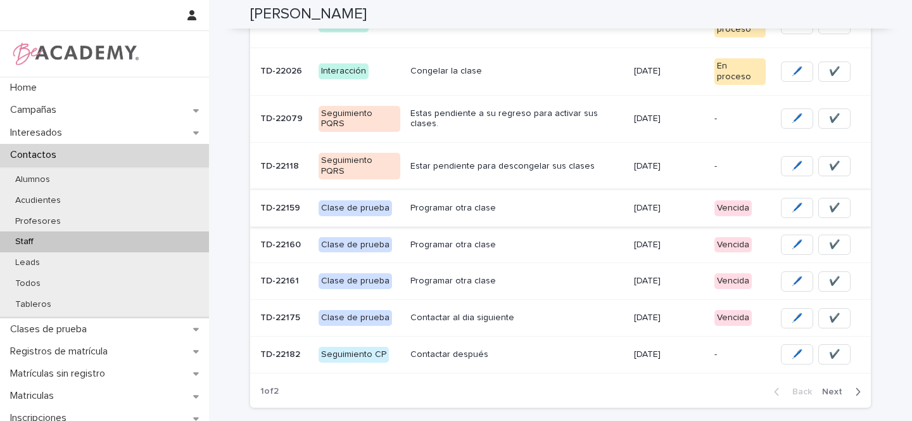
scroll to position [125, 0]
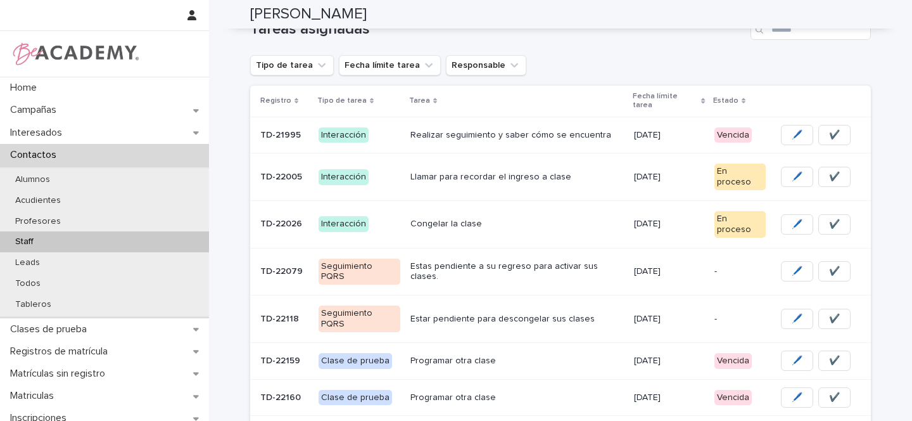
click at [392, 127] on p "Interacción" at bounding box center [360, 135] width 82 height 16
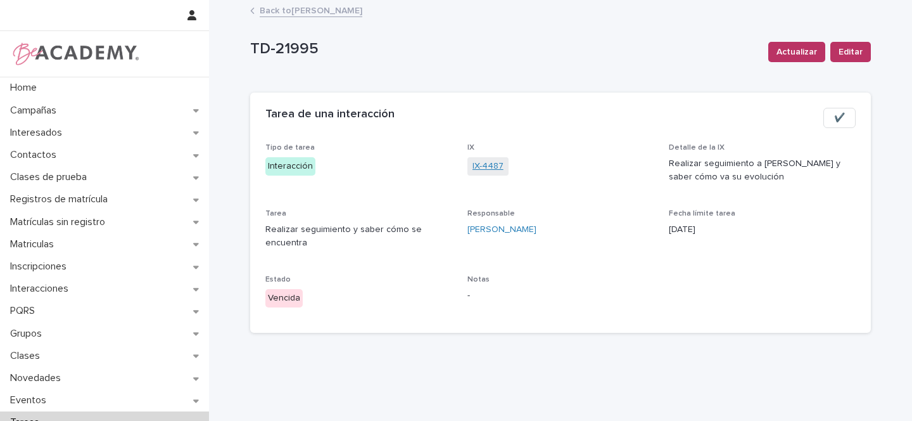
click at [484, 168] on link "IX-4487" at bounding box center [487, 166] width 31 height 13
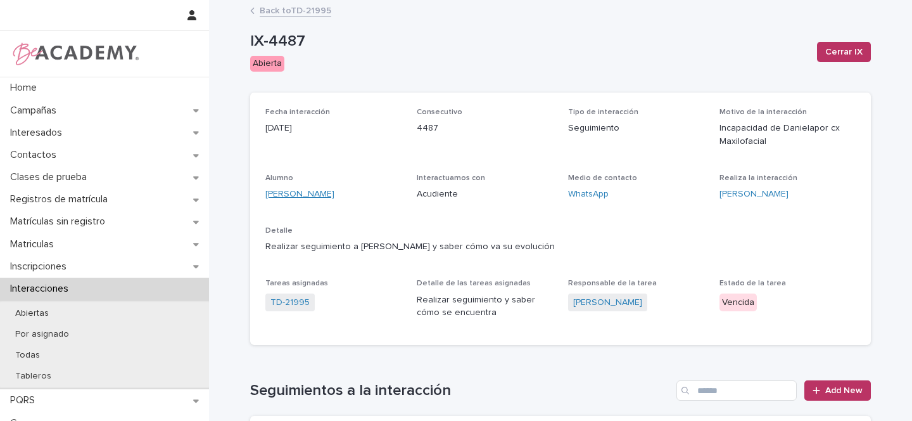
click at [310, 195] on link "[PERSON_NAME]" at bounding box center [299, 193] width 69 height 13
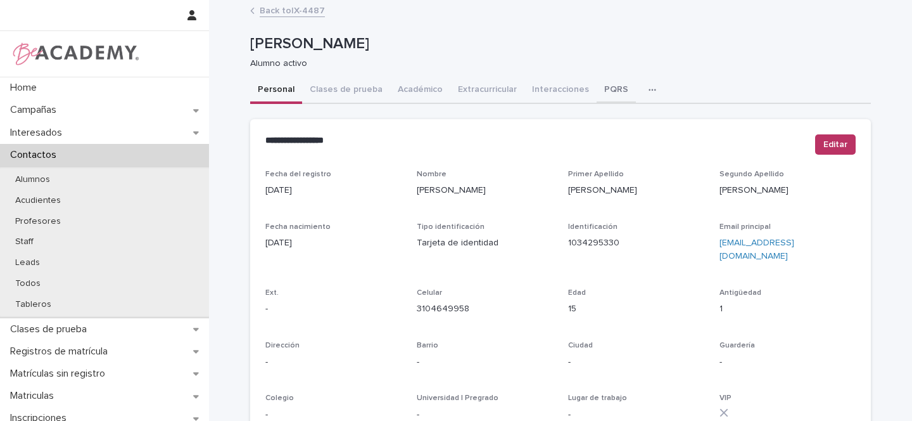
click at [607, 90] on button "PQRS" at bounding box center [616, 90] width 39 height 27
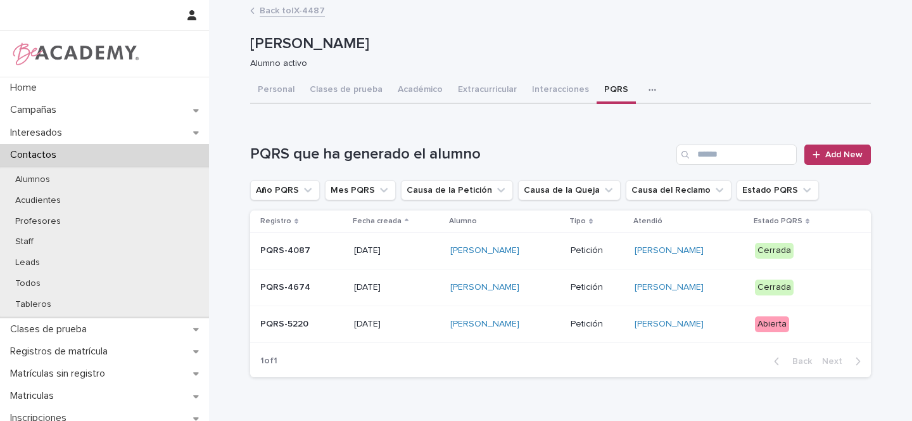
click at [533, 325] on div "[PERSON_NAME]" at bounding box center [505, 323] width 110 height 21
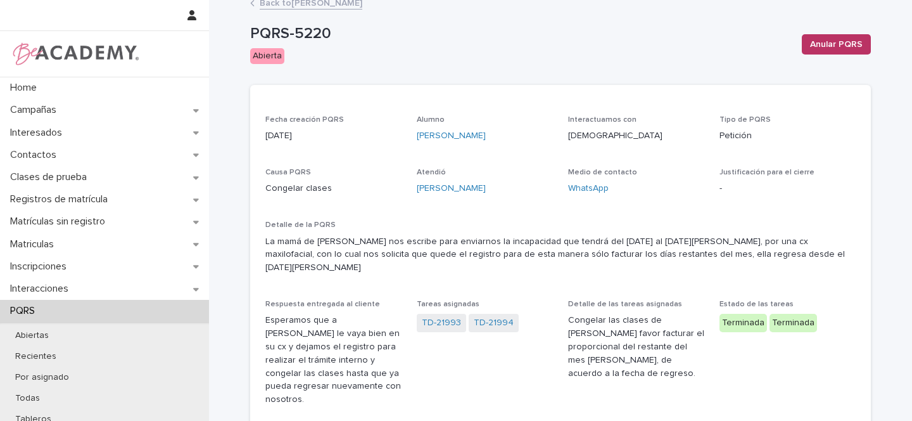
scroll to position [10, 0]
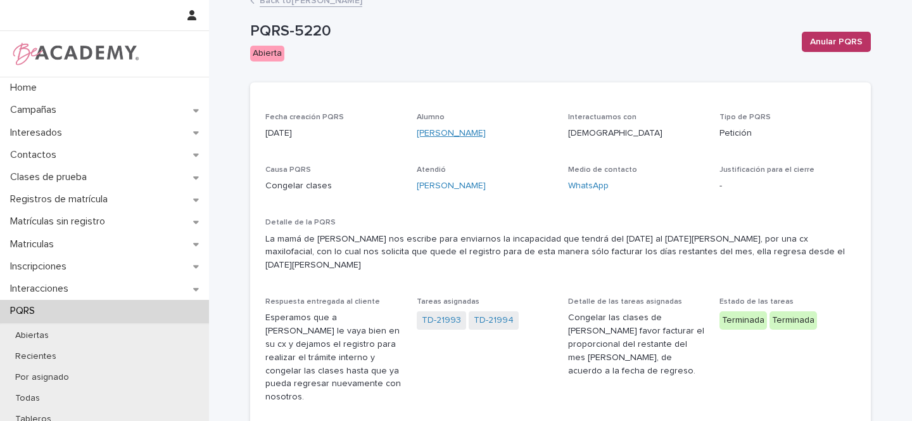
click at [456, 133] on link "[PERSON_NAME]" at bounding box center [451, 133] width 69 height 13
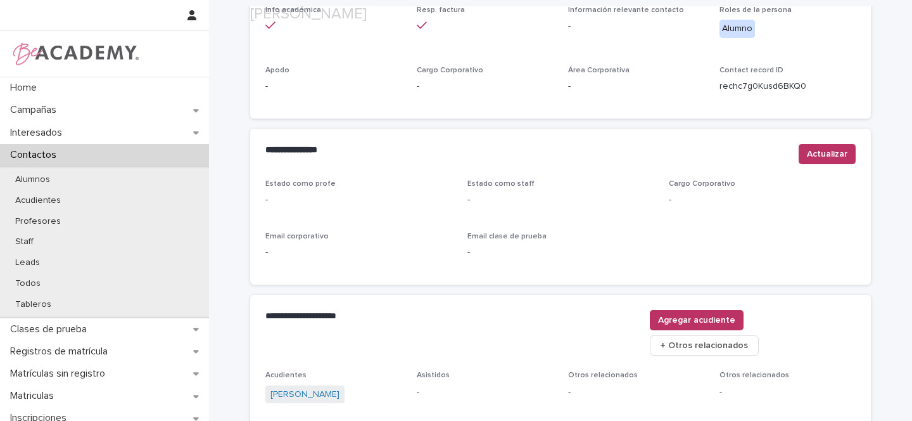
scroll to position [522, 0]
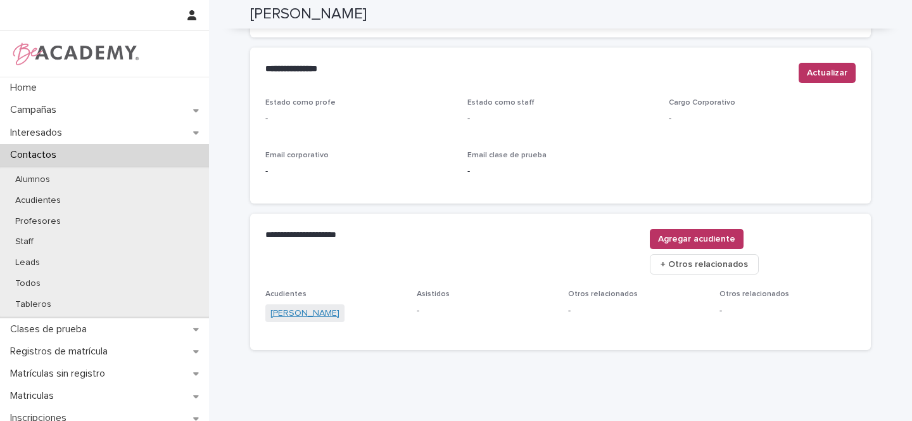
click at [329, 307] on link "[PERSON_NAME]" at bounding box center [304, 313] width 69 height 13
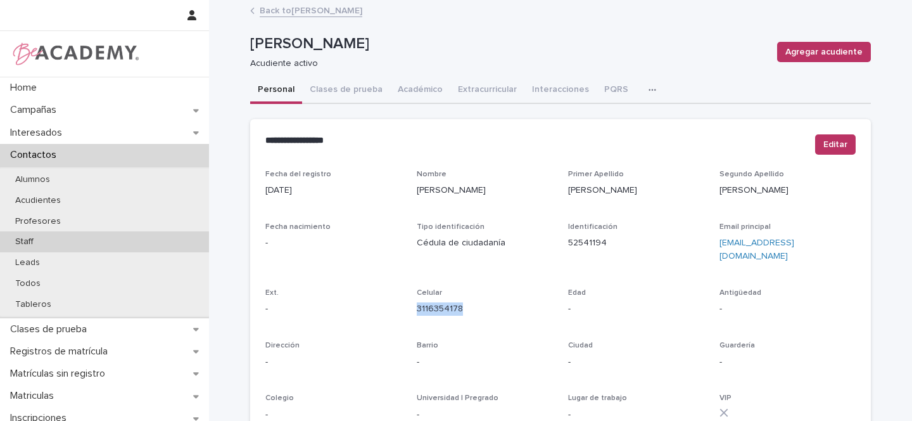
click at [61, 242] on div "Staff" at bounding box center [104, 241] width 209 height 21
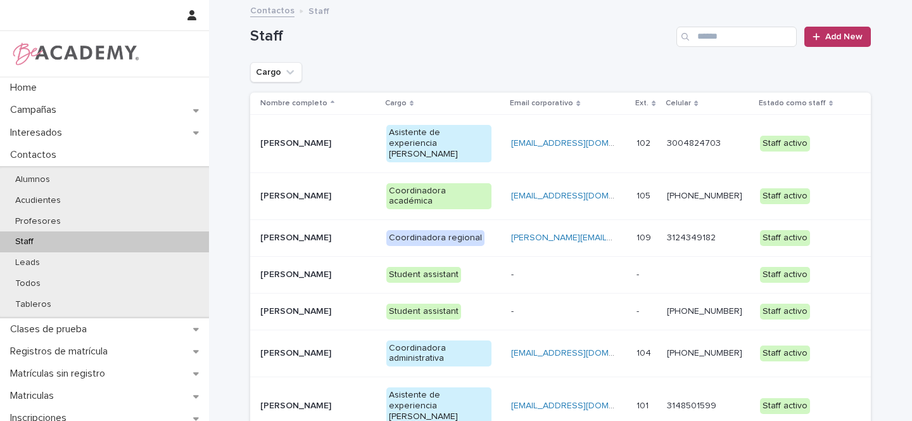
click at [362, 227] on div "[PERSON_NAME]" at bounding box center [318, 237] width 116 height 21
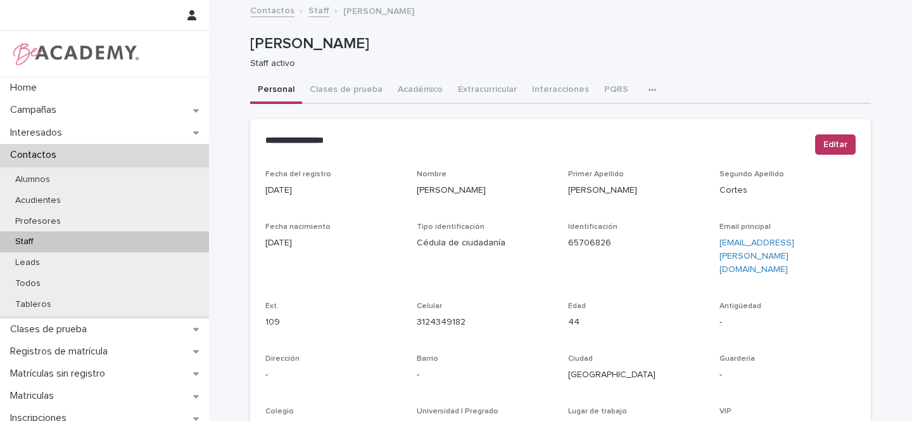
click at [649, 91] on icon "button" at bounding box center [653, 89] width 8 height 9
click at [600, 118] on button "Tareas" at bounding box center [608, 122] width 84 height 19
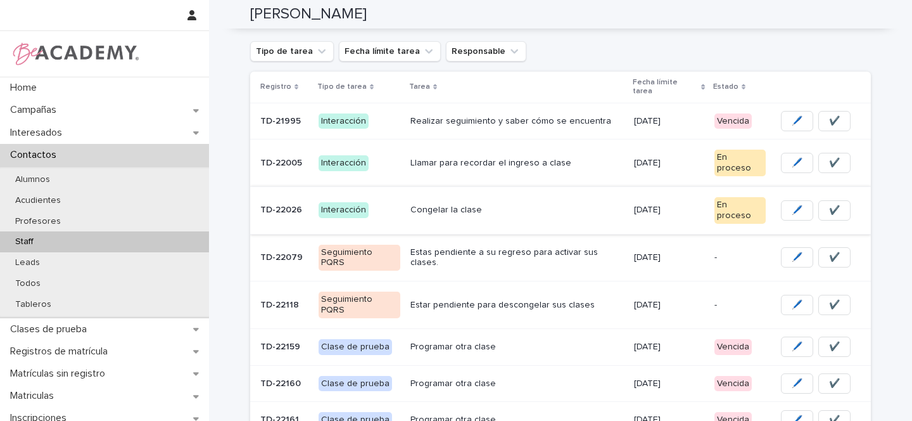
scroll to position [140, 0]
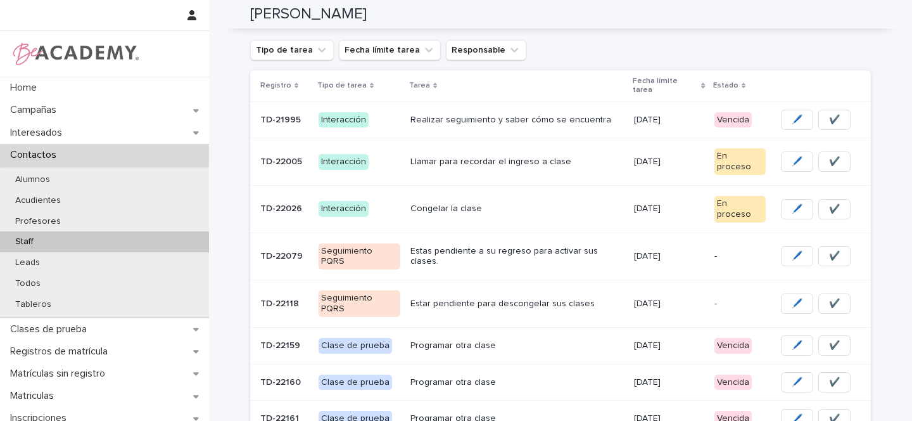
click at [534, 203] on p "Congelar la clase" at bounding box center [516, 208] width 213 height 11
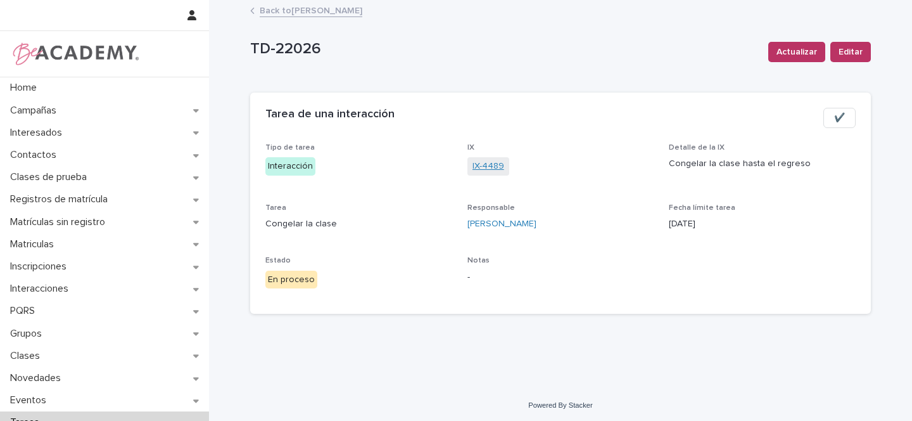
click at [483, 163] on link "IX-4489" at bounding box center [488, 166] width 32 height 13
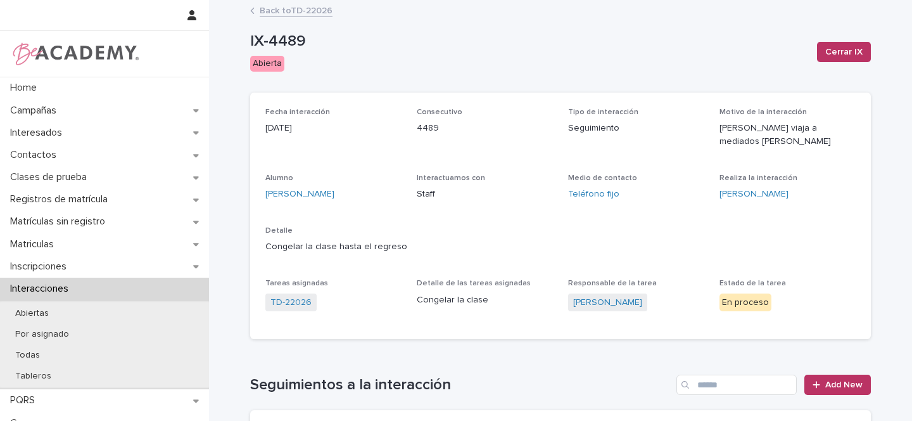
click at [305, 13] on link "Back to TD-22026" at bounding box center [296, 10] width 73 height 15
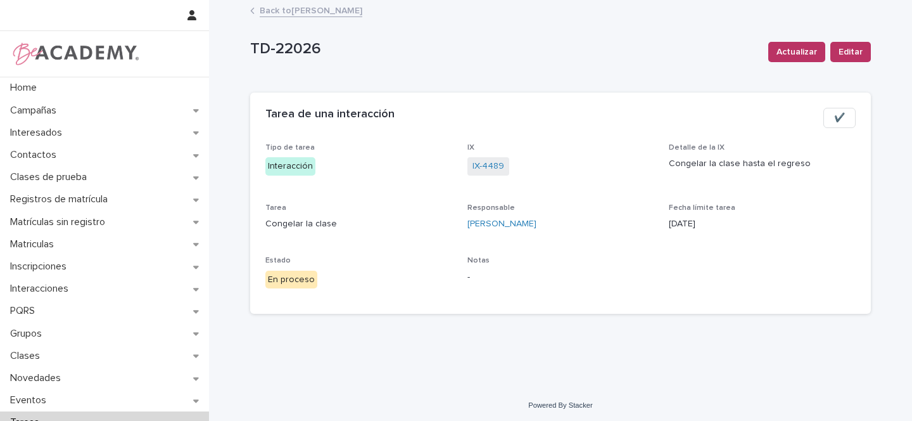
click at [305, 13] on link "Back to [PERSON_NAME]" at bounding box center [311, 10] width 103 height 15
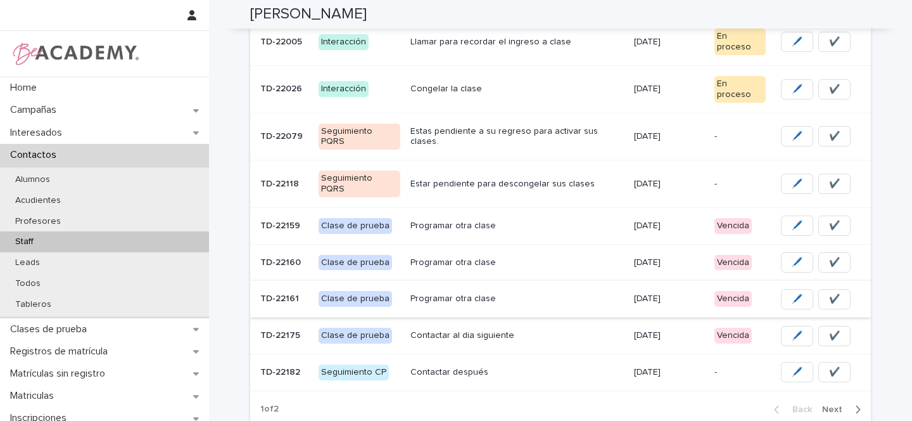
scroll to position [262, 0]
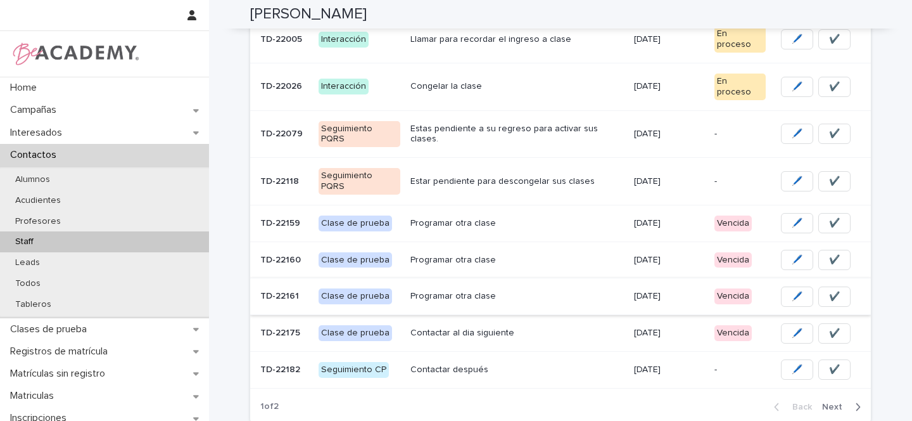
click at [837, 391] on div "Back Next" at bounding box center [817, 407] width 107 height 32
click at [827, 402] on span "Next" at bounding box center [836, 406] width 28 height 9
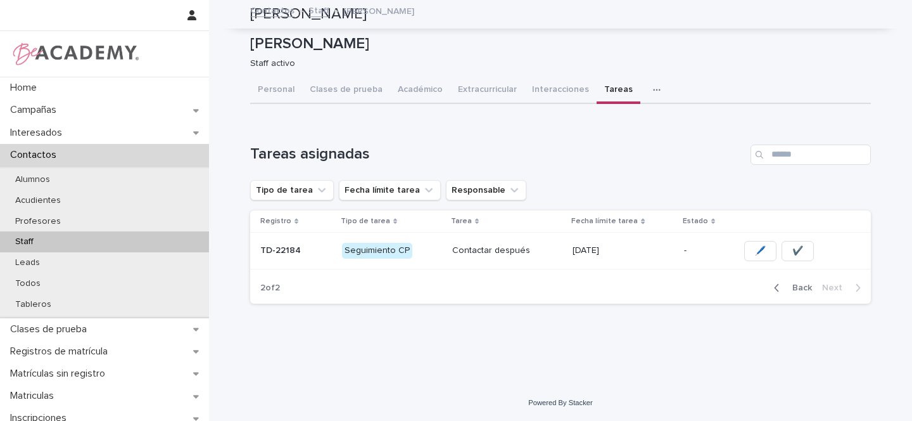
scroll to position [0, 0]
click at [438, 246] on p "Seguimiento CP" at bounding box center [392, 251] width 100 height 16
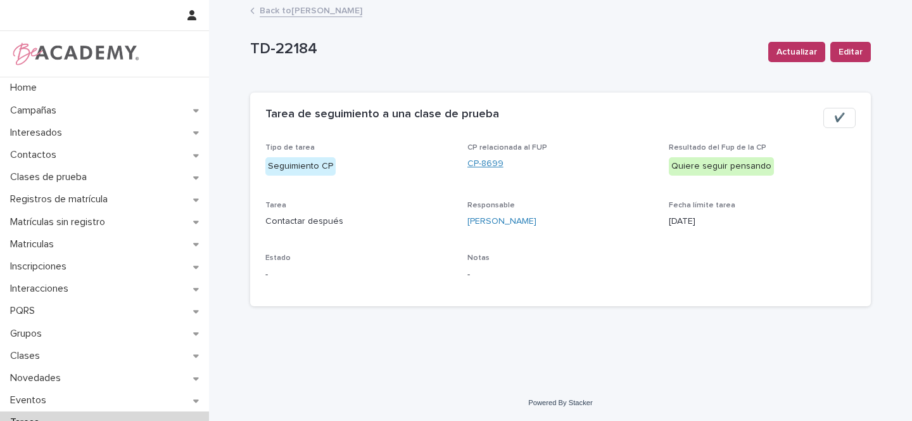
click at [491, 163] on link "CP-8699" at bounding box center [485, 163] width 36 height 13
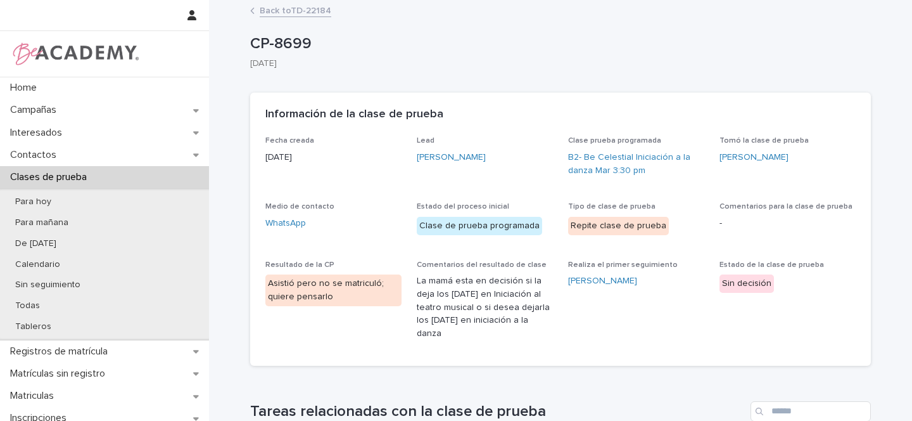
click at [274, 8] on link "Back to TD-22184" at bounding box center [296, 10] width 72 height 15
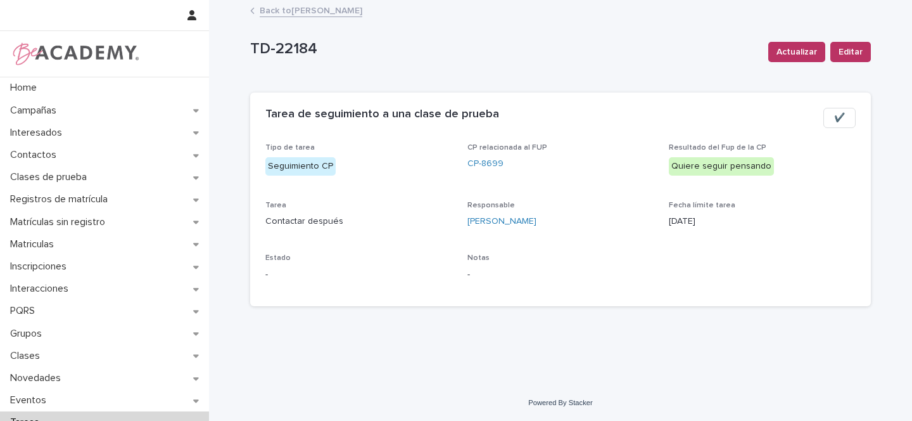
click at [305, 11] on link "Back to [PERSON_NAME]" at bounding box center [311, 10] width 103 height 15
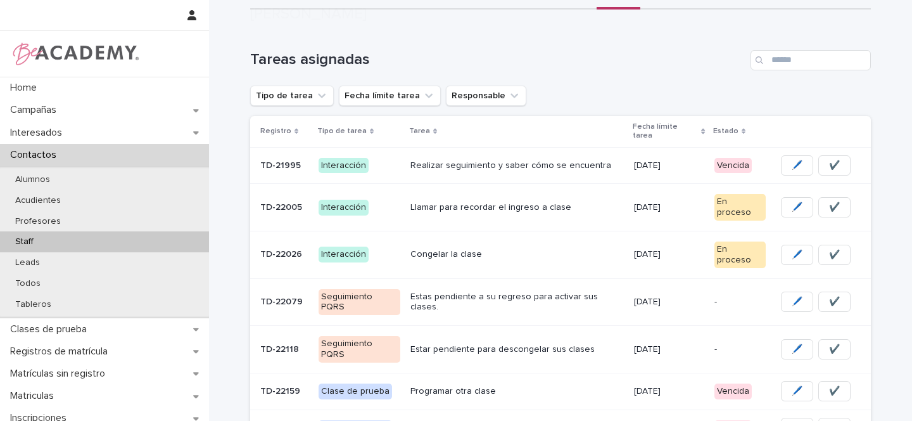
scroll to position [217, 0]
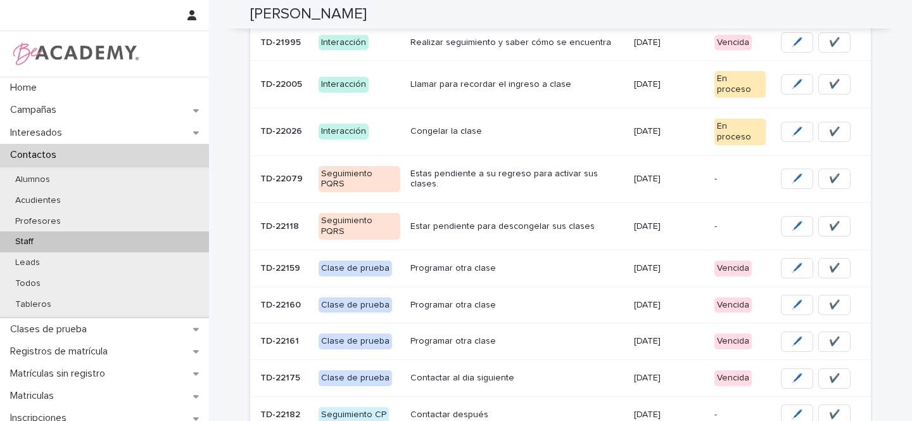
click at [526, 263] on p "Programar otra clase" at bounding box center [516, 268] width 213 height 11
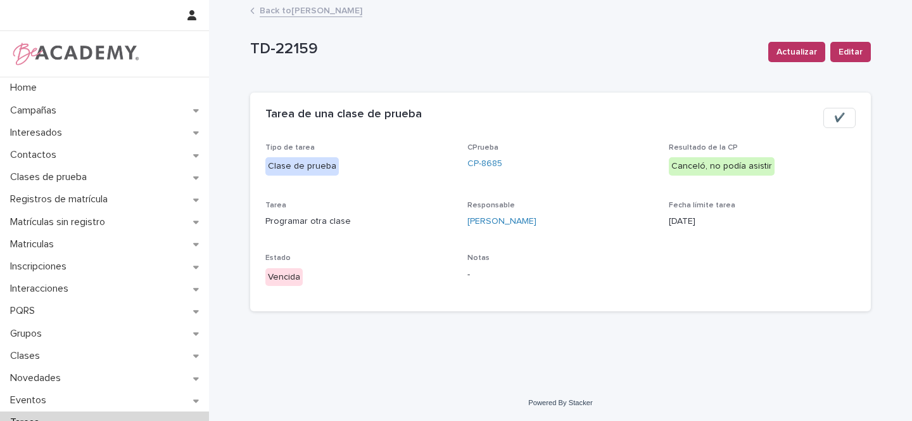
click at [287, 16] on link "Back to [PERSON_NAME]" at bounding box center [311, 10] width 103 height 15
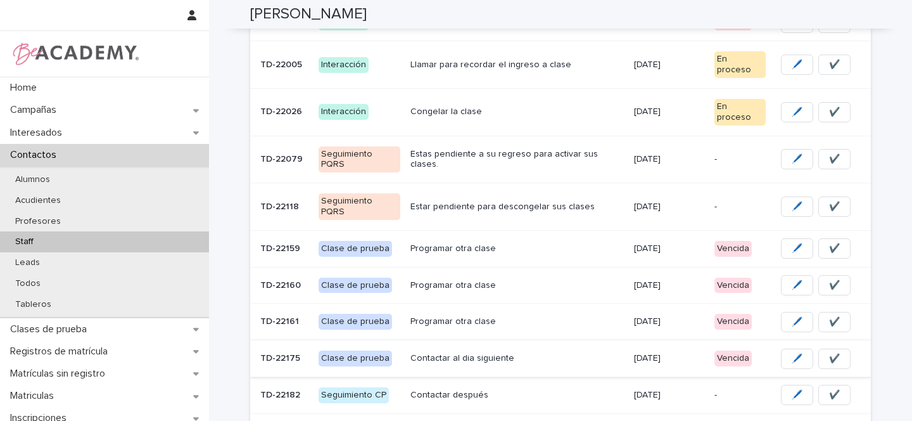
scroll to position [239, 0]
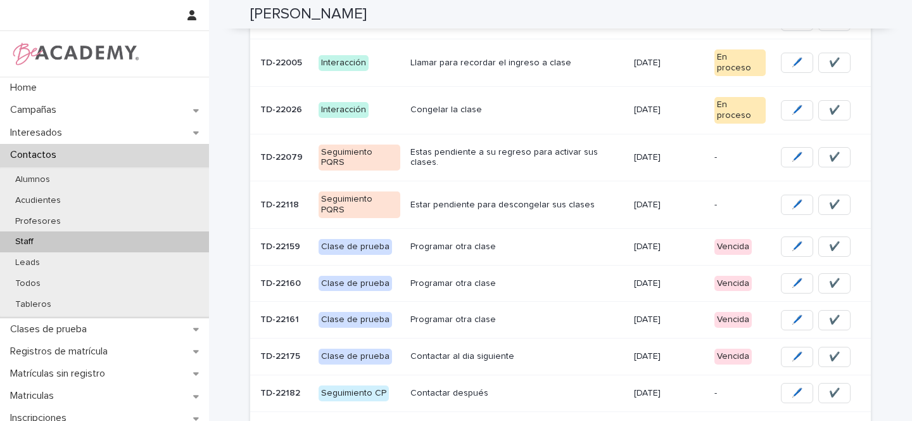
click at [540, 388] on p "Contactar después" at bounding box center [516, 393] width 213 height 11
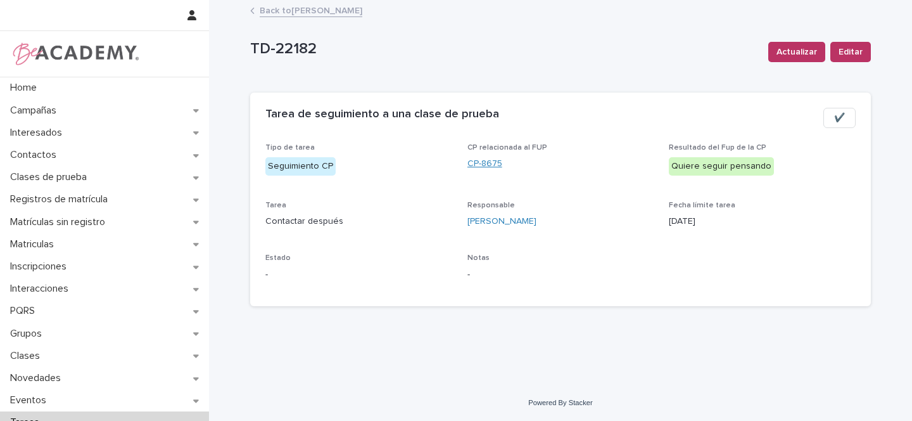
click at [492, 161] on link "CP-8675" at bounding box center [484, 163] width 35 height 13
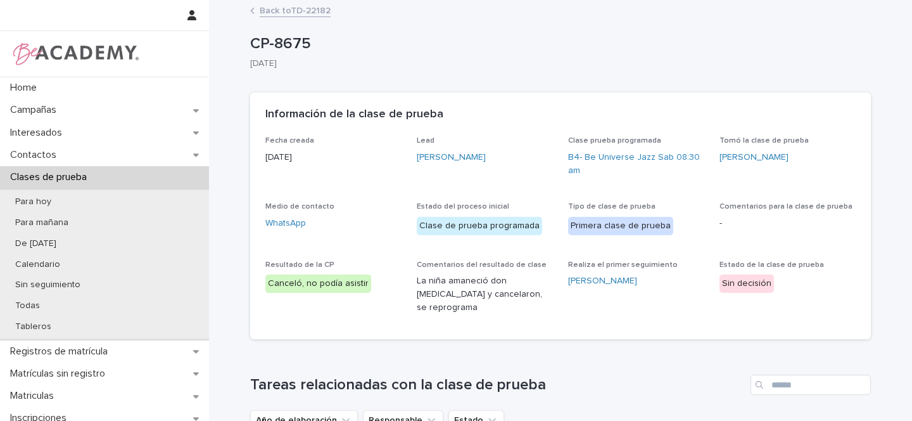
click at [270, 8] on link "Back to TD-22182" at bounding box center [295, 10] width 71 height 15
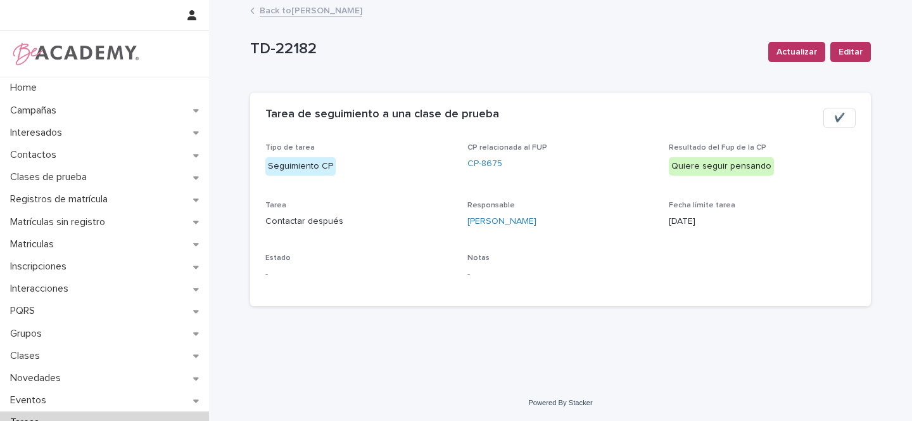
click at [317, 9] on link "Back to [PERSON_NAME]" at bounding box center [311, 10] width 103 height 15
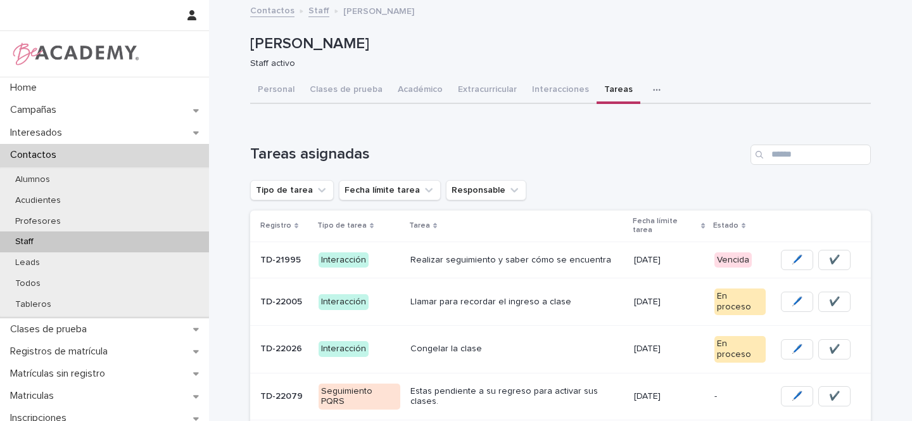
click at [611, 255] on p "Realizar seguimiento y saber cómo se encuentra" at bounding box center [516, 260] width 213 height 11
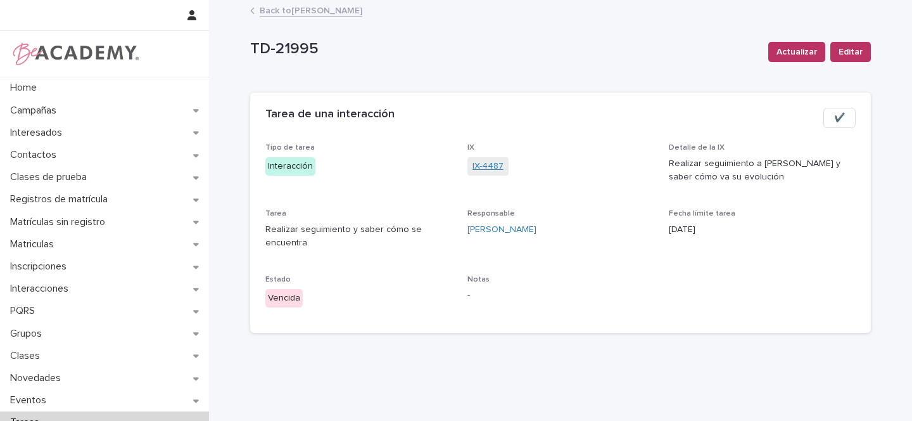
click at [487, 165] on link "IX-4487" at bounding box center [487, 166] width 31 height 13
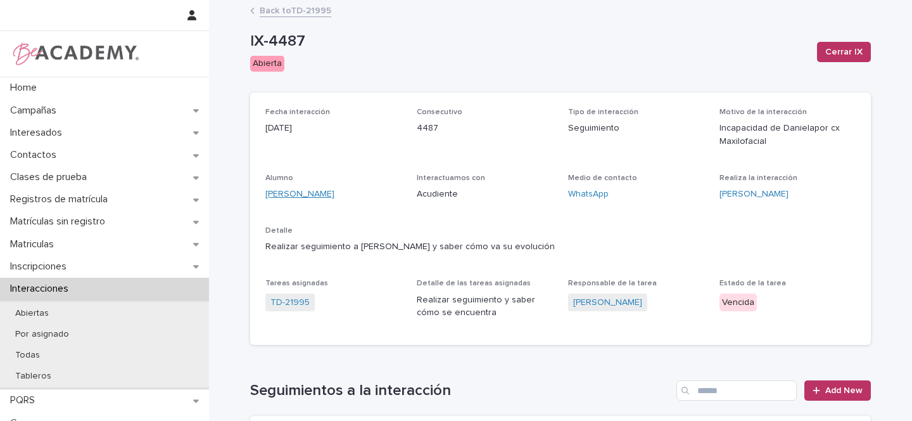
click at [306, 191] on link "[PERSON_NAME]" at bounding box center [299, 193] width 69 height 13
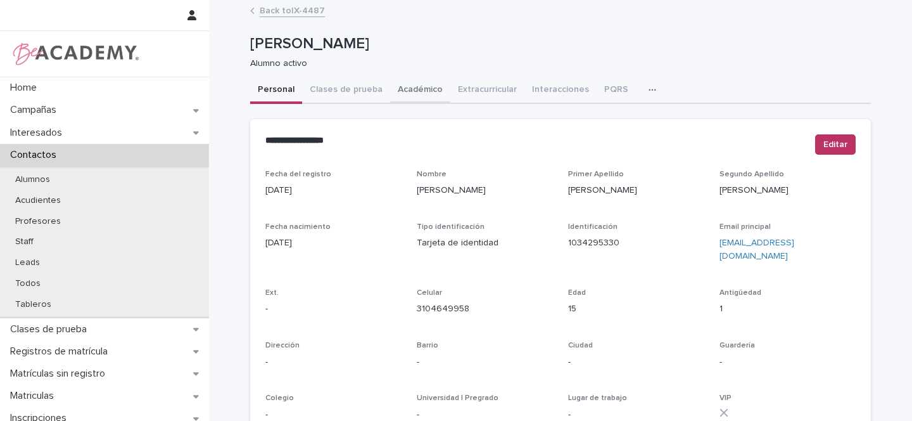
click at [408, 89] on button "Académico" at bounding box center [420, 90] width 60 height 27
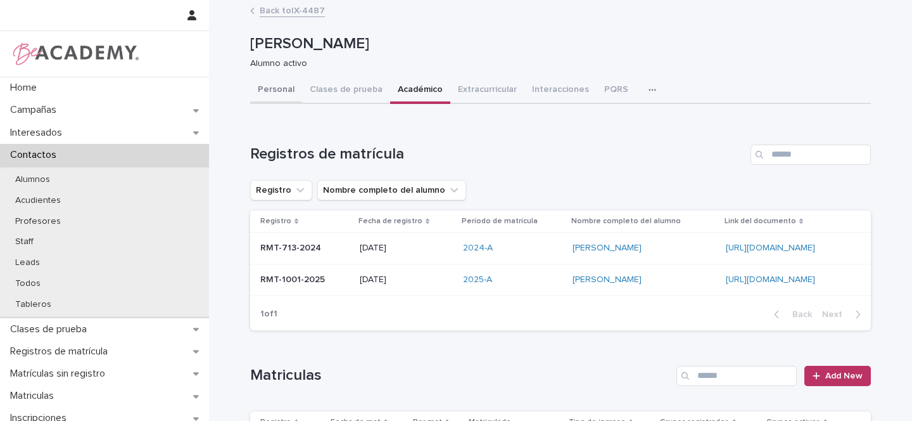
click at [265, 94] on button "Personal" at bounding box center [276, 90] width 52 height 27
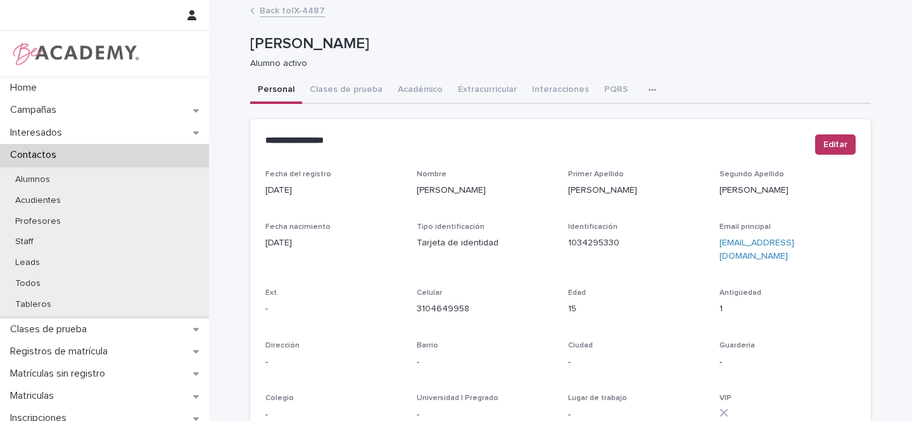
click at [396, 91] on button "Académico" at bounding box center [420, 90] width 60 height 27
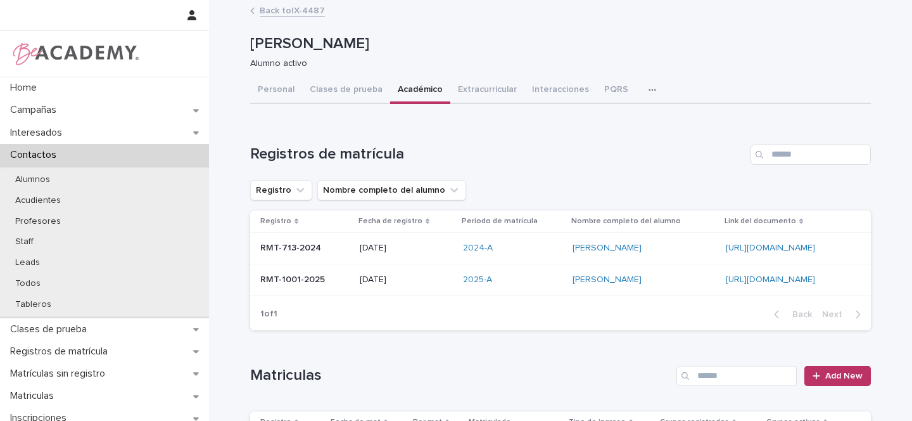
click at [601, 90] on button "PQRS" at bounding box center [616, 90] width 39 height 27
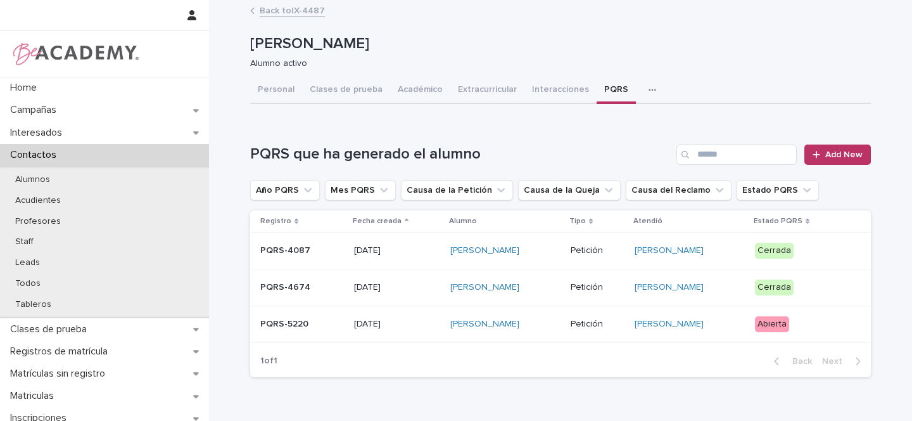
click at [540, 323] on div "[PERSON_NAME]" at bounding box center [505, 323] width 110 height 21
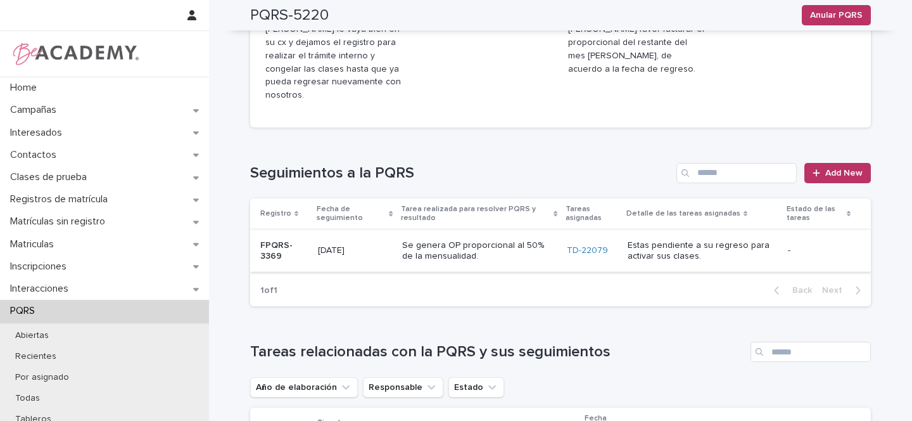
scroll to position [325, 0]
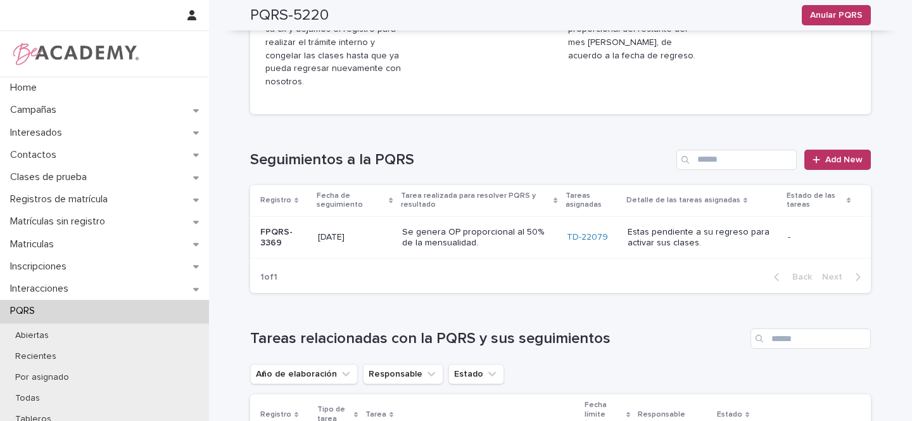
click at [367, 232] on p "[DATE]" at bounding box center [354, 237] width 73 height 11
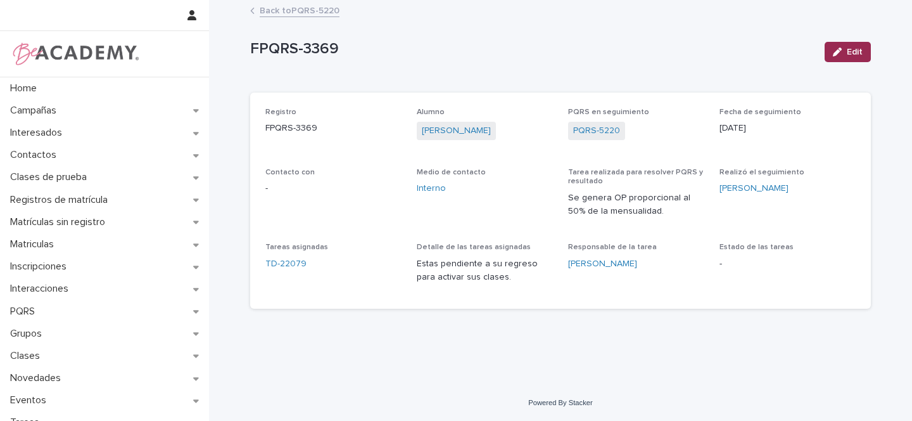
click at [854, 51] on span "Edit" at bounding box center [855, 51] width 16 height 9
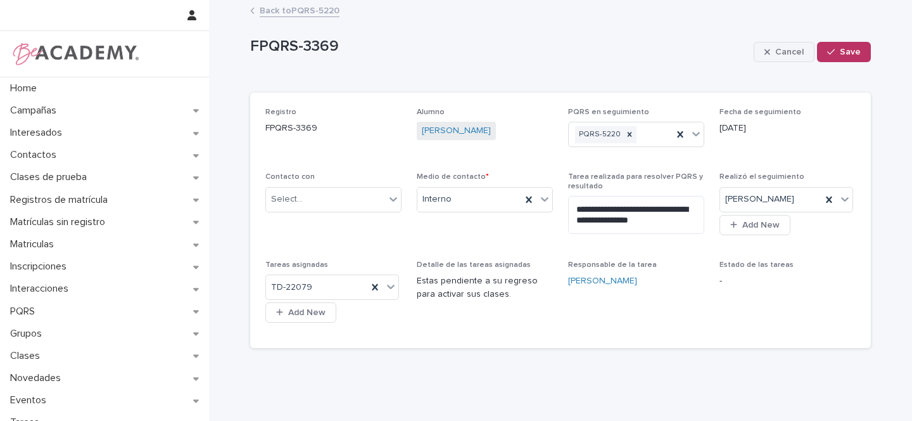
click at [788, 51] on span "Cancel" at bounding box center [789, 51] width 28 height 9
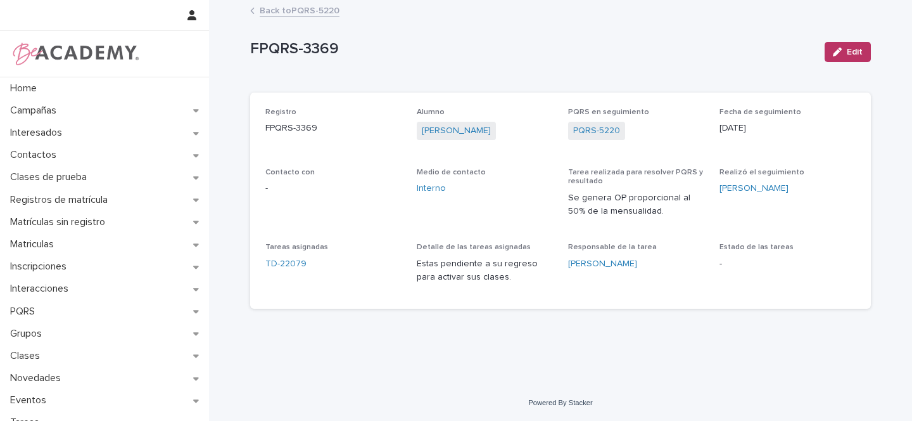
click at [280, 9] on link "Back to PQRS-5220" at bounding box center [300, 10] width 80 height 15
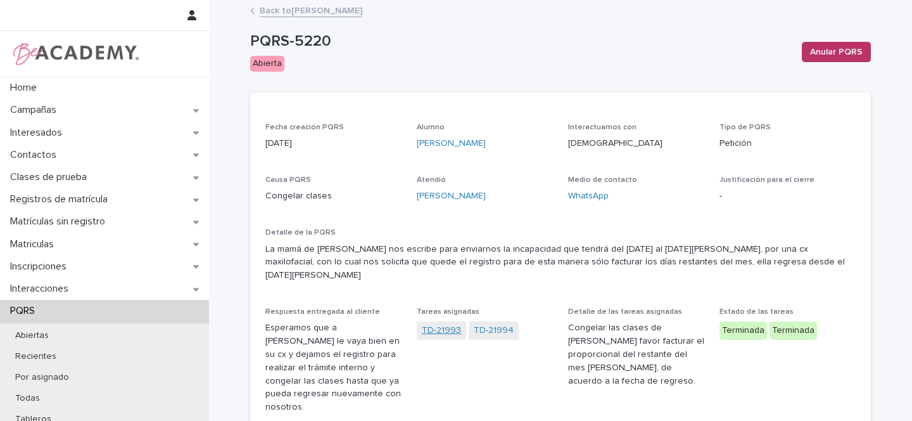
click at [442, 324] on link "TD-21993" at bounding box center [441, 330] width 39 height 13
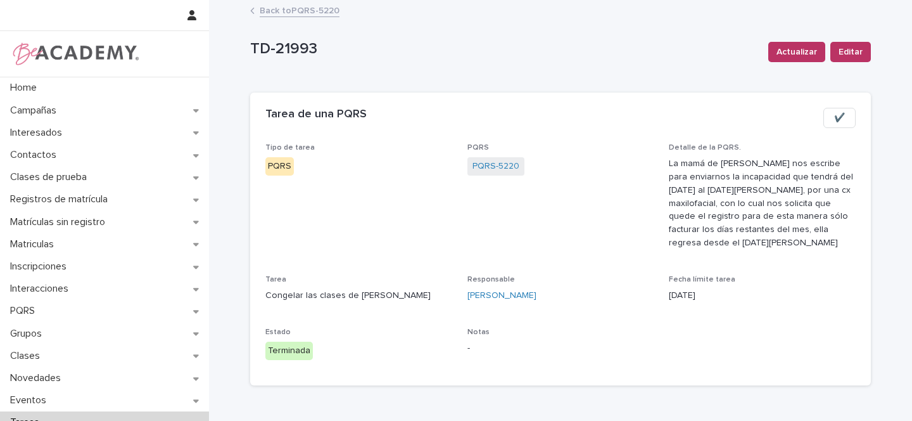
click at [841, 118] on button "✔️" at bounding box center [839, 118] width 32 height 20
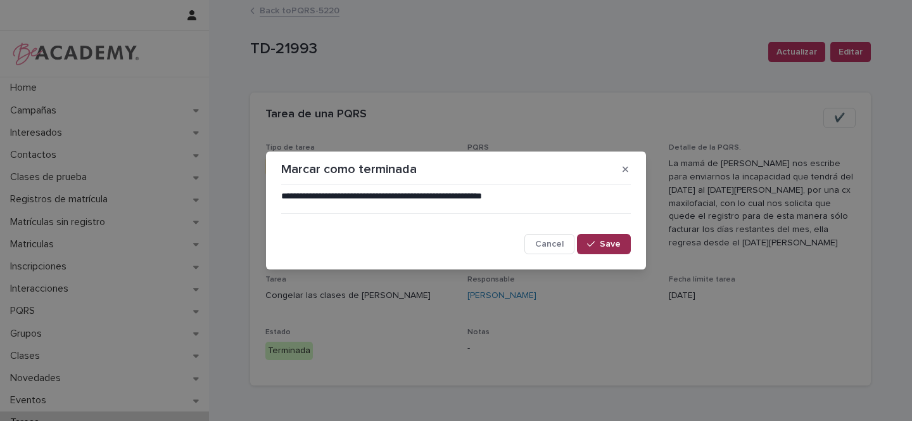
click at [619, 241] on span "Save" at bounding box center [610, 243] width 21 height 9
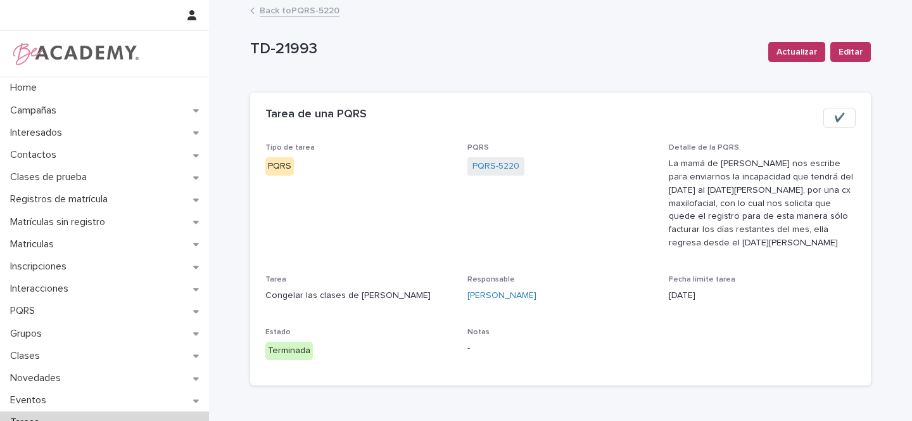
click at [293, 6] on link "Back to PQRS-5220" at bounding box center [300, 10] width 80 height 15
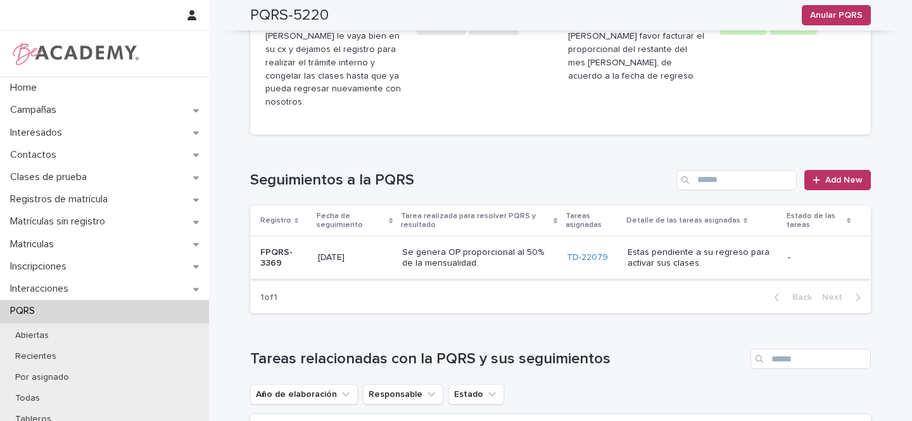
scroll to position [287, 0]
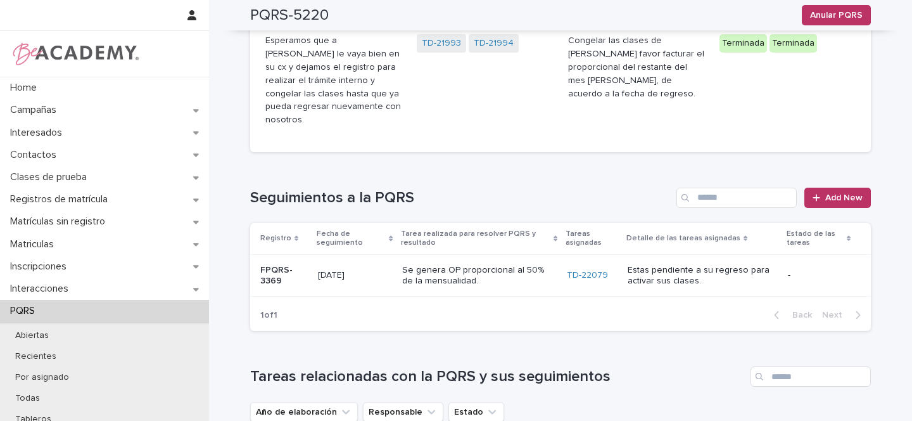
click at [794, 270] on p "-" at bounding box center [819, 275] width 63 height 11
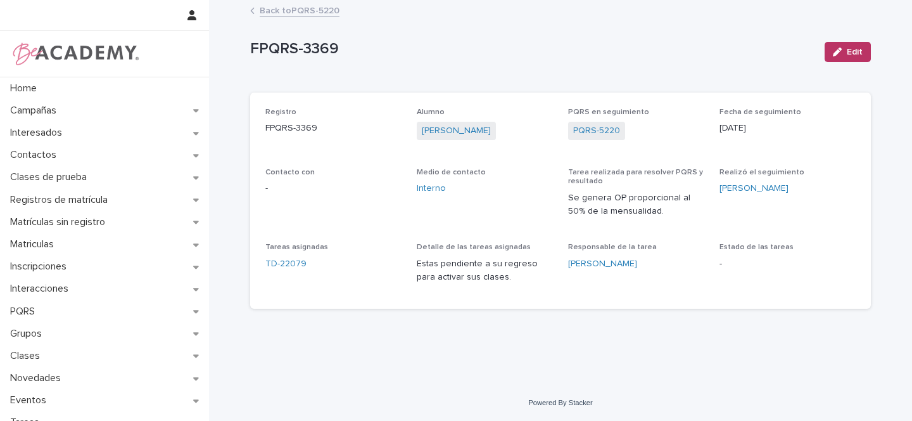
click at [293, 15] on link "Back to PQRS-5220" at bounding box center [300, 10] width 80 height 15
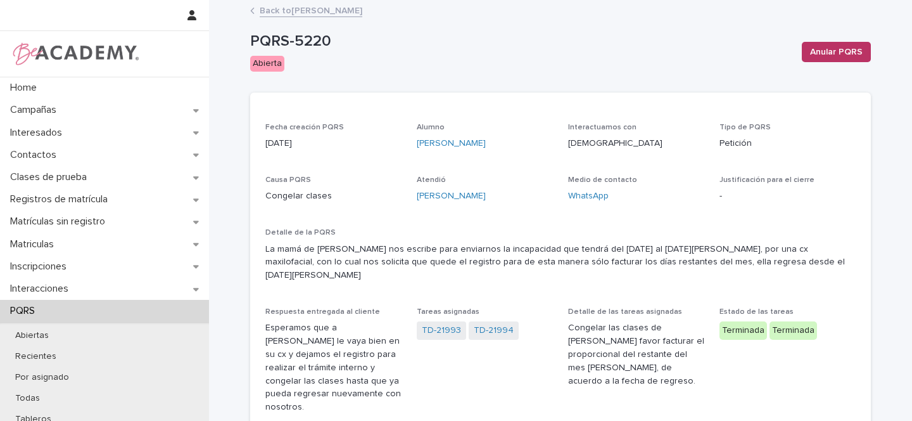
click at [327, 10] on link "Back to [PERSON_NAME]" at bounding box center [311, 10] width 103 height 15
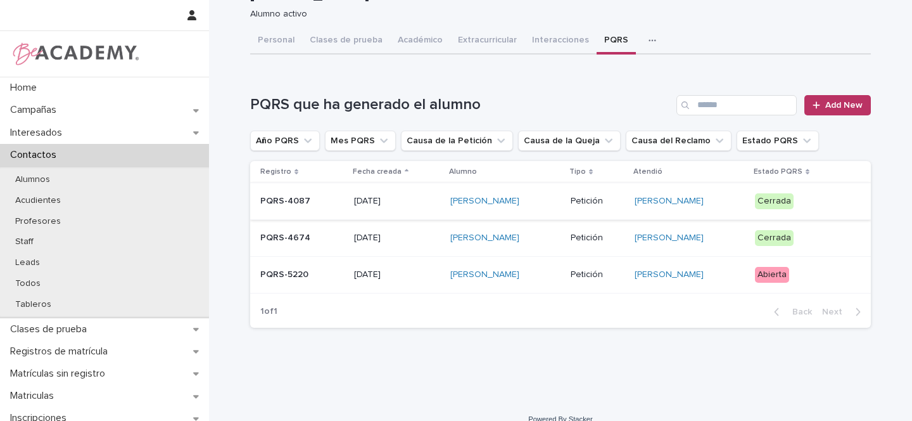
scroll to position [65, 0]
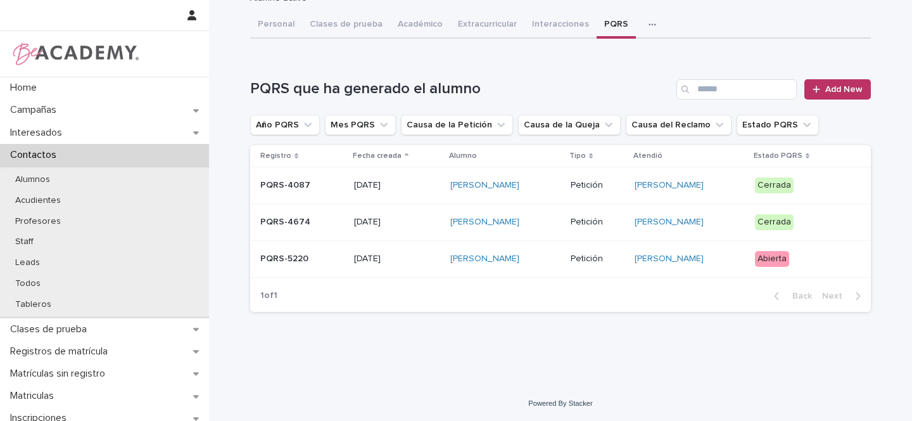
click at [315, 259] on p "PQRS-5220" at bounding box center [302, 258] width 84 height 11
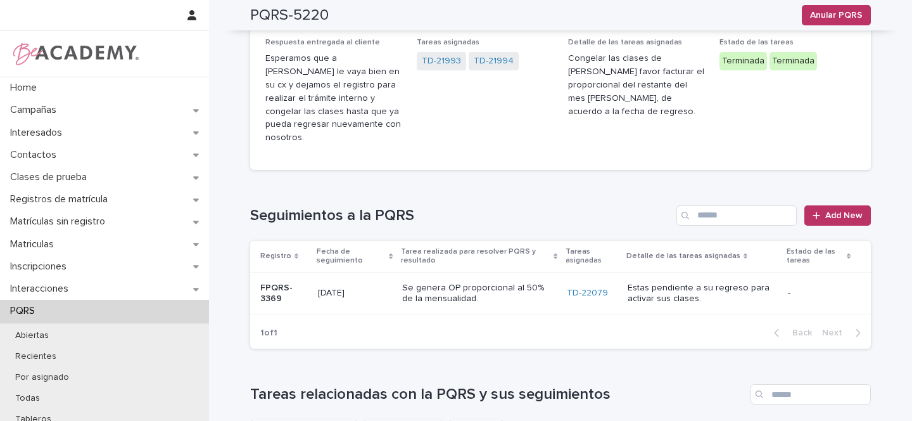
scroll to position [294, 0]
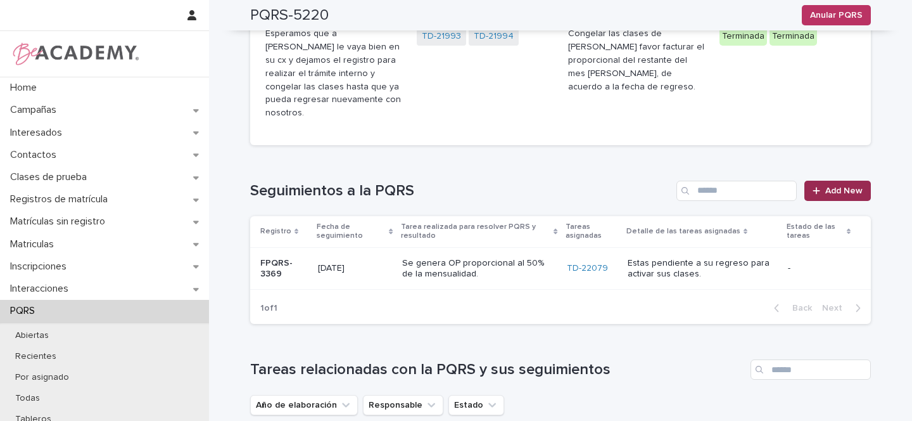
click at [835, 186] on span "Add New" at bounding box center [843, 190] width 37 height 9
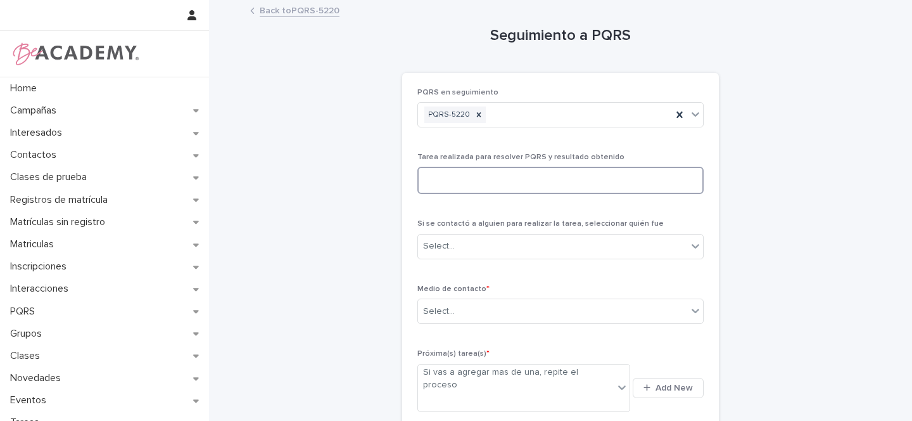
click at [439, 184] on textarea at bounding box center [560, 180] width 286 height 27
type textarea "**********"
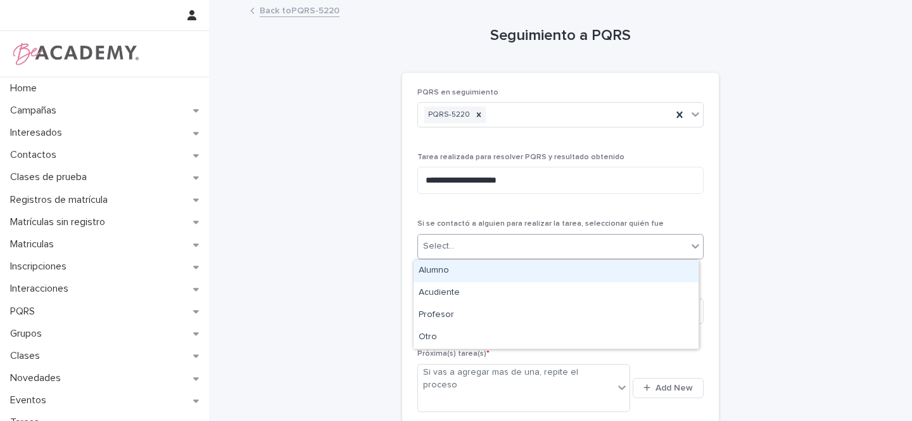
click at [457, 238] on div "Select..." at bounding box center [552, 246] width 269 height 21
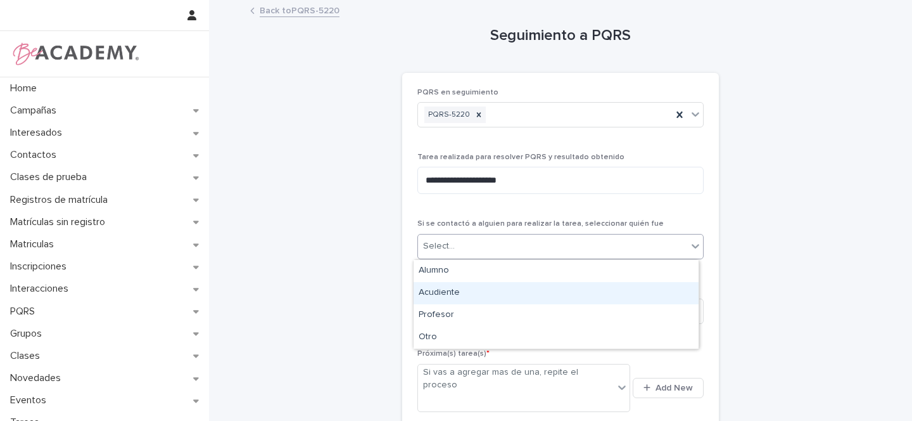
click at [437, 295] on div "Acudiente" at bounding box center [556, 293] width 285 height 22
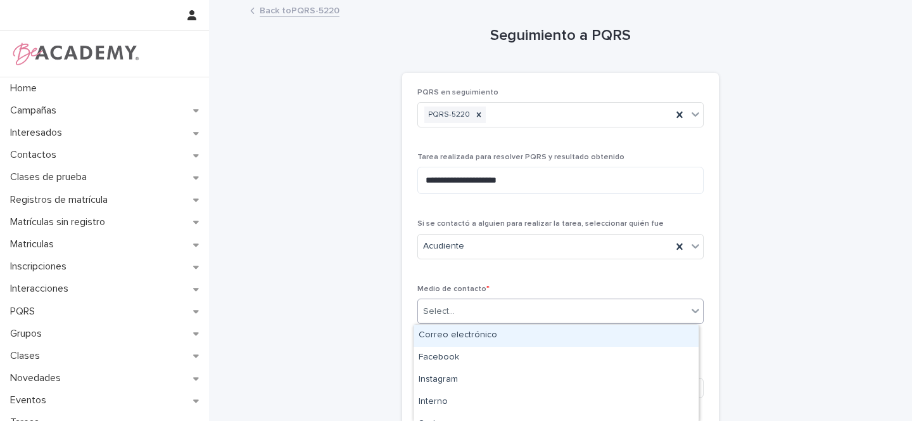
click at [452, 313] on div "Select..." at bounding box center [552, 311] width 269 height 21
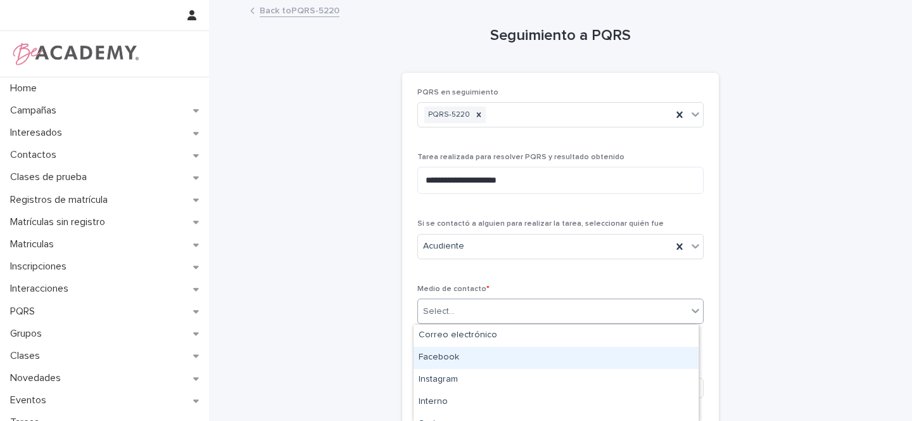
scroll to position [80, 0]
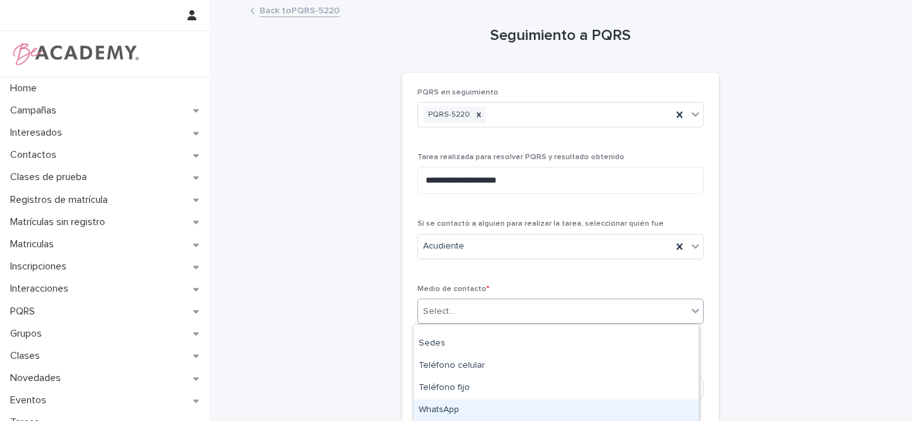
click at [446, 407] on div "WhatsApp" at bounding box center [556, 410] width 285 height 22
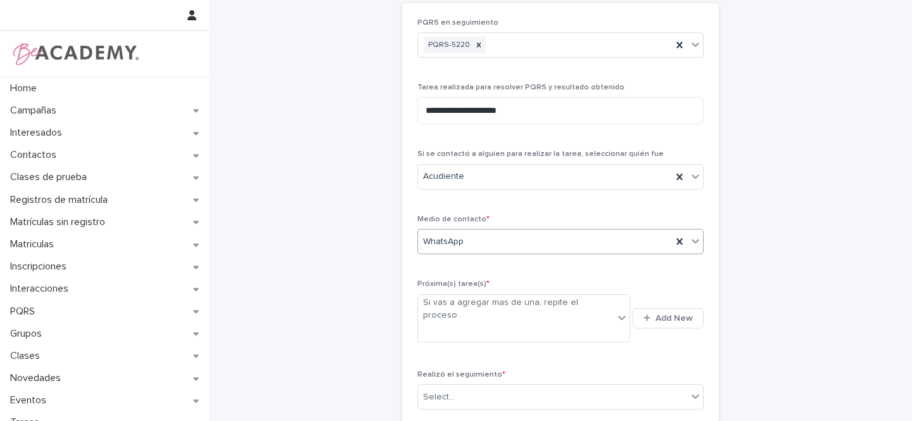
scroll to position [168, 0]
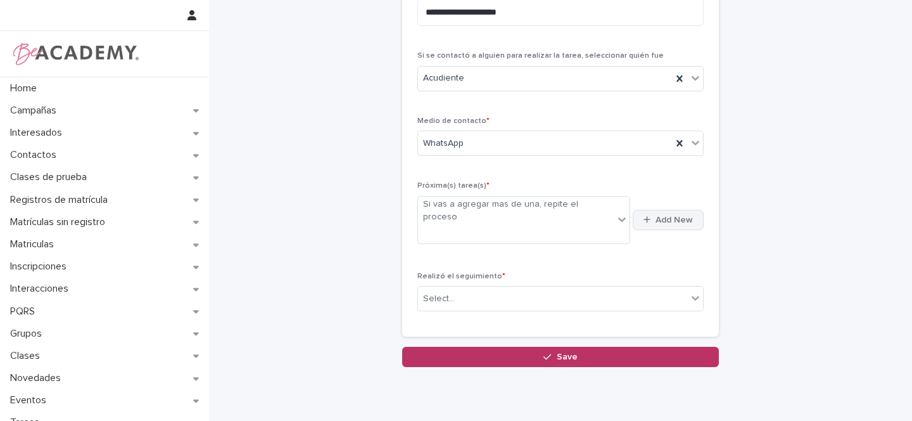
click at [664, 215] on span "Add New" at bounding box center [673, 219] width 37 height 9
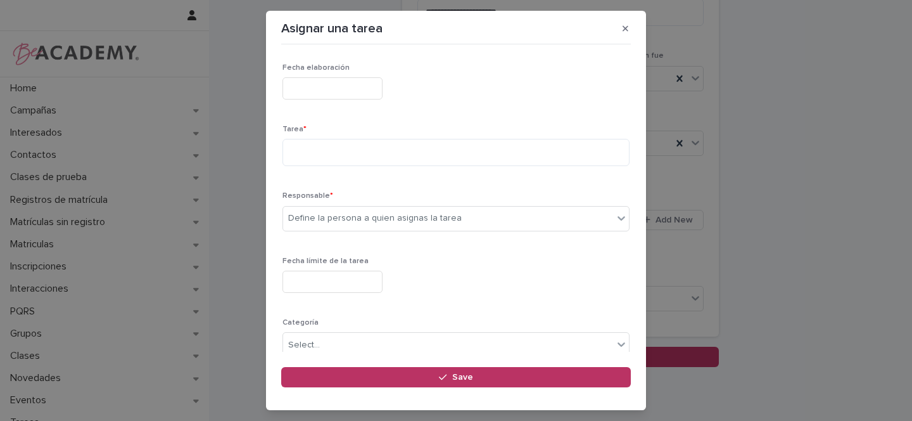
click at [320, 86] on input "text" at bounding box center [332, 88] width 100 height 22
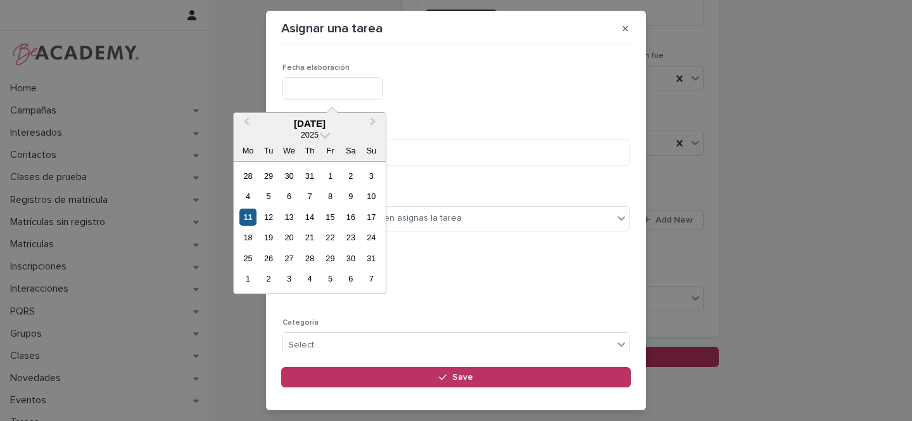
click at [250, 220] on div "11" at bounding box center [247, 216] width 17 height 17
type input "**********"
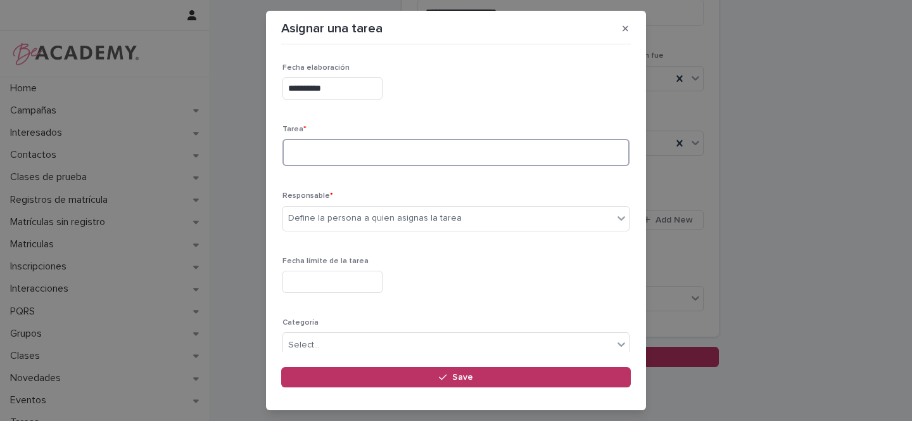
click at [324, 152] on textarea at bounding box center [455, 152] width 347 height 27
click at [312, 153] on textarea "**********" at bounding box center [451, 152] width 338 height 27
type textarea "**********"
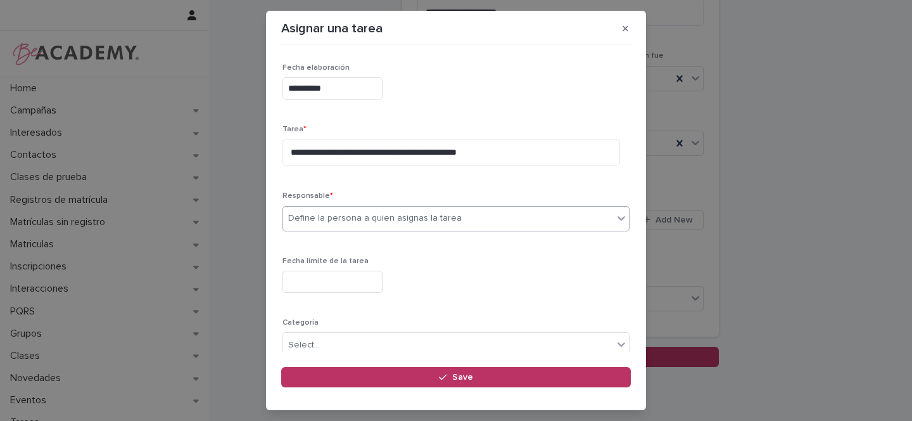
drag, startPoint x: 320, startPoint y: 219, endPoint x: 290, endPoint y: 219, distance: 29.8
click at [320, 219] on div "Define la persona a quien asignas la tarea" at bounding box center [375, 218] width 174 height 13
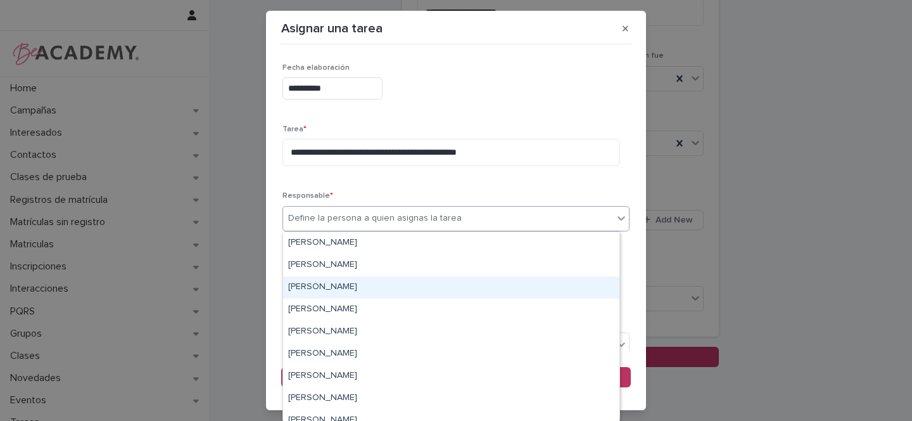
click at [316, 290] on div "[PERSON_NAME]" at bounding box center [451, 287] width 336 height 22
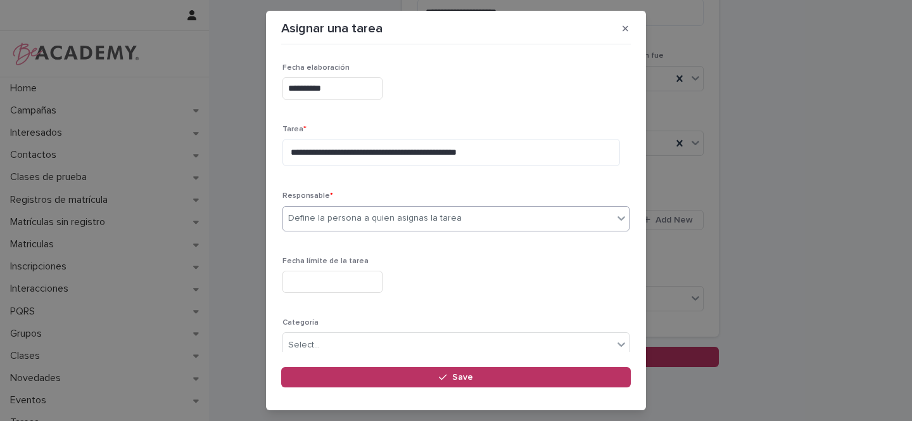
click at [319, 279] on input "text" at bounding box center [332, 281] width 100 height 22
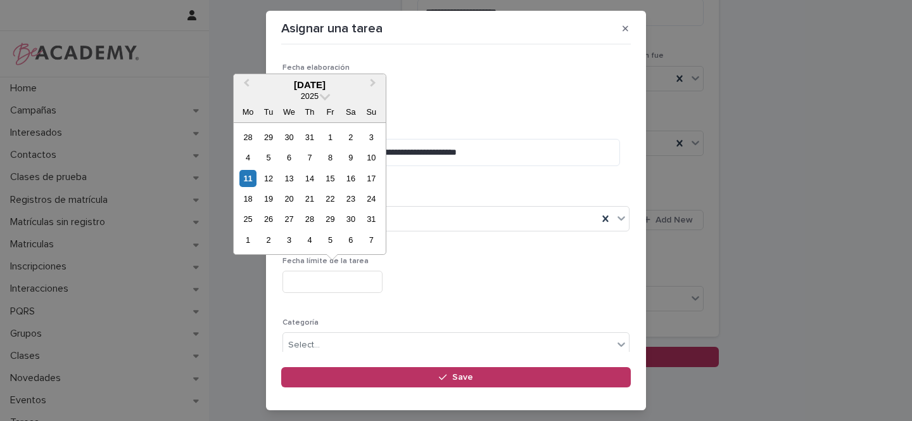
click at [249, 177] on div "11" at bounding box center [247, 178] width 17 height 17
type input "**********"
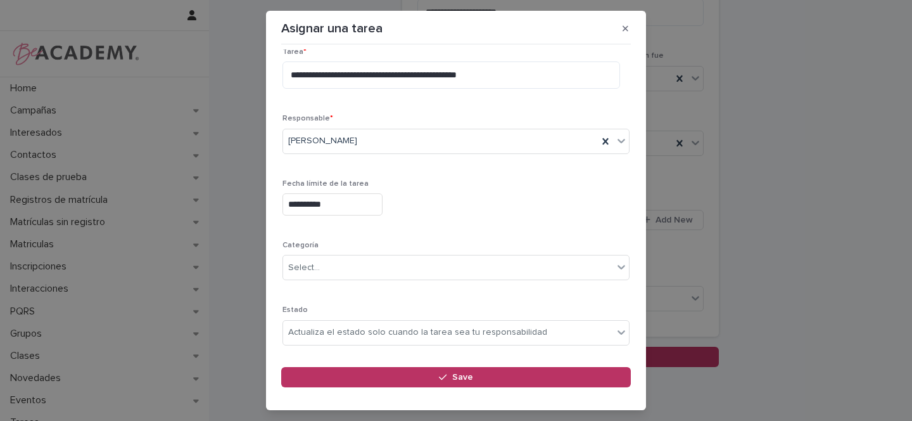
scroll to position [110, 0]
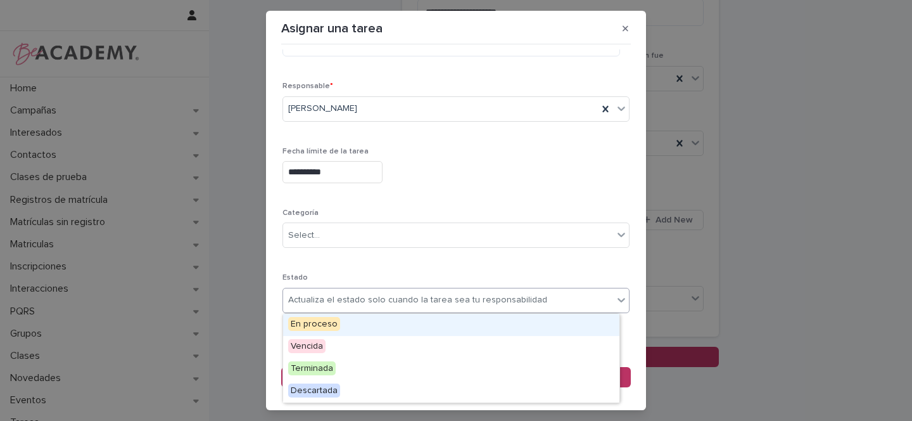
click at [319, 301] on div "Actualiza el estado solo cuando la tarea sea tu responsabilidad" at bounding box center [417, 299] width 259 height 13
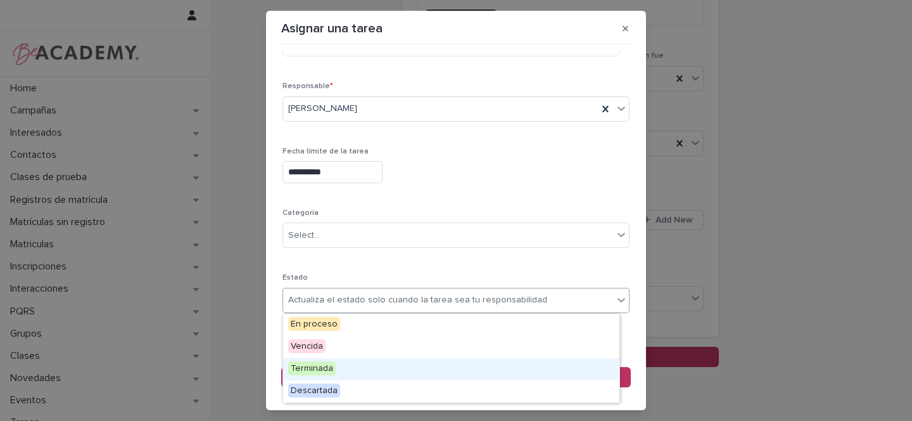
click at [312, 366] on span "Terminada" at bounding box center [311, 368] width 47 height 14
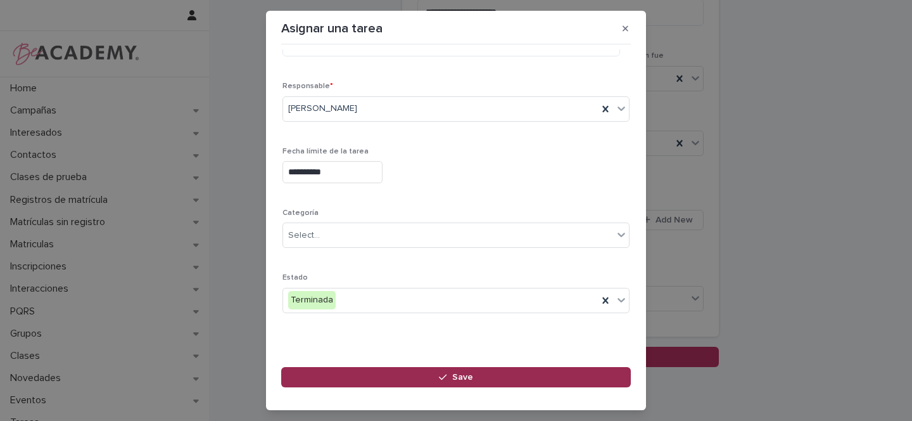
click at [474, 377] on button "Save" at bounding box center [456, 377] width 350 height 20
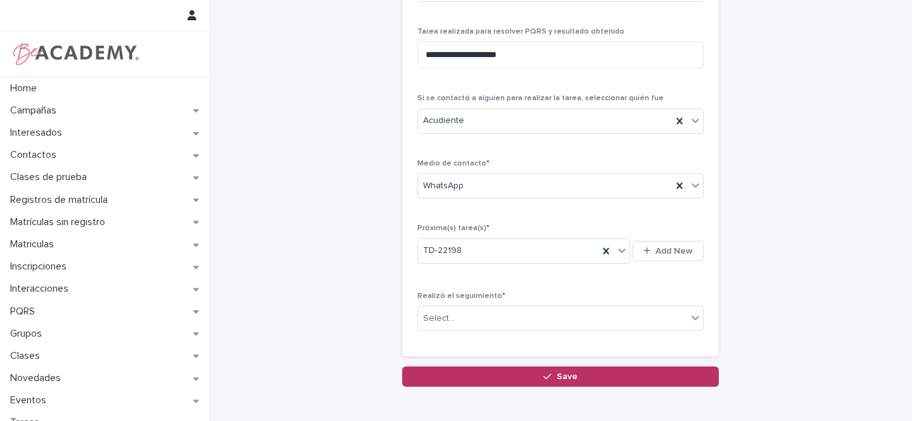
scroll to position [191, 0]
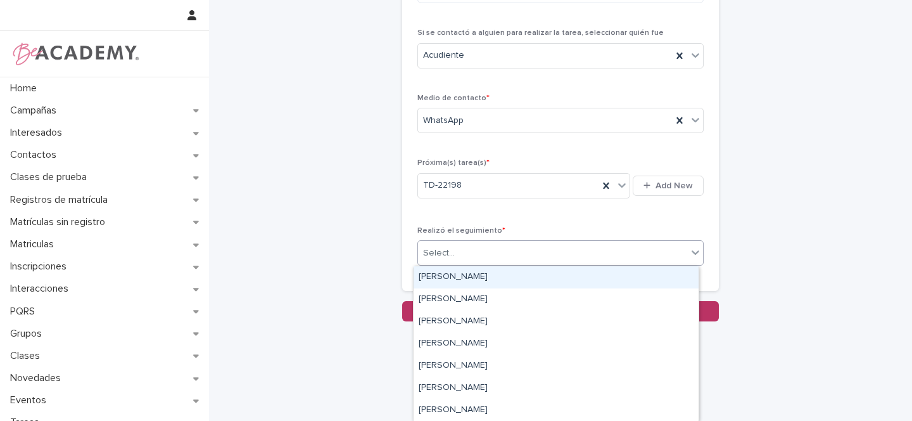
click at [449, 246] on div "Select..." at bounding box center [552, 253] width 269 height 21
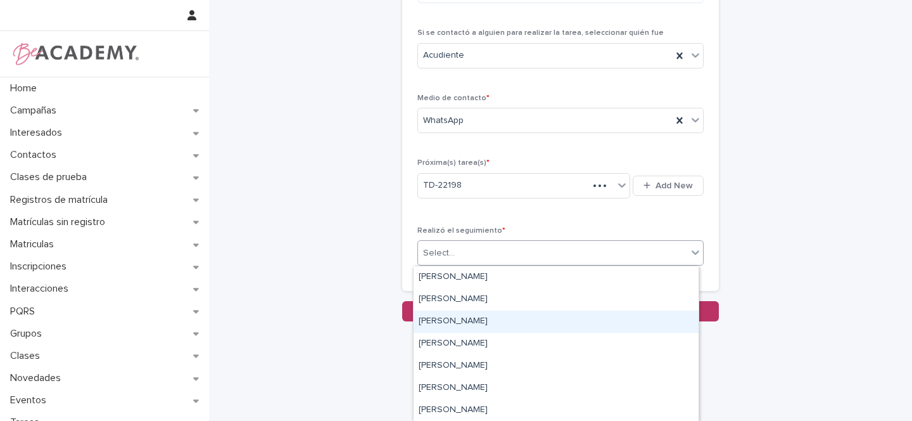
click at [453, 320] on div "[PERSON_NAME]" at bounding box center [556, 321] width 285 height 22
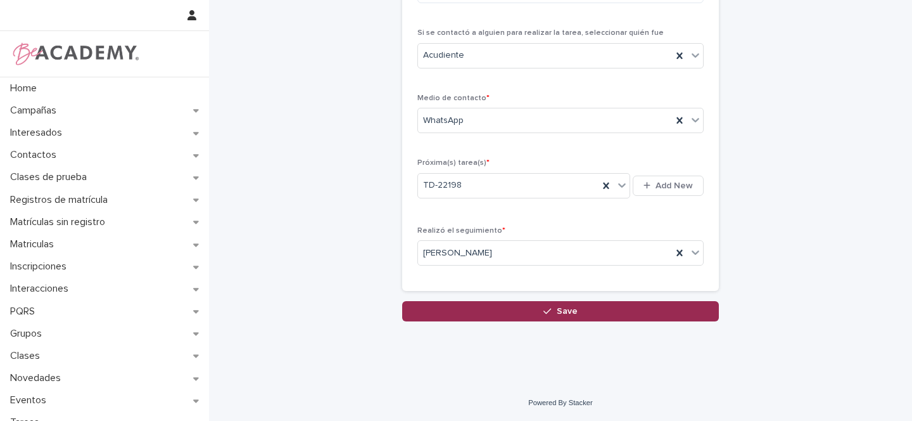
click at [557, 313] on span "Save" at bounding box center [567, 311] width 21 height 9
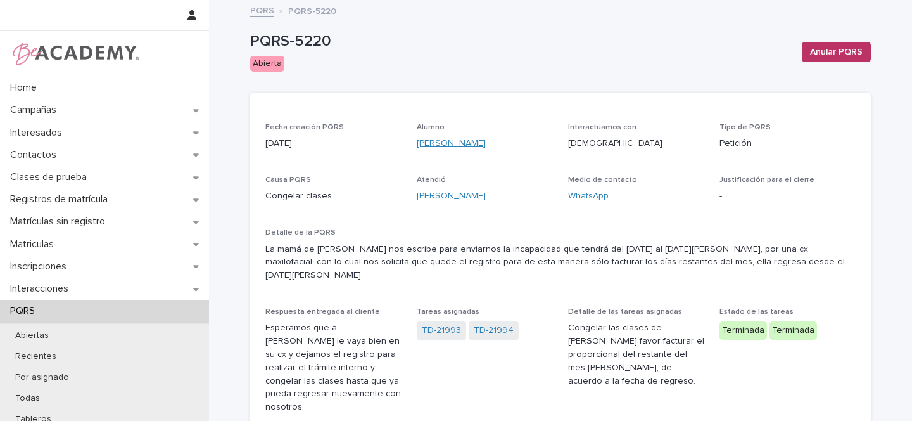
click at [482, 141] on link "[PERSON_NAME]" at bounding box center [451, 143] width 69 height 13
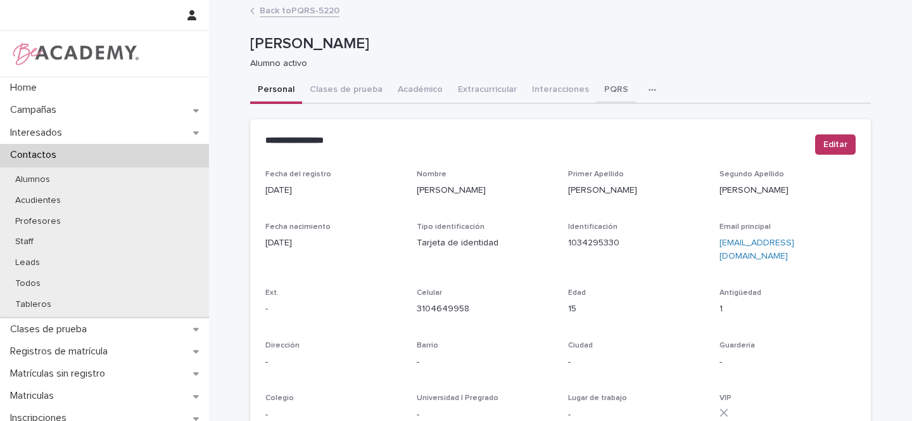
click at [597, 94] on button "PQRS" at bounding box center [616, 90] width 39 height 27
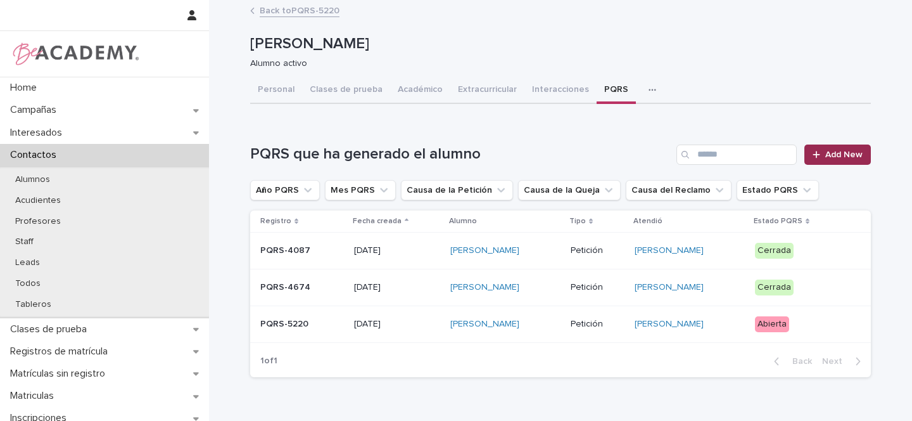
click at [833, 158] on span "Add New" at bounding box center [843, 154] width 37 height 9
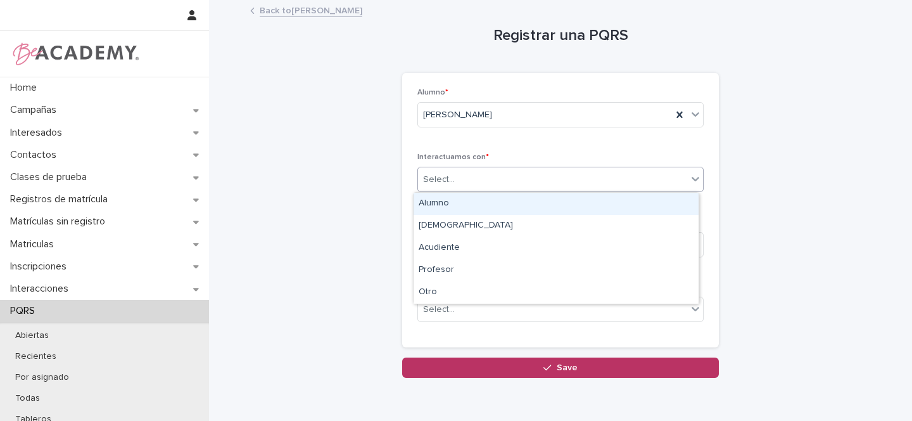
click at [443, 185] on div "Select..." at bounding box center [439, 179] width 32 height 13
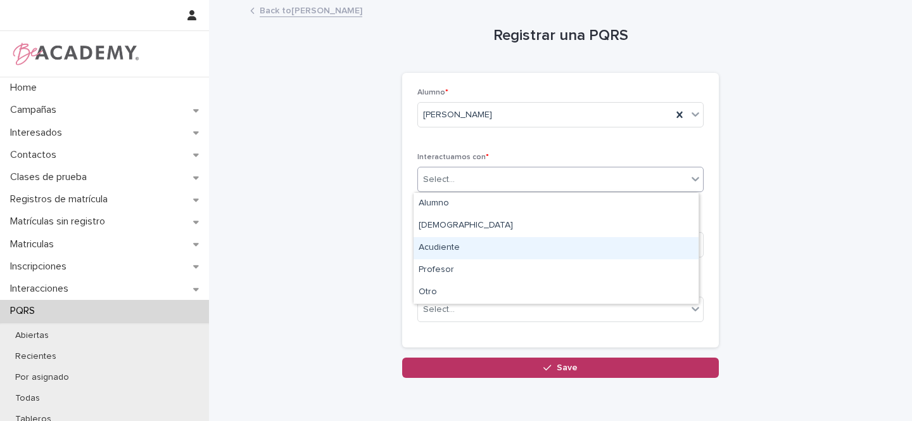
click at [442, 250] on div "Acudiente" at bounding box center [556, 248] width 285 height 22
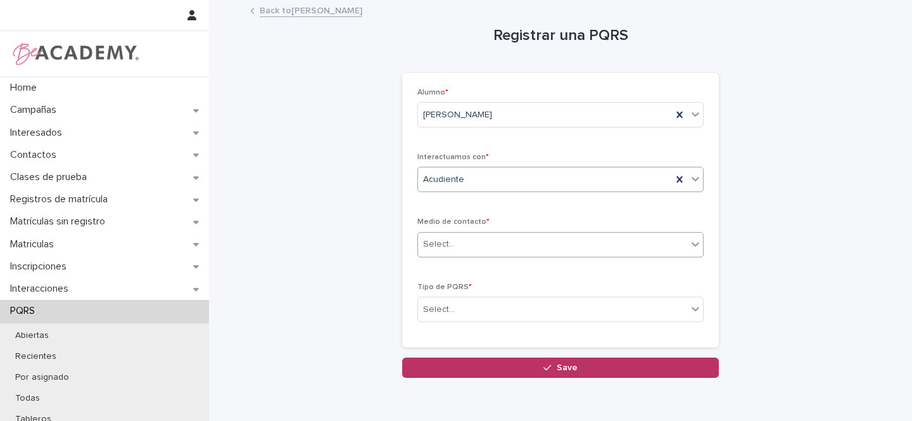
click at [434, 244] on div "Select..." at bounding box center [439, 243] width 32 height 13
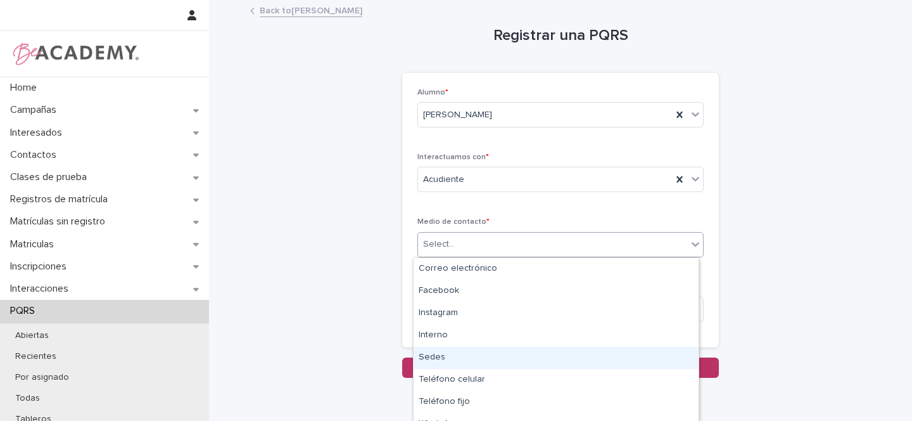
scroll to position [14, 0]
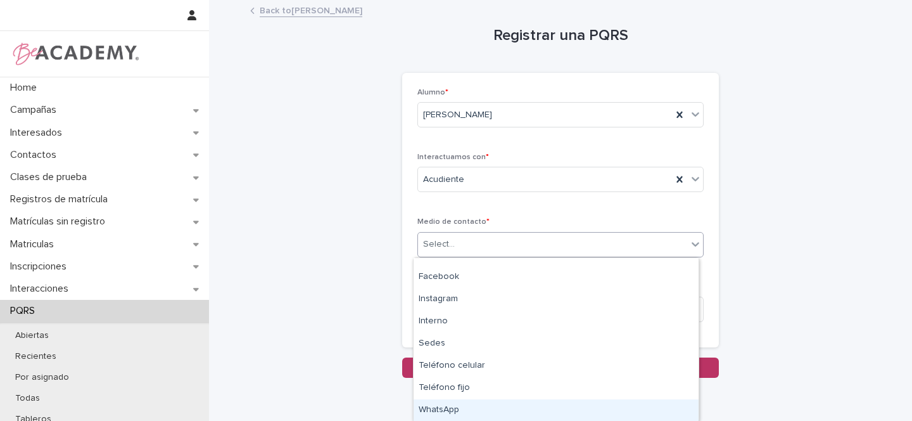
click at [443, 408] on div "WhatsApp" at bounding box center [556, 410] width 285 height 22
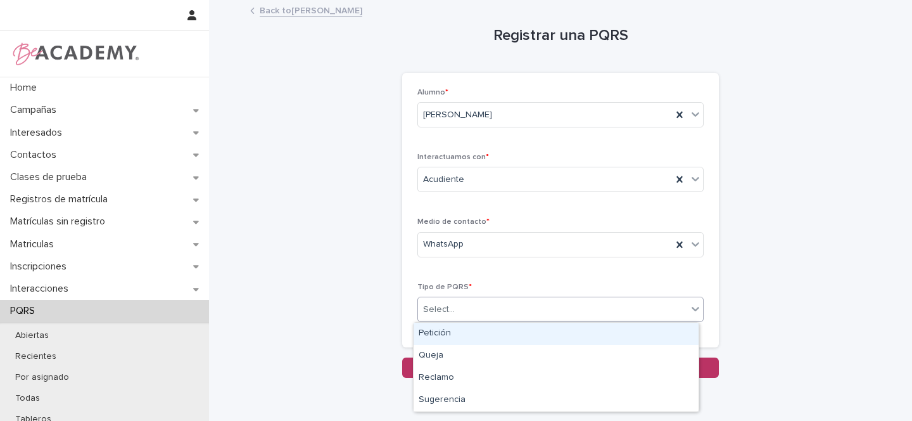
click at [456, 304] on input "text" at bounding box center [456, 309] width 1 height 11
click at [440, 332] on div "Petición" at bounding box center [556, 333] width 285 height 22
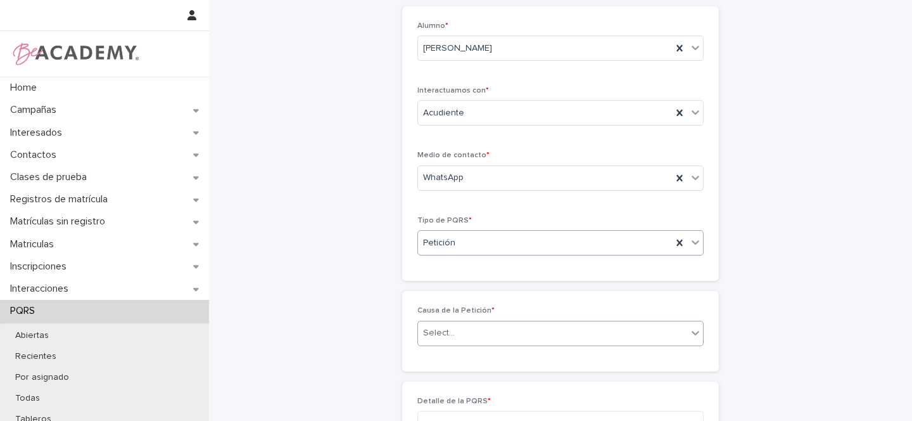
scroll to position [73, 0]
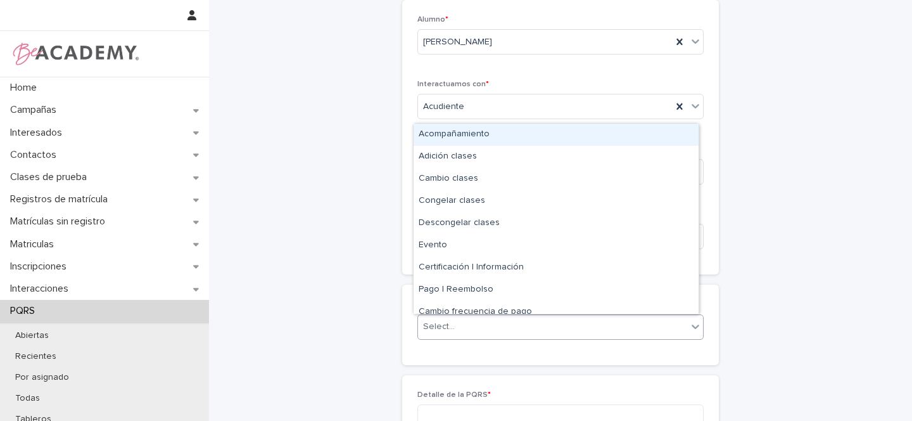
click at [453, 315] on div "Select..." at bounding box center [560, 326] width 286 height 25
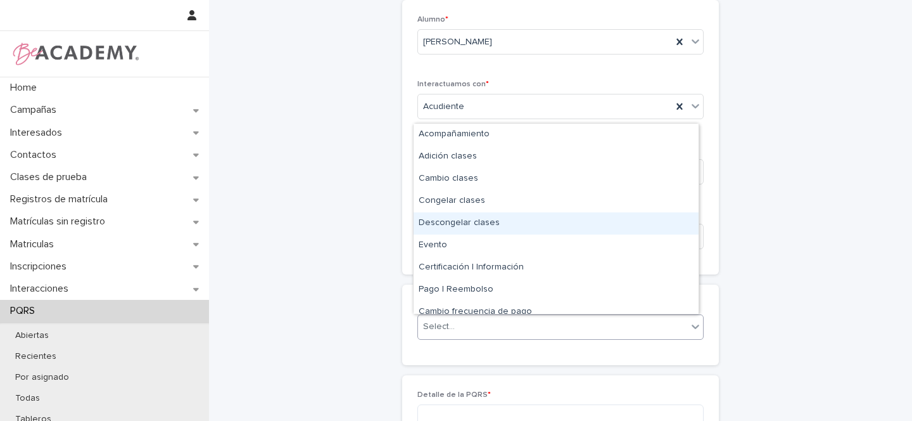
click at [481, 217] on div "Descongelar clases" at bounding box center [556, 223] width 285 height 22
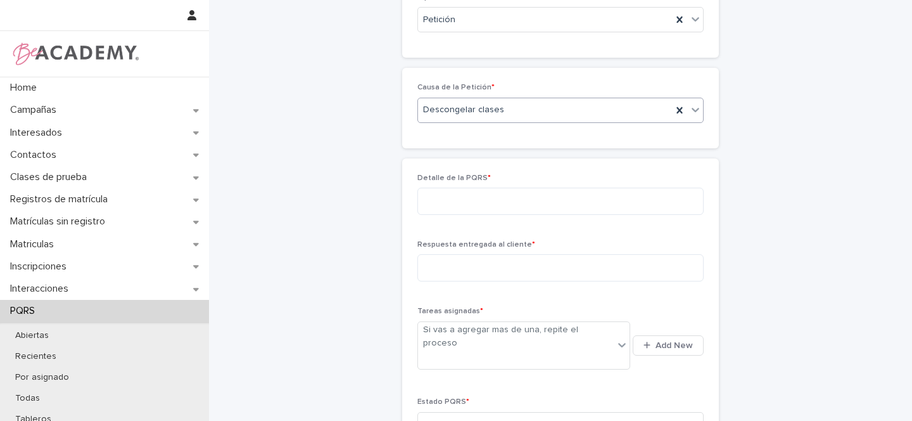
scroll to position [286, 0]
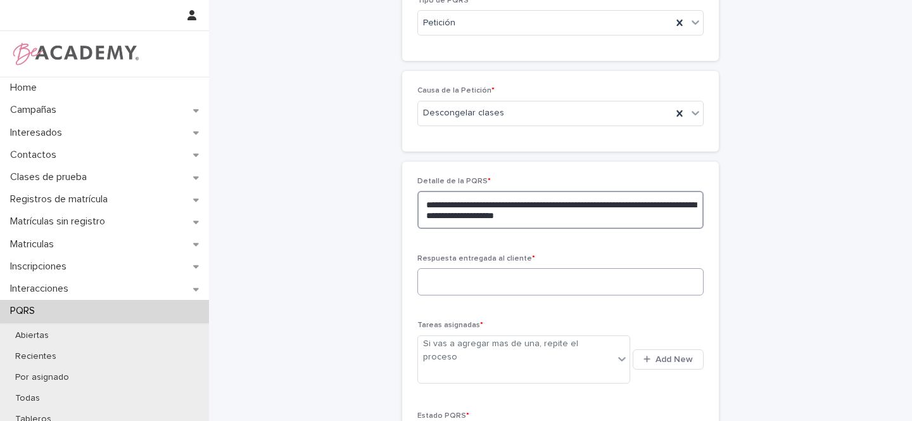
type textarea "**********"
click at [455, 279] on textarea at bounding box center [560, 281] width 286 height 27
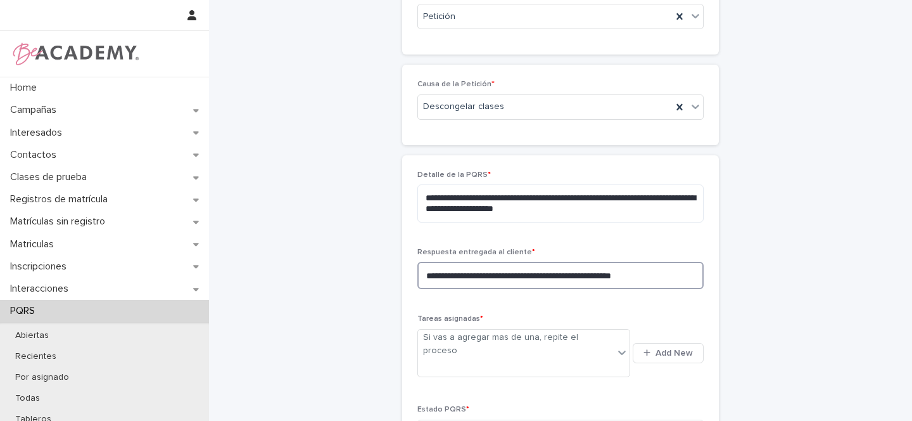
scroll to position [373, 0]
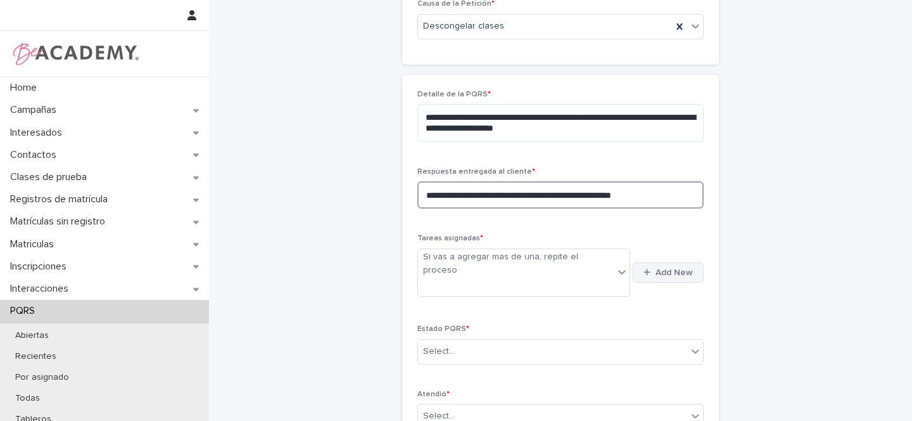
type textarea "**********"
click at [662, 268] on span "Add New" at bounding box center [673, 272] width 37 height 9
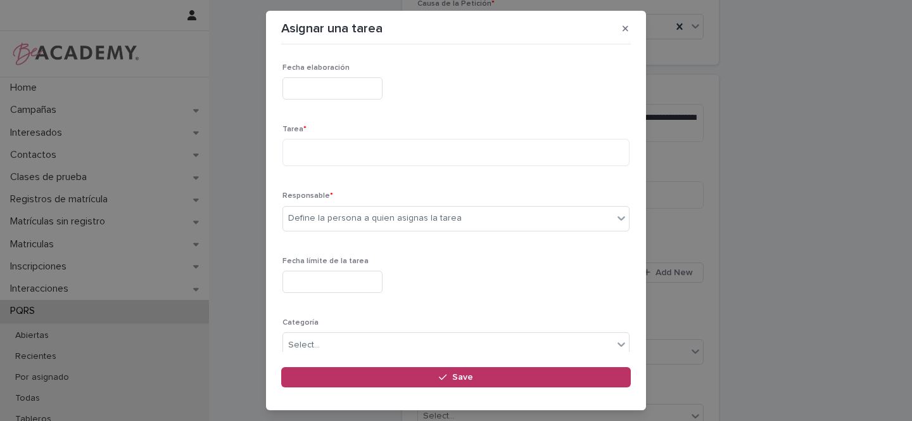
click at [309, 87] on input "text" at bounding box center [332, 88] width 100 height 22
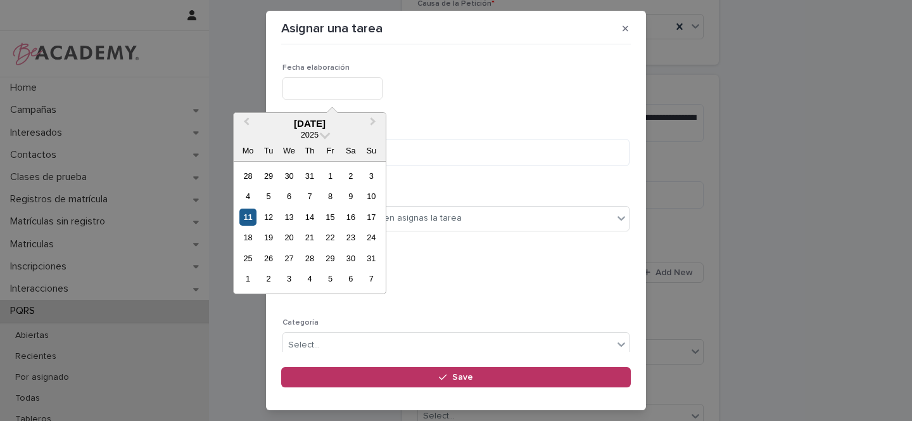
click at [252, 217] on div "11" at bounding box center [247, 216] width 17 height 17
type input "**********"
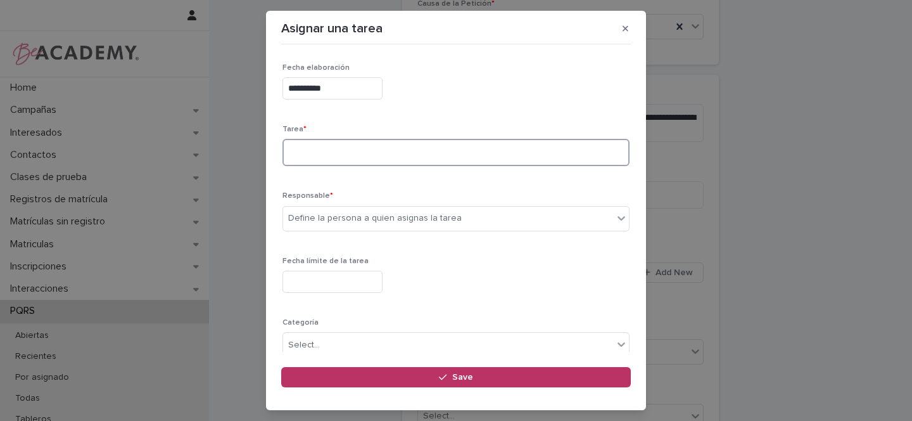
click at [308, 152] on textarea at bounding box center [455, 152] width 347 height 27
type textarea "**********"
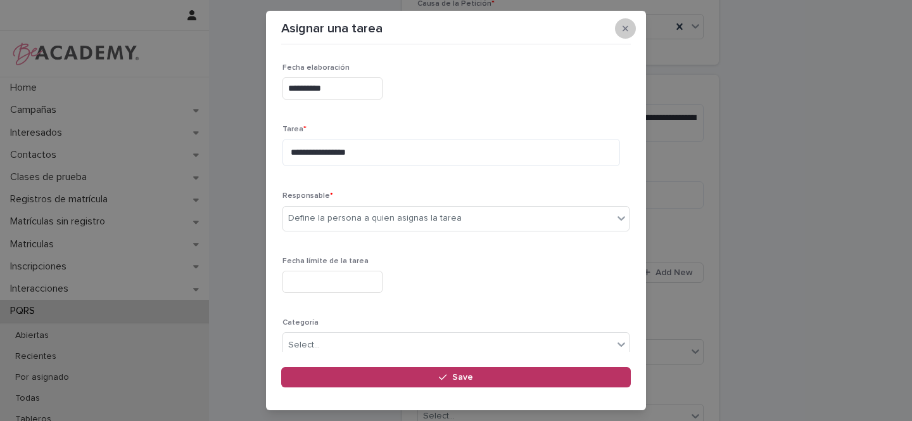
click at [629, 30] on button "button" at bounding box center [625, 28] width 21 height 20
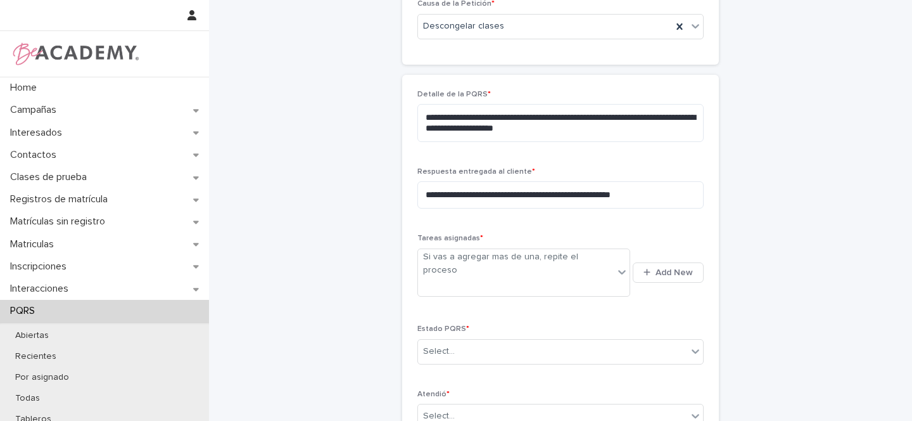
scroll to position [0, 0]
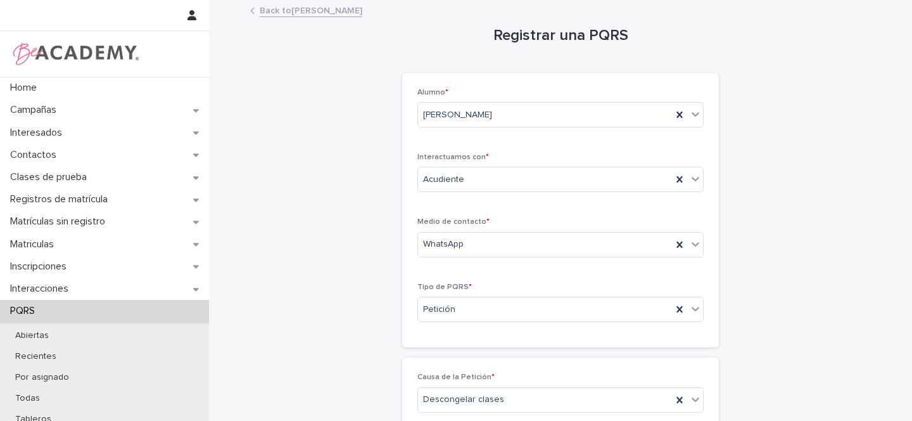
click at [293, 11] on link "Back to [PERSON_NAME]" at bounding box center [311, 10] width 103 height 15
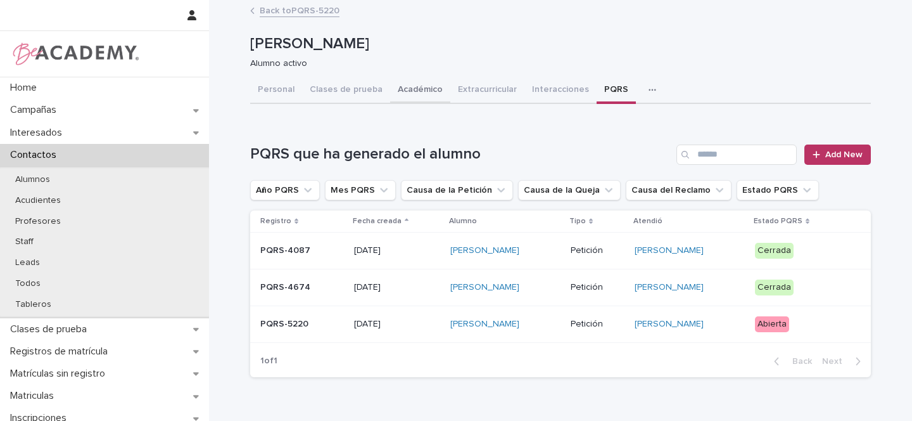
click at [410, 85] on button "Académico" at bounding box center [420, 90] width 60 height 27
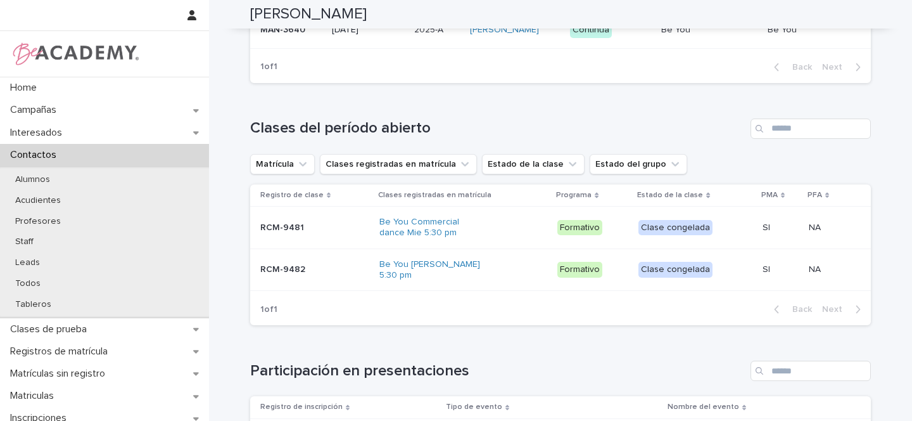
scroll to position [453, 0]
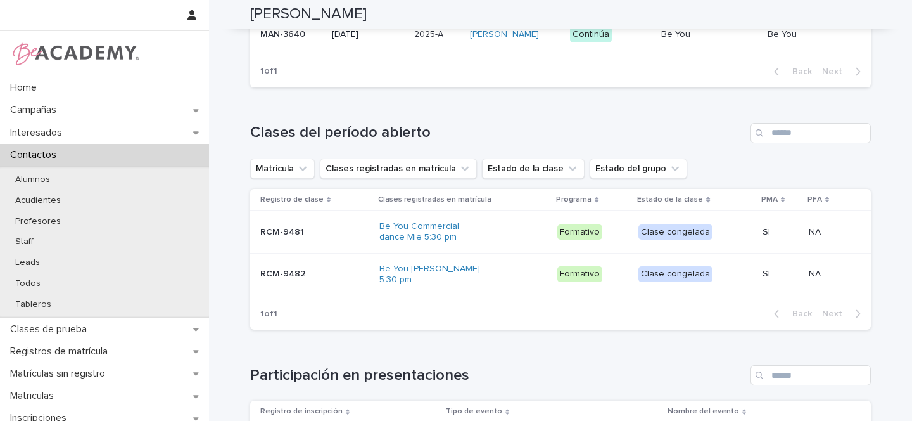
click at [520, 233] on div "Be You Commercial dance Mie 5:30 pm" at bounding box center [463, 232] width 168 height 32
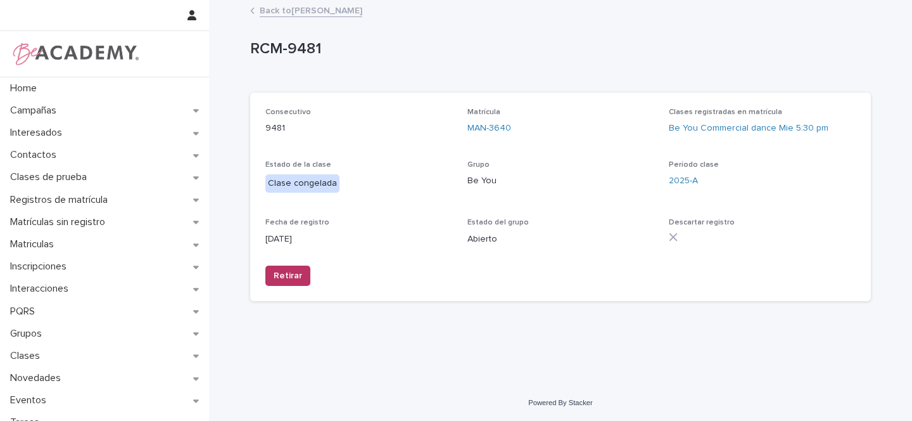
click at [306, 12] on link "Back to [PERSON_NAME]" at bounding box center [311, 10] width 103 height 15
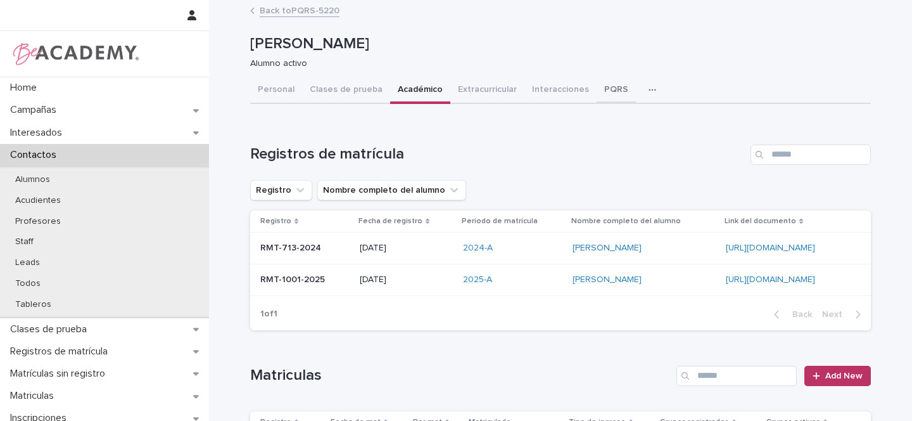
click at [602, 92] on button "PQRS" at bounding box center [616, 90] width 39 height 27
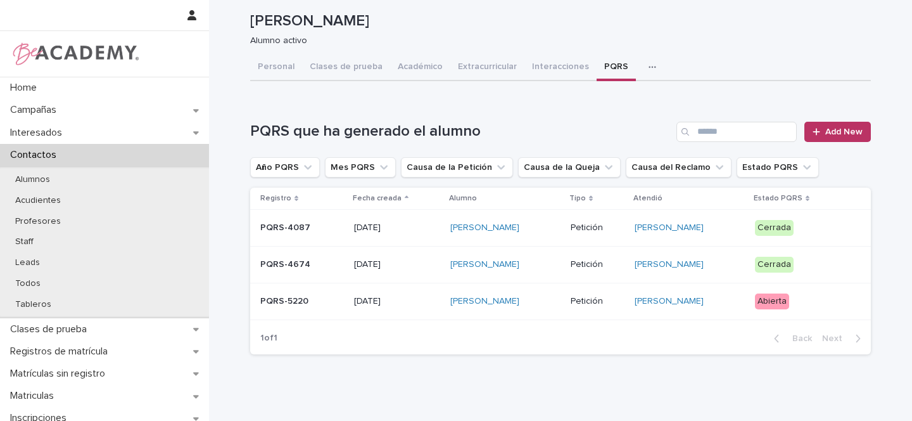
scroll to position [65, 0]
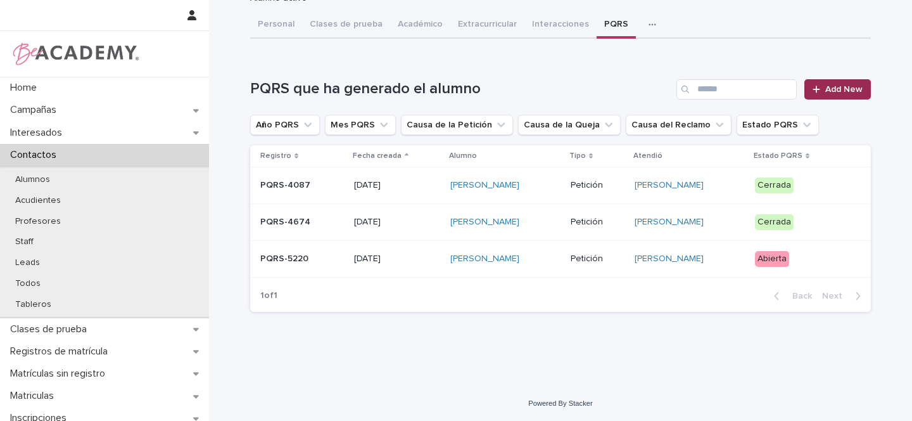
click at [844, 89] on span "Add New" at bounding box center [843, 89] width 37 height 9
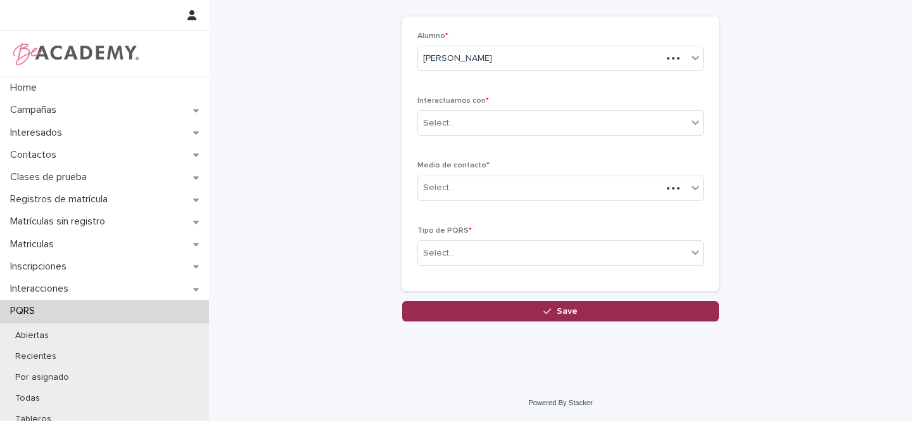
scroll to position [56, 0]
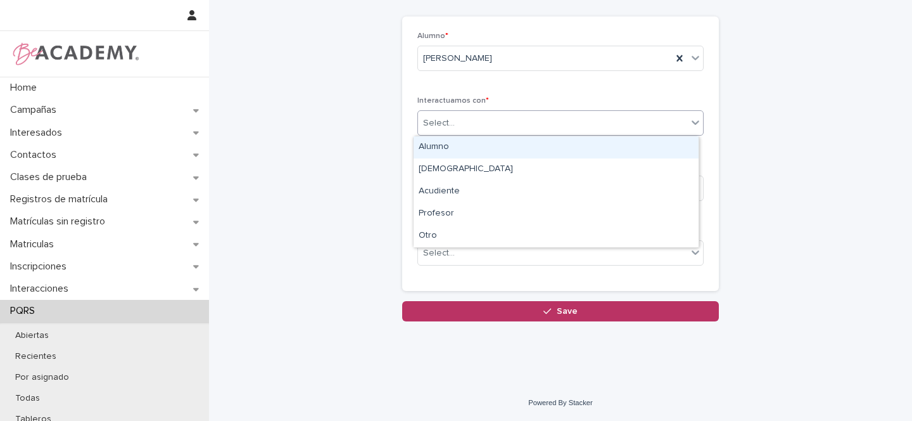
click at [440, 126] on div "Select..." at bounding box center [439, 123] width 32 height 13
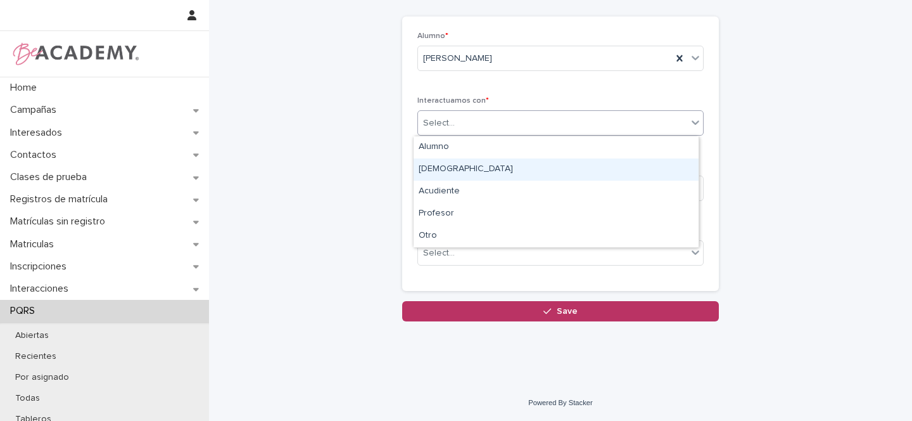
click at [440, 170] on div "[DEMOGRAPHIC_DATA]" at bounding box center [556, 169] width 285 height 22
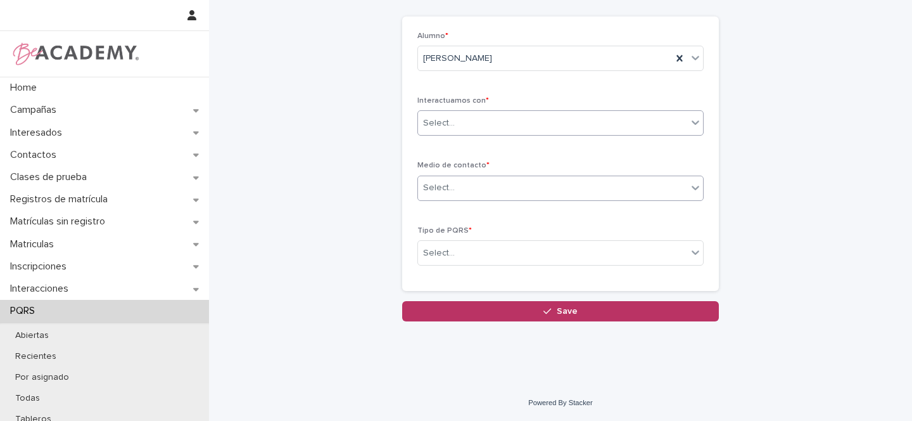
click at [452, 191] on div "Select..." at bounding box center [552, 187] width 269 height 21
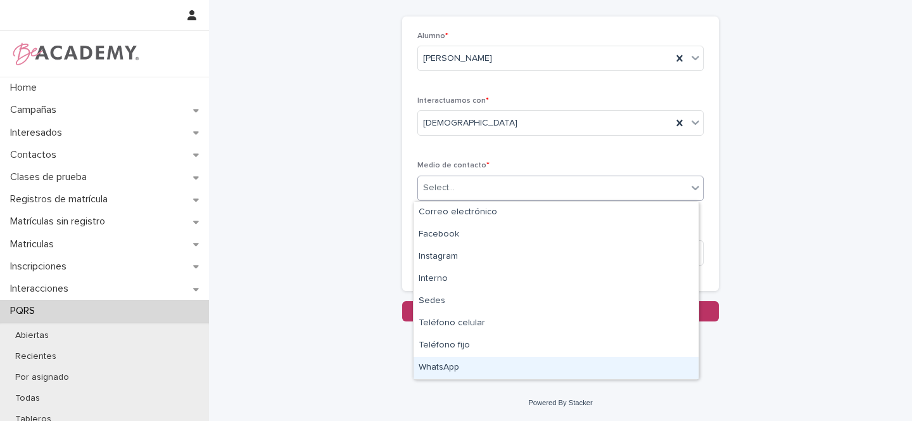
click at [444, 367] on div "WhatsApp" at bounding box center [556, 368] width 285 height 22
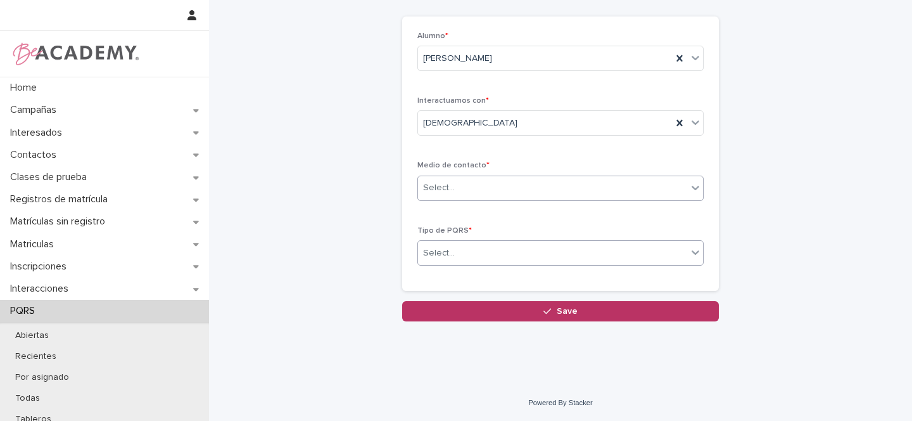
click at [446, 251] on div "Select..." at bounding box center [439, 252] width 32 height 13
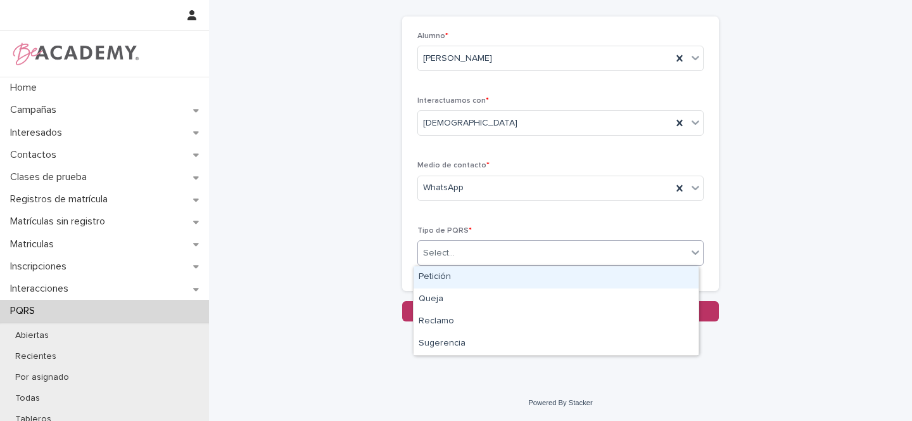
click at [429, 273] on div "Petición" at bounding box center [556, 277] width 285 height 22
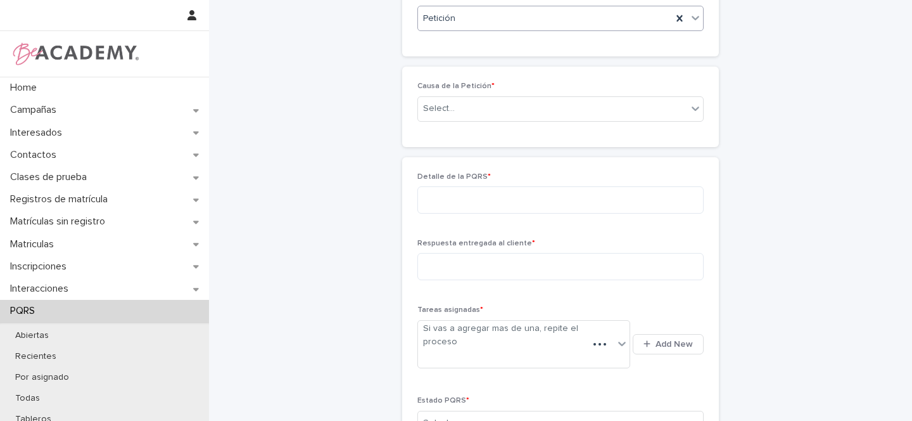
scroll to position [279, 0]
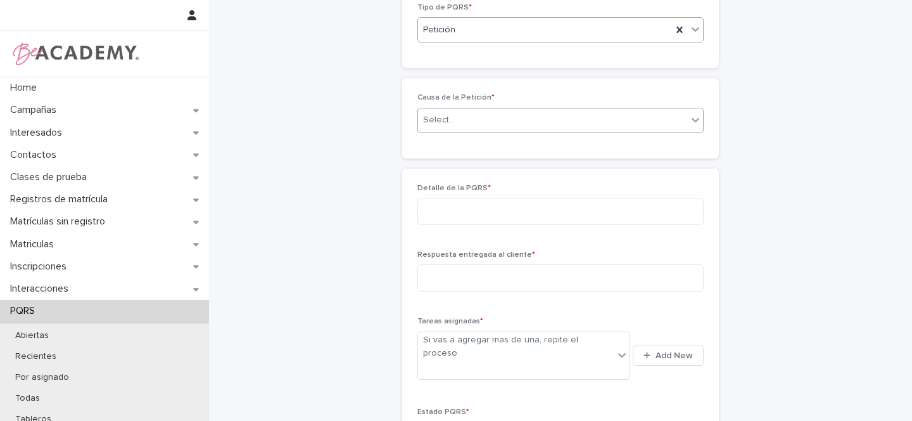
click at [452, 119] on div "Select..." at bounding box center [552, 120] width 269 height 21
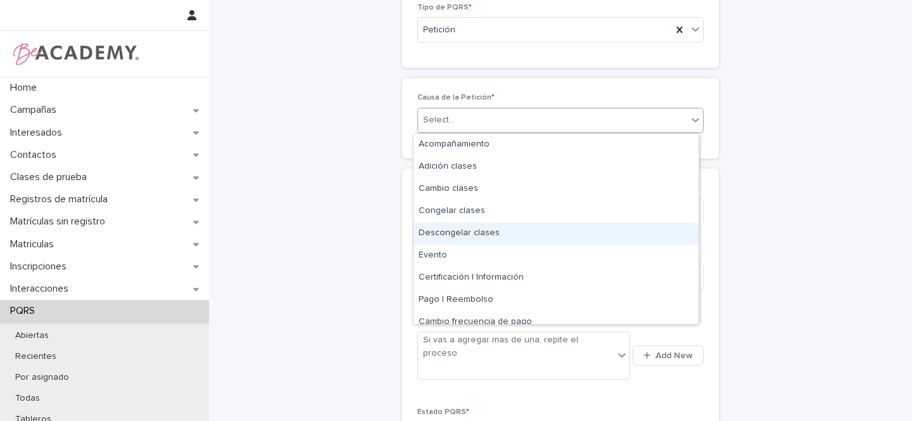
click at [453, 232] on div "Descongelar clases" at bounding box center [556, 233] width 285 height 22
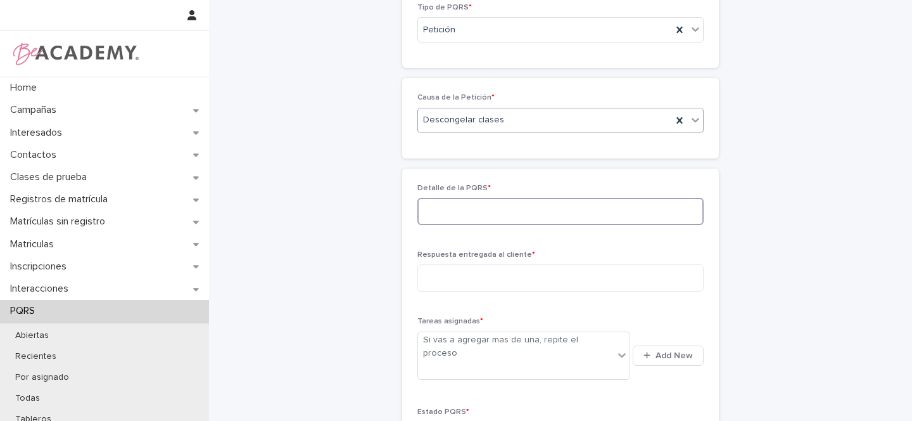
click at [440, 208] on textarea at bounding box center [560, 211] width 286 height 27
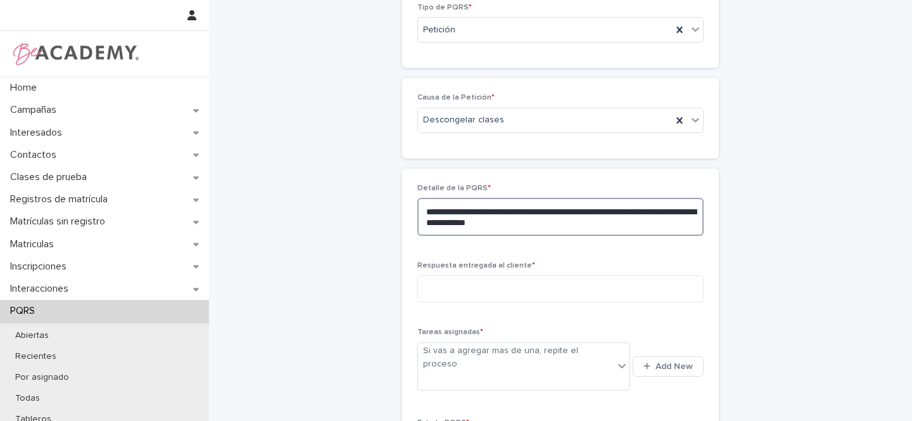
click at [668, 212] on textarea "**********" at bounding box center [560, 217] width 286 height 38
type textarea "**********"
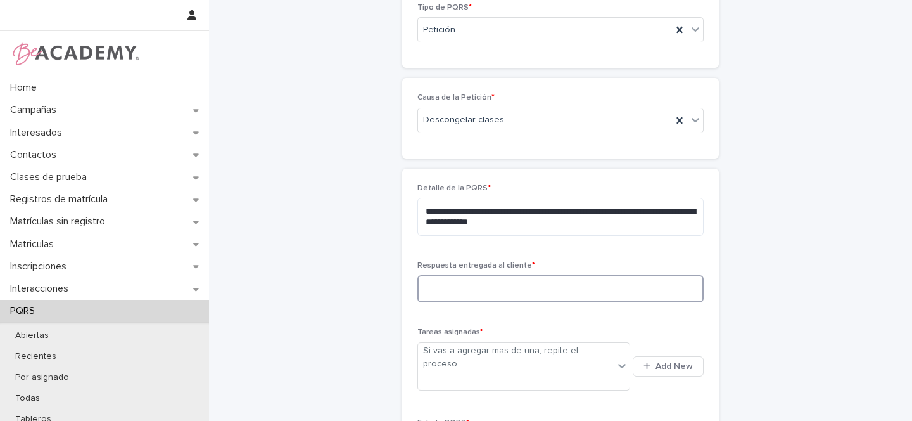
click at [445, 287] on textarea at bounding box center [560, 288] width 286 height 27
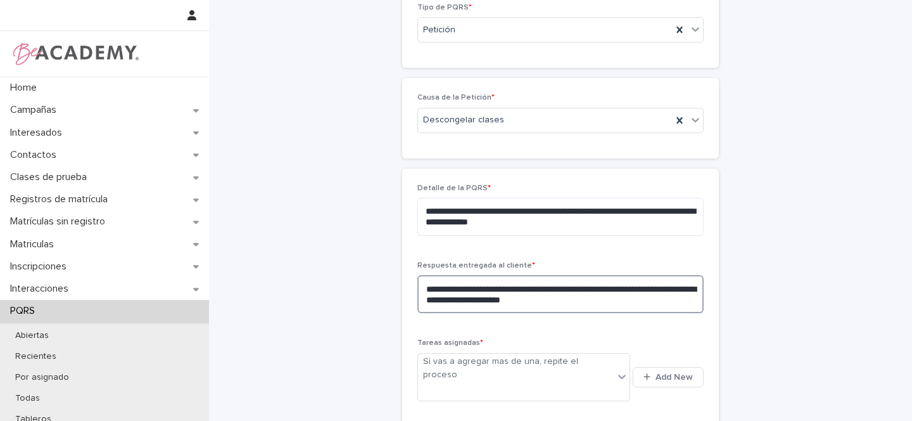
scroll to position [339, 0]
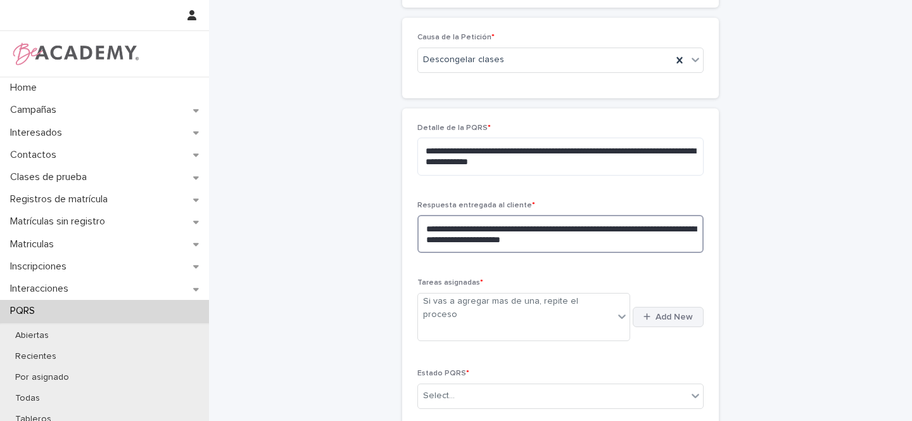
type textarea "**********"
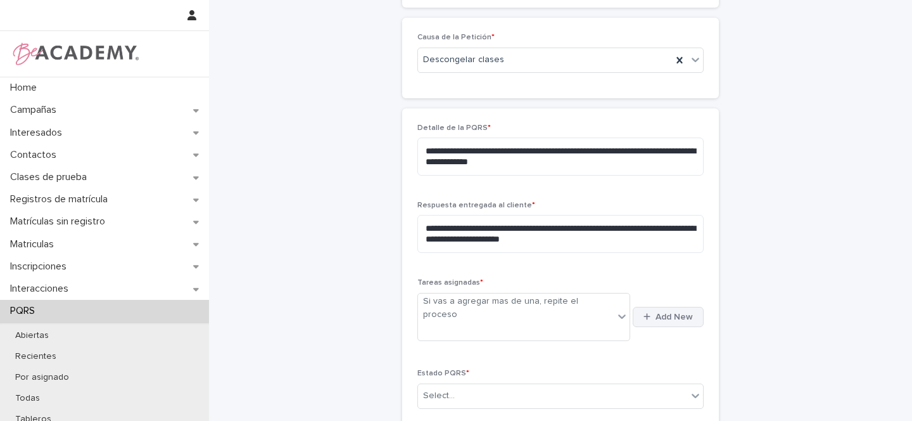
click at [669, 312] on span "Add New" at bounding box center [673, 316] width 37 height 9
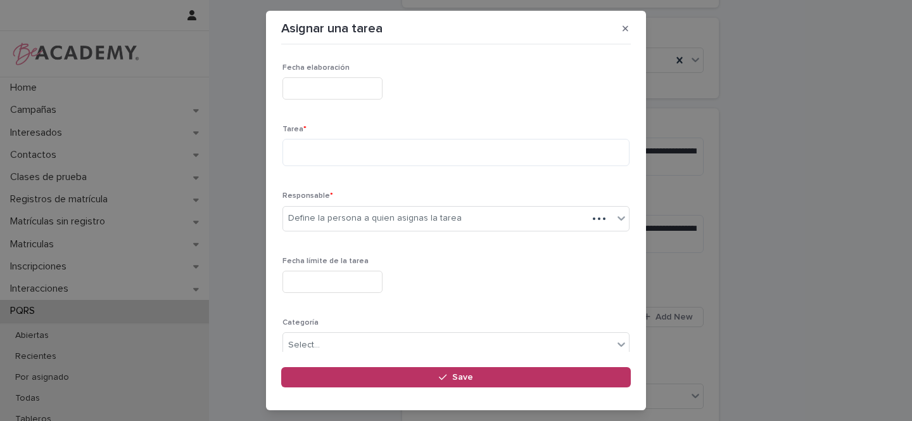
click at [292, 93] on input "text" at bounding box center [332, 88] width 100 height 22
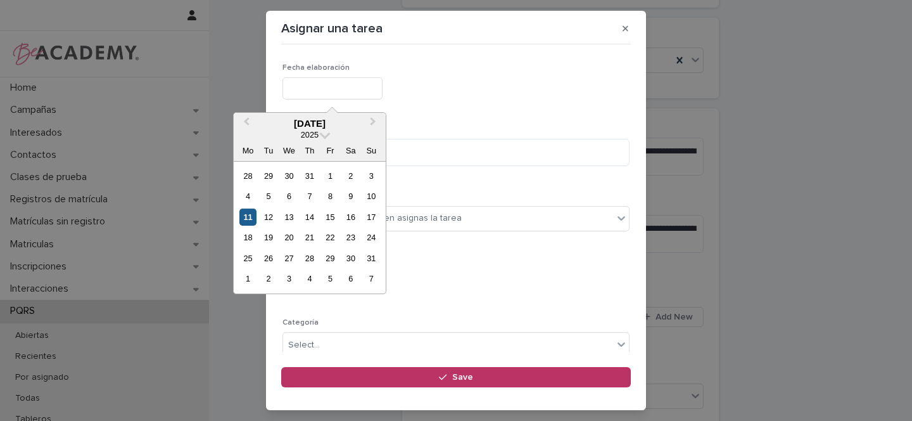
click at [250, 215] on div "11" at bounding box center [247, 216] width 17 height 17
type input "**********"
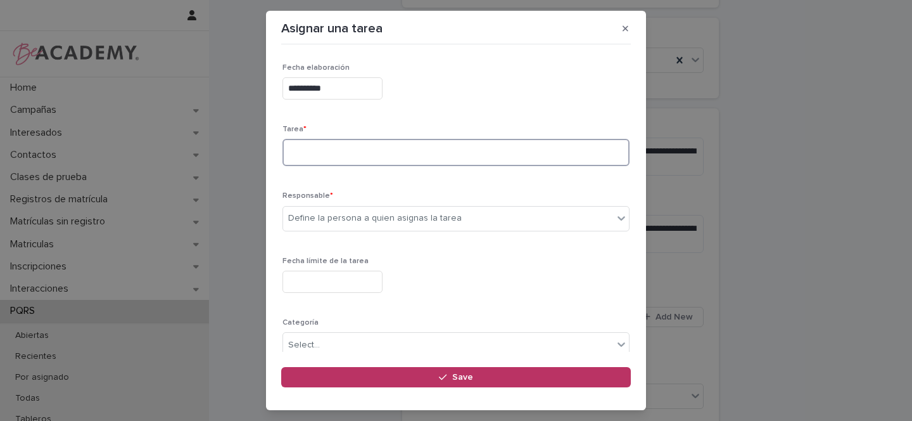
click at [310, 149] on textarea at bounding box center [455, 152] width 347 height 27
type textarea "**********"
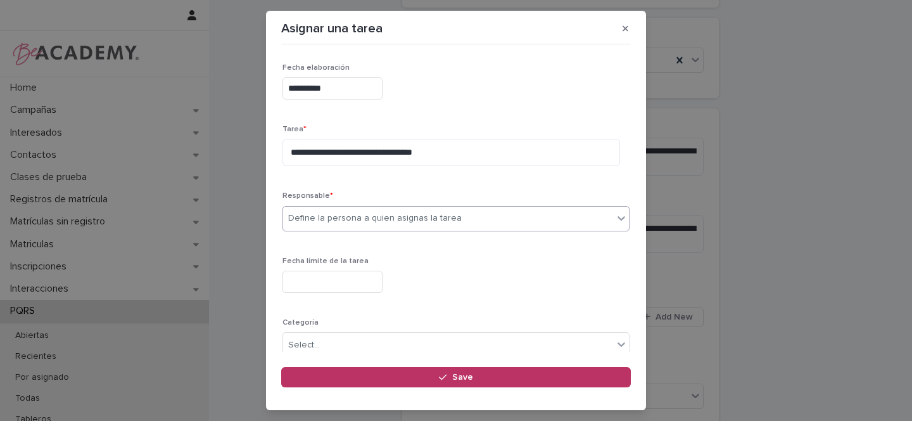
click at [317, 227] on div "Define la persona a quien asignas la tarea" at bounding box center [448, 218] width 330 height 21
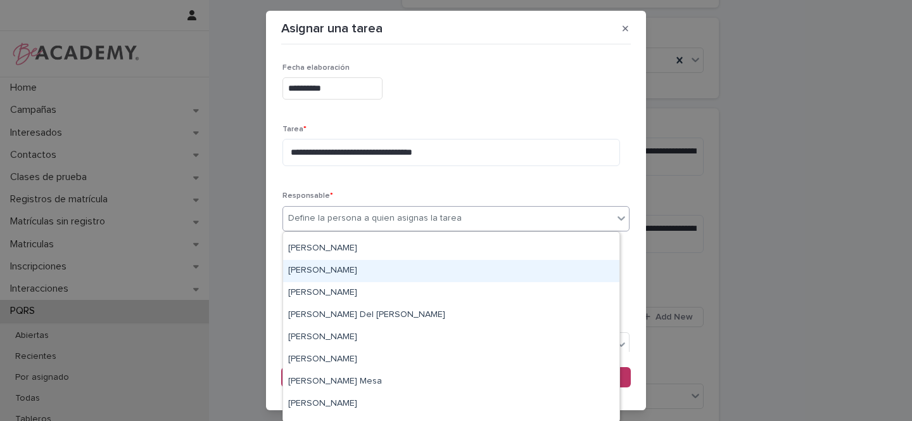
scroll to position [165, 0]
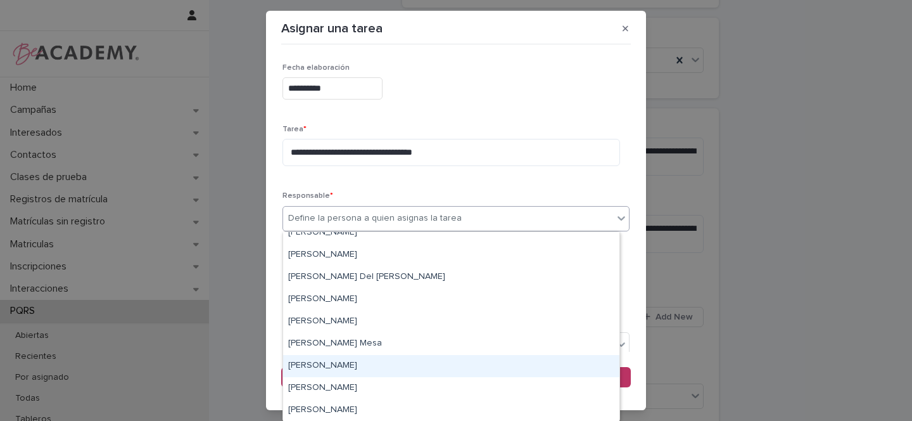
click at [352, 365] on div "[PERSON_NAME]" at bounding box center [451, 366] width 336 height 22
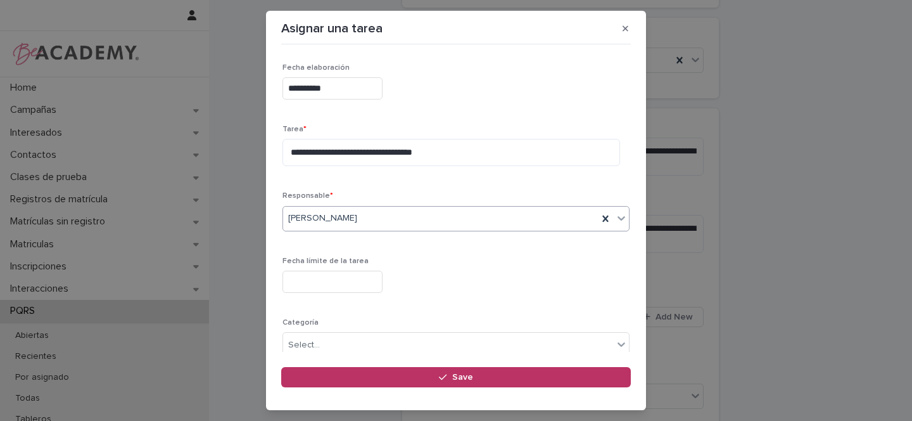
click at [336, 282] on input "text" at bounding box center [332, 281] width 100 height 22
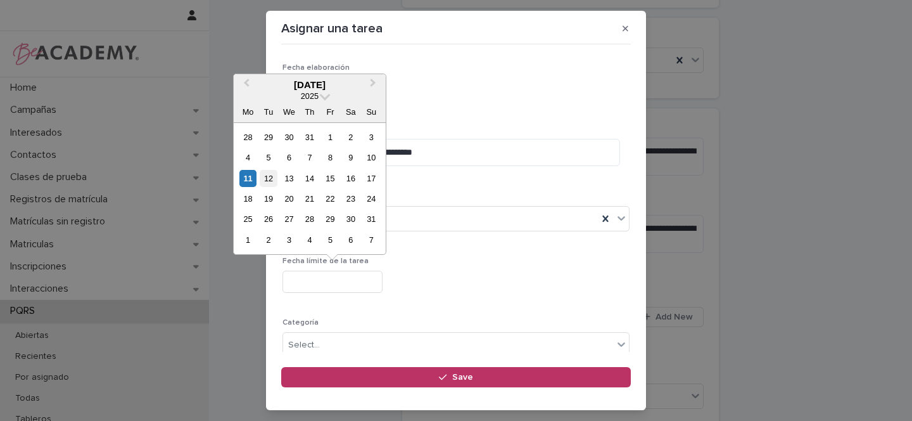
click at [270, 182] on div "12" at bounding box center [268, 178] width 17 height 17
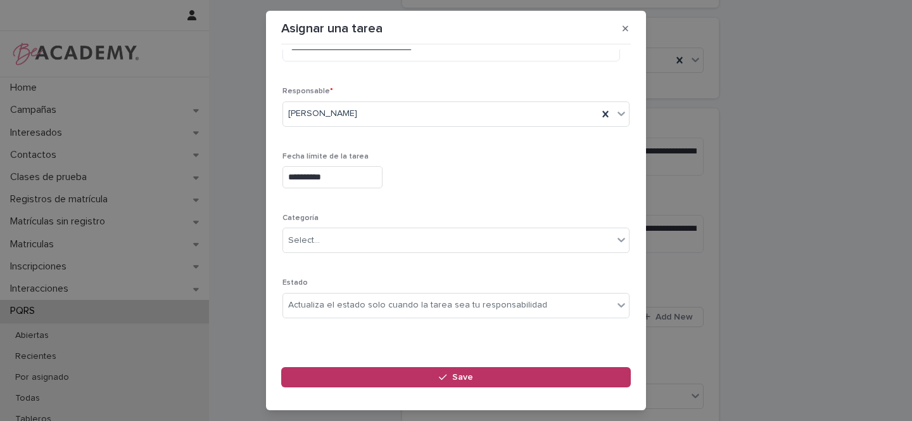
scroll to position [106, 0]
click at [315, 179] on input "**********" at bounding box center [332, 175] width 100 height 22
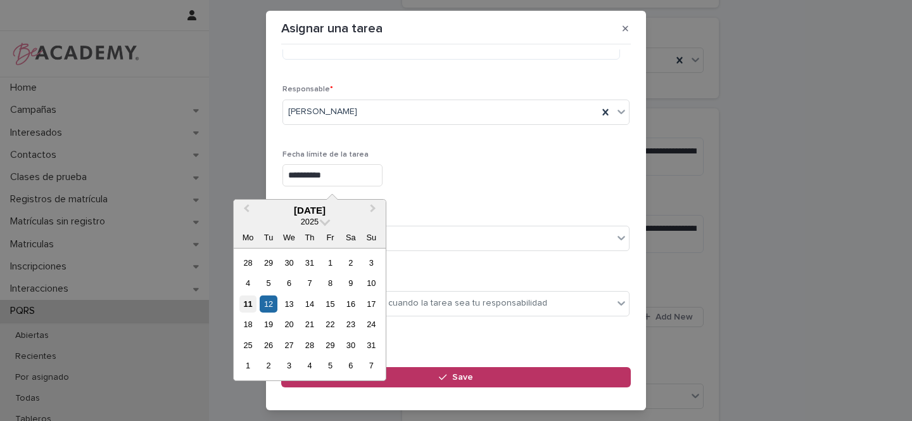
click at [250, 305] on div "11" at bounding box center [247, 303] width 17 height 17
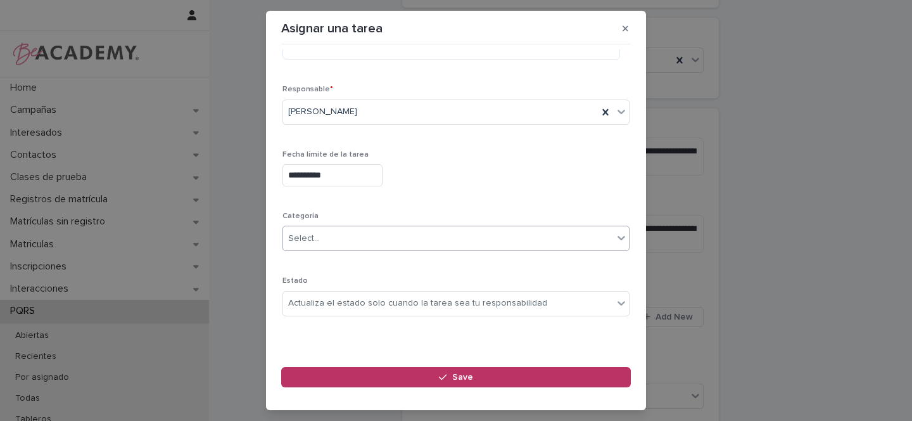
type input "**********"
click at [322, 303] on div "Actualiza el estado solo cuando la tarea sea tu responsabilidad" at bounding box center [417, 299] width 259 height 13
click at [431, 267] on div "**********" at bounding box center [455, 138] width 347 height 369
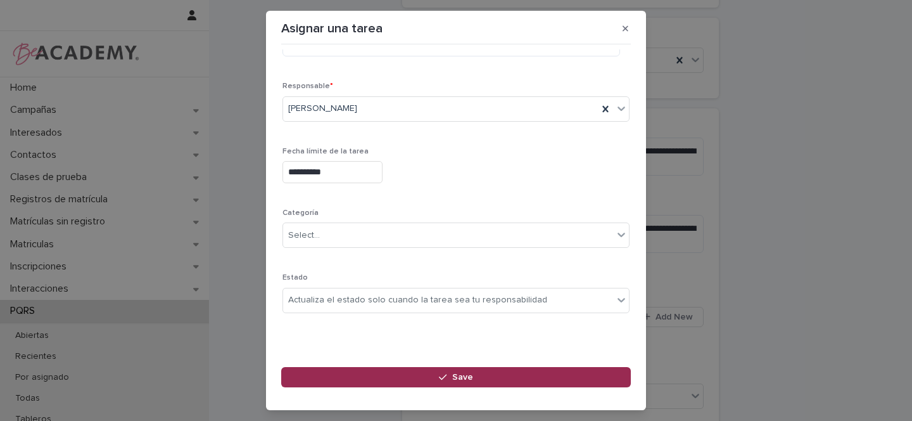
click at [415, 375] on button "Save" at bounding box center [456, 377] width 350 height 20
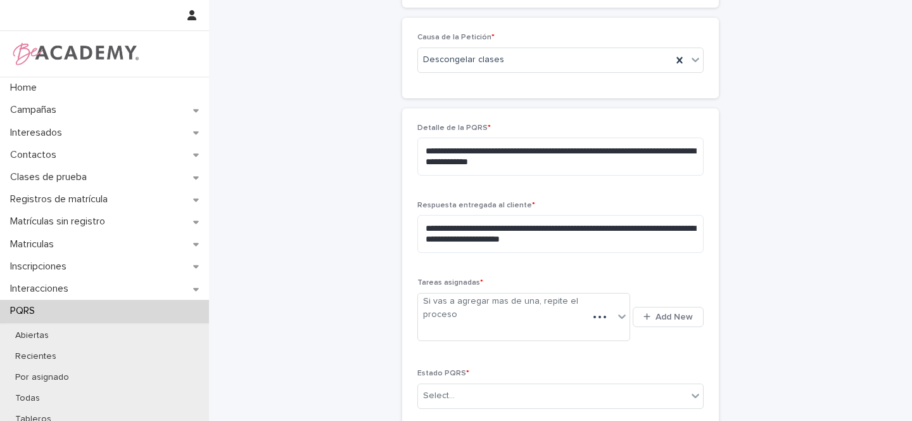
scroll to position [339, 0]
click at [446, 366] on div "Select..." at bounding box center [439, 372] width 32 height 13
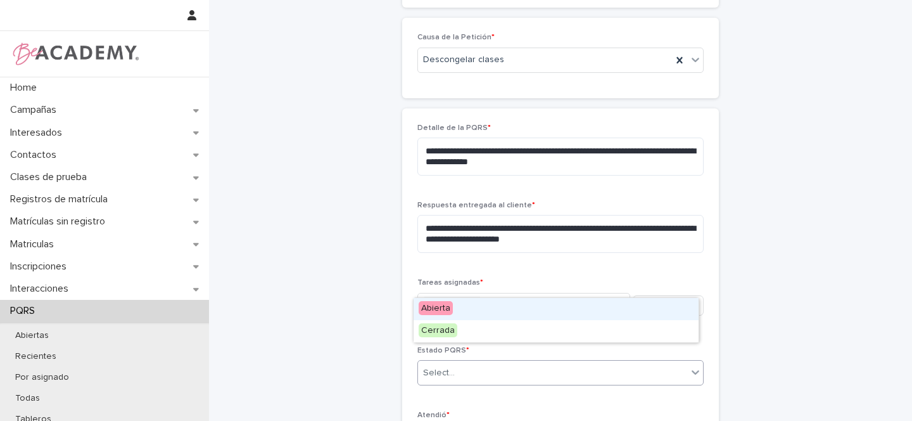
scroll to position [427, 0]
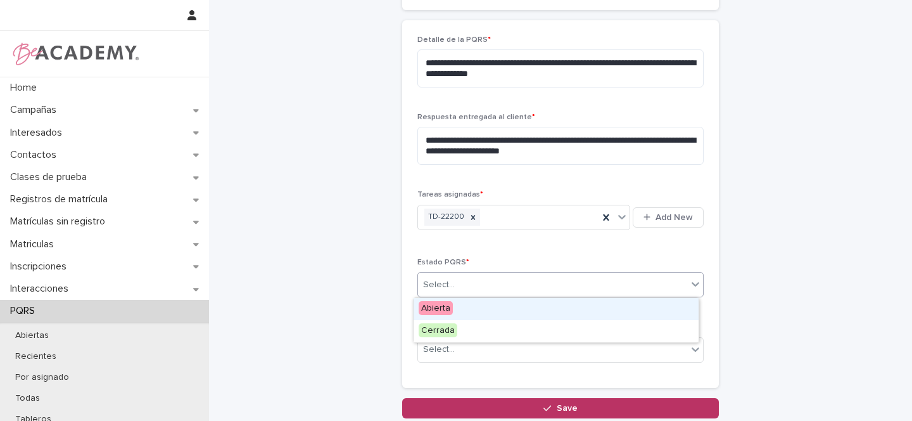
click at [440, 307] on span "Abierta" at bounding box center [436, 308] width 34 height 14
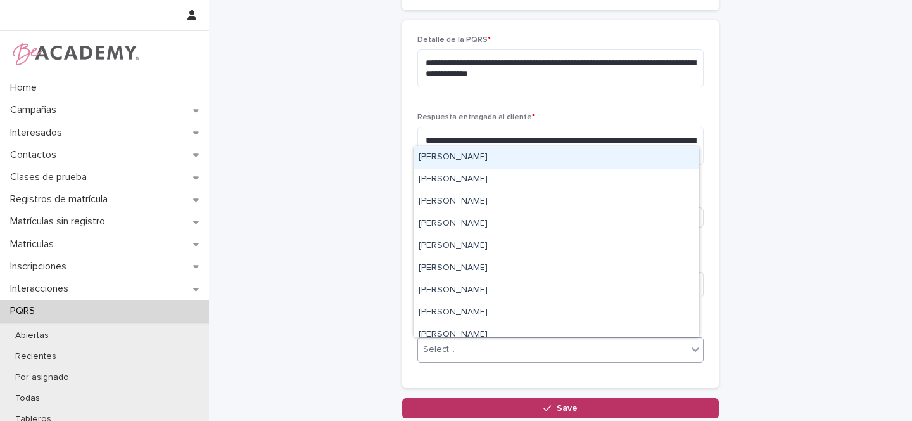
click at [443, 348] on div "Select..." at bounding box center [439, 349] width 32 height 13
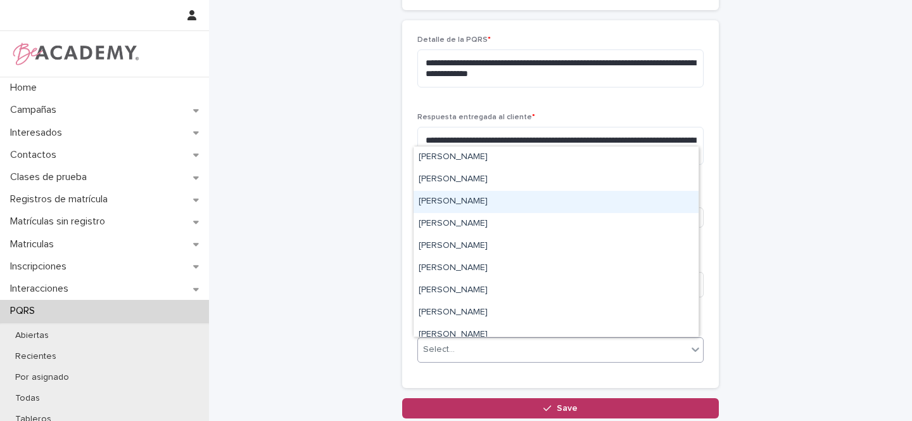
click at [459, 200] on div "[PERSON_NAME]" at bounding box center [556, 202] width 285 height 22
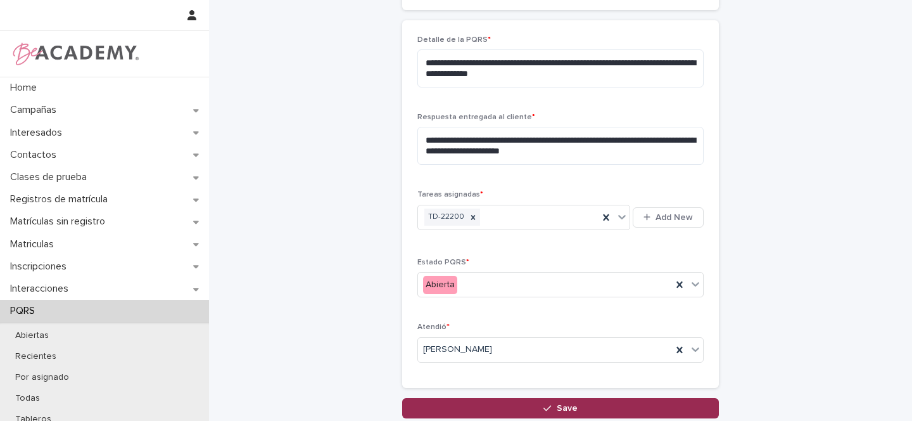
click at [562, 409] on span "Save" at bounding box center [567, 407] width 21 height 9
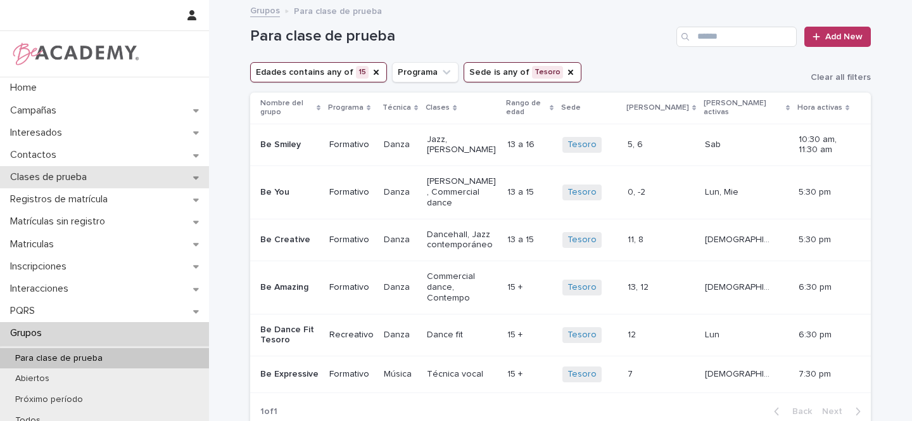
click at [195, 175] on icon at bounding box center [196, 177] width 6 height 9
